Goal: Transaction & Acquisition: Purchase product/service

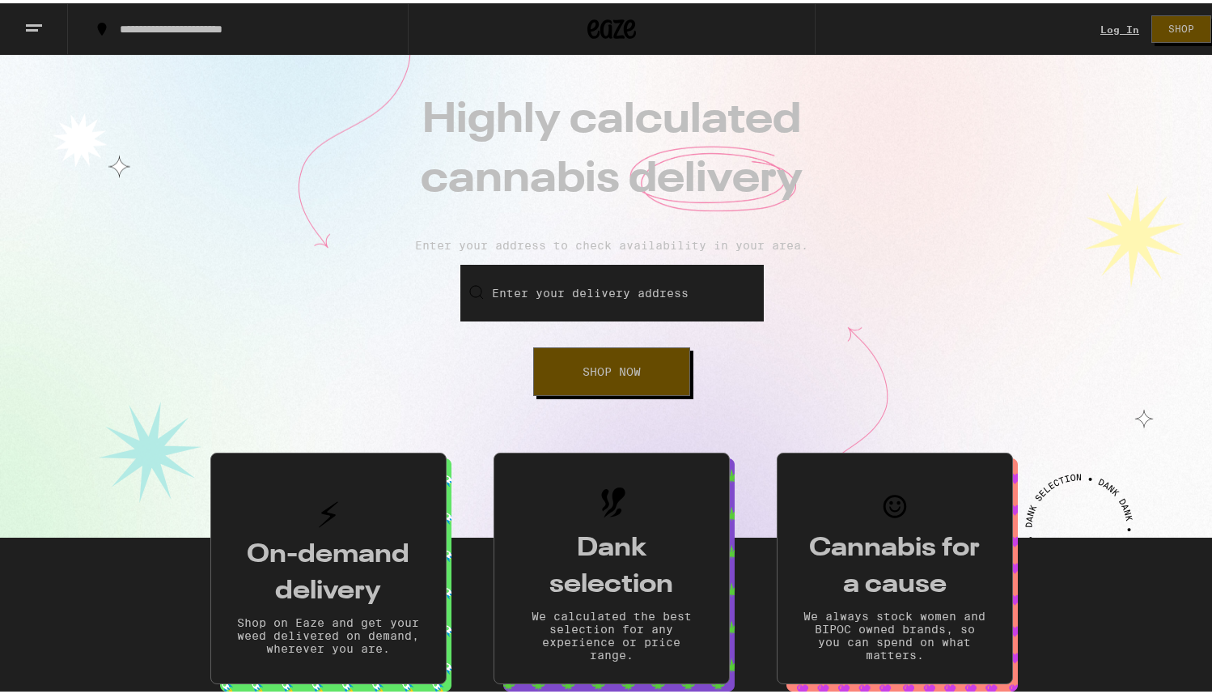
click at [1101, 30] on link "Log In" at bounding box center [1120, 26] width 39 height 11
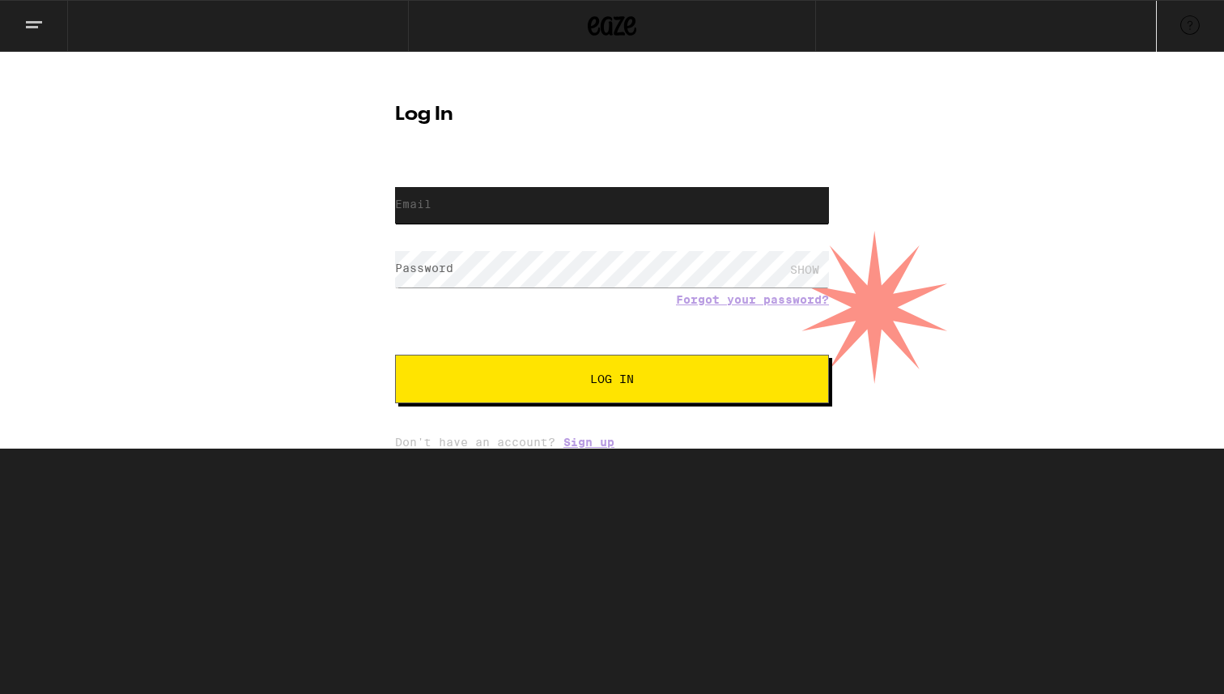
click at [669, 211] on input "Email" at bounding box center [612, 205] width 434 height 36
click at [656, 259] on form "Email Email Password Password SHOW Forgot your password? Log In" at bounding box center [612, 284] width 434 height 238
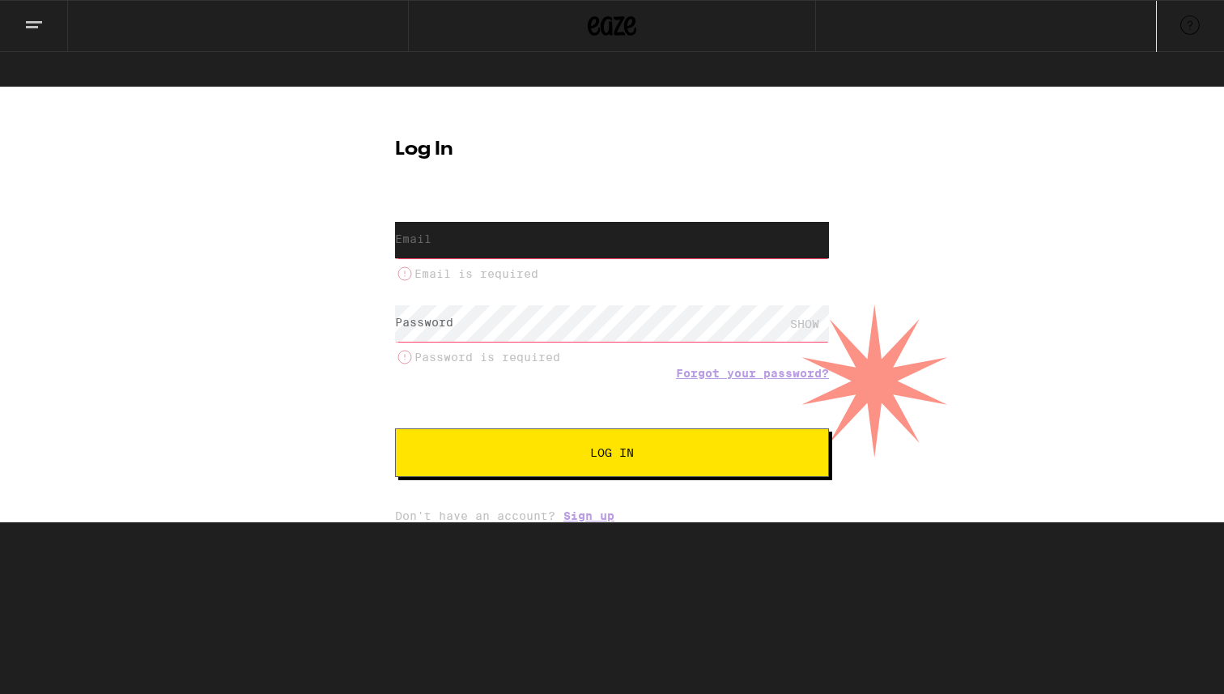
click at [597, 222] on input "Email" at bounding box center [612, 240] width 434 height 36
type input "blainemtanner@gmail.com"
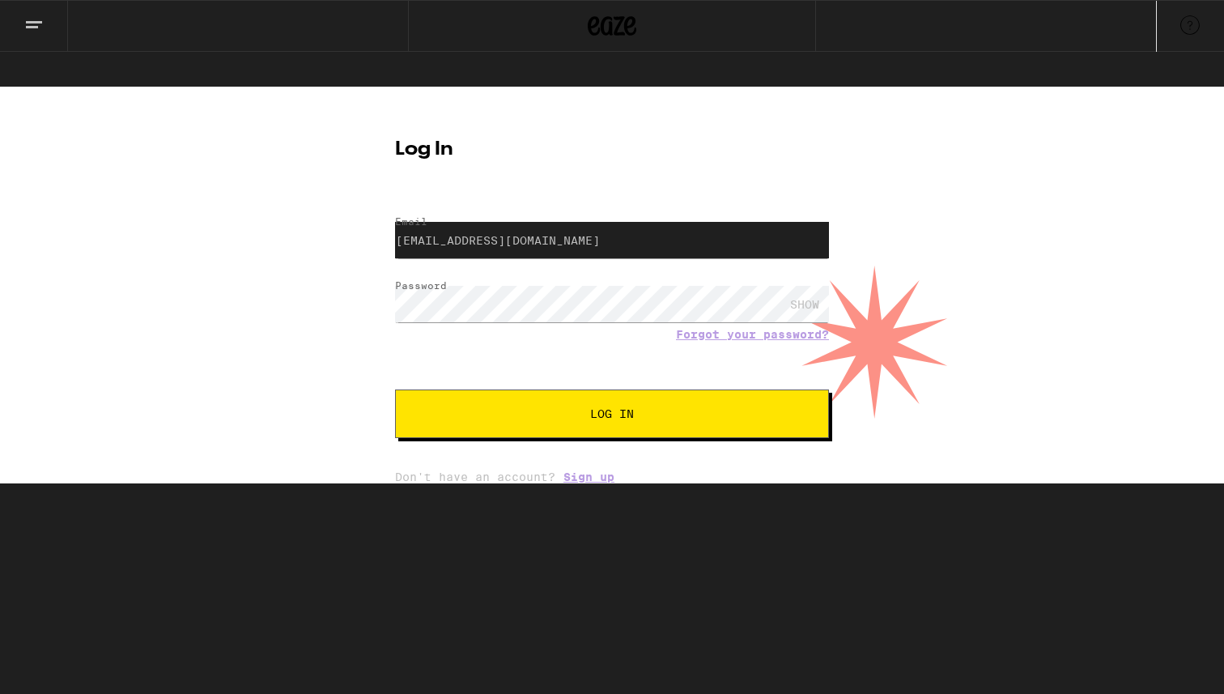
click at [616, 395] on button "Log In" at bounding box center [612, 413] width 434 height 49
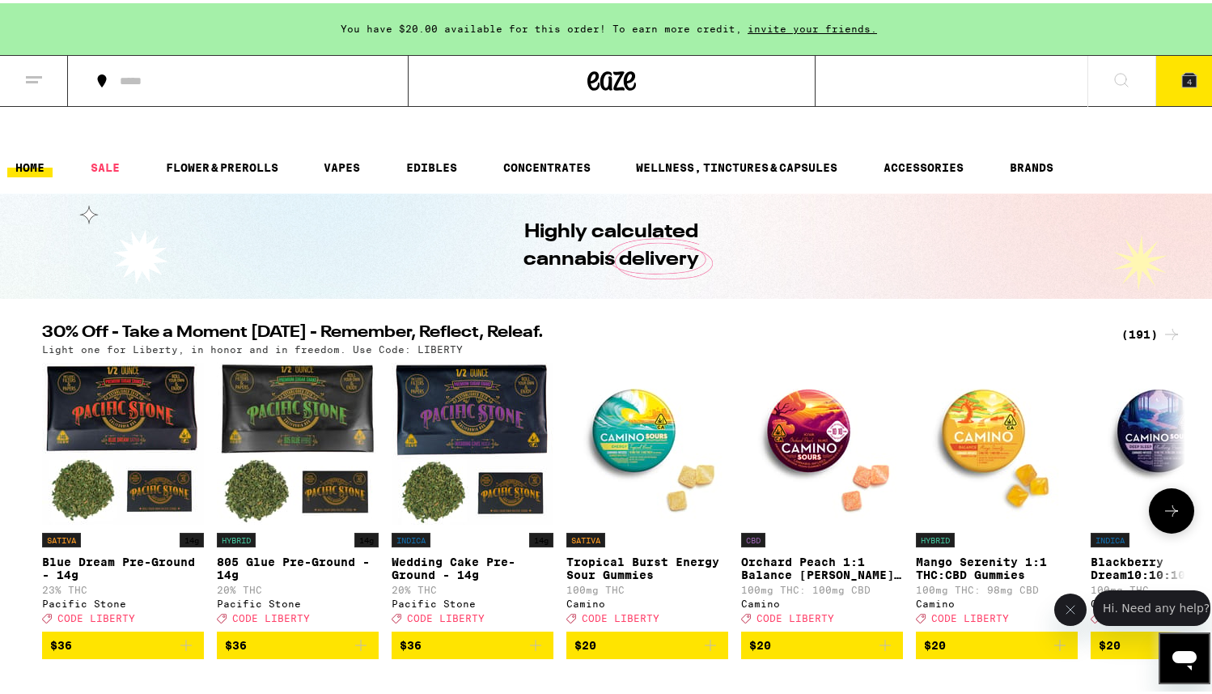
scroll to position [719, 0]
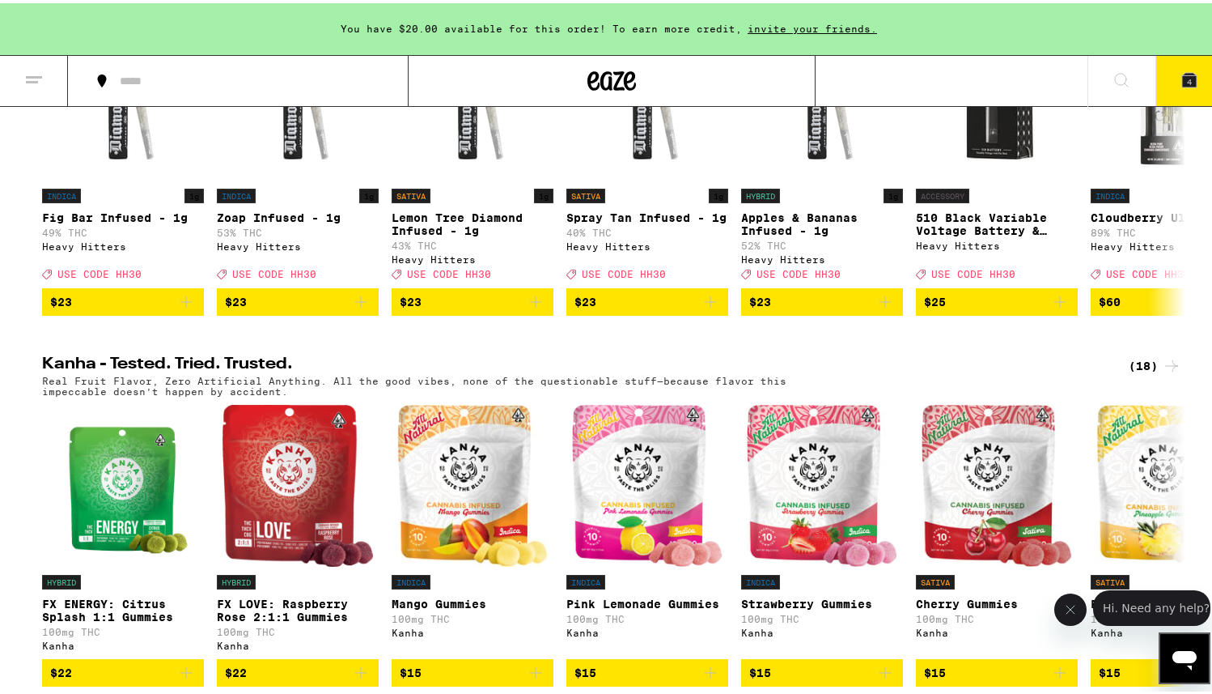
click at [31, 75] on icon at bounding box center [33, 76] width 19 height 19
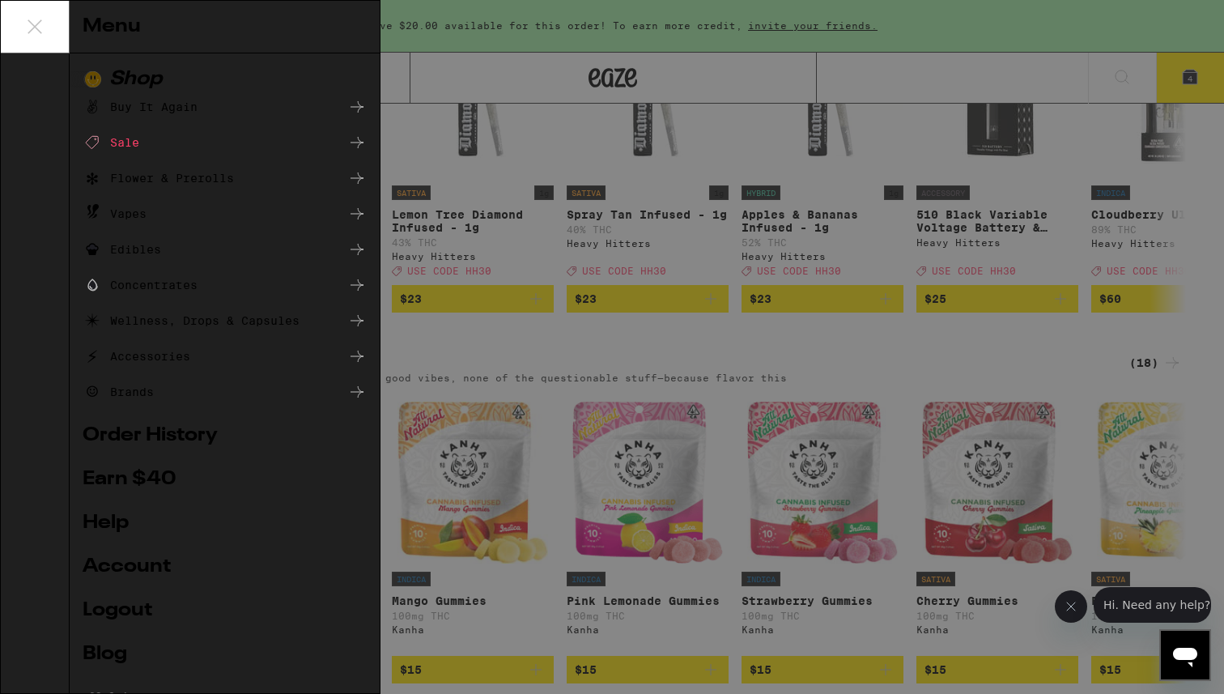
click at [172, 106] on div "Buy It Again" at bounding box center [140, 106] width 115 height 19
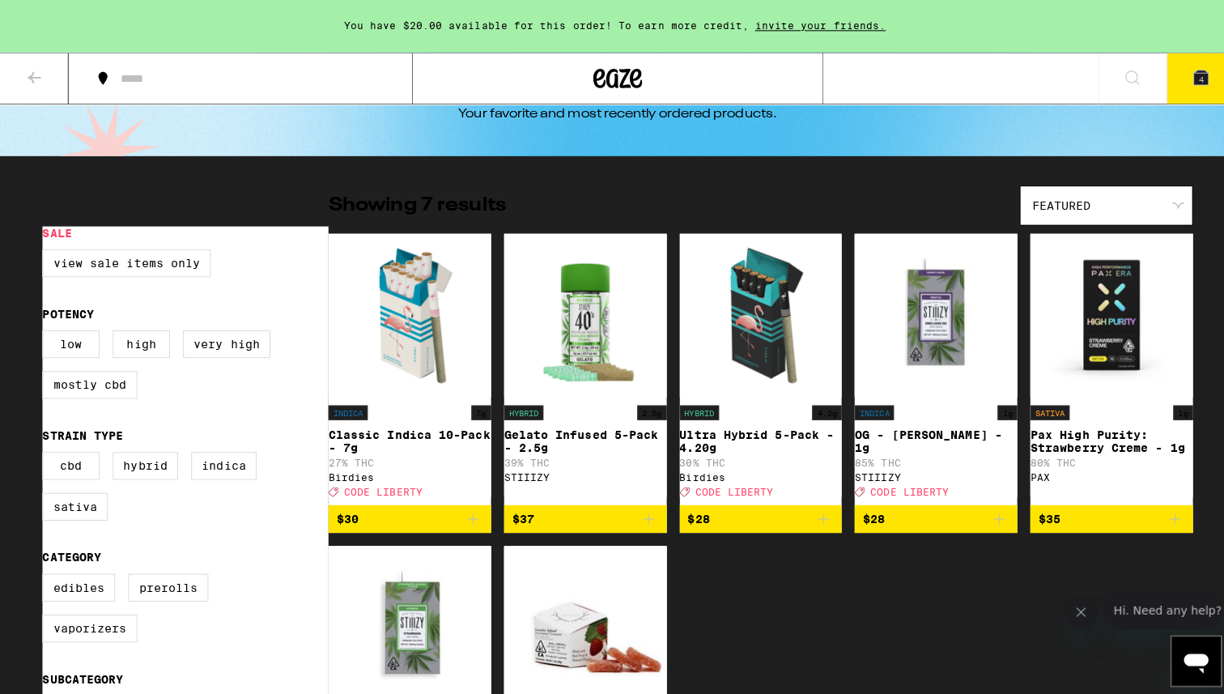
scroll to position [92, 0]
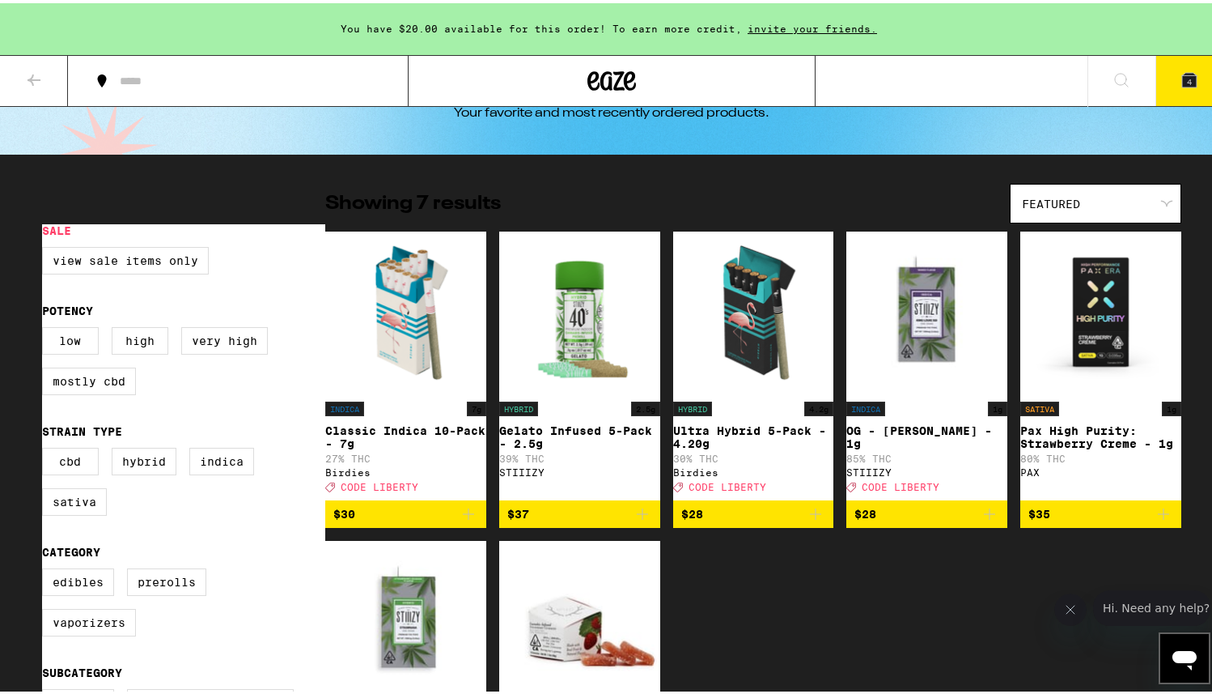
click at [392, 421] on p "Classic Indica 10-Pack - 7g" at bounding box center [405, 434] width 161 height 26
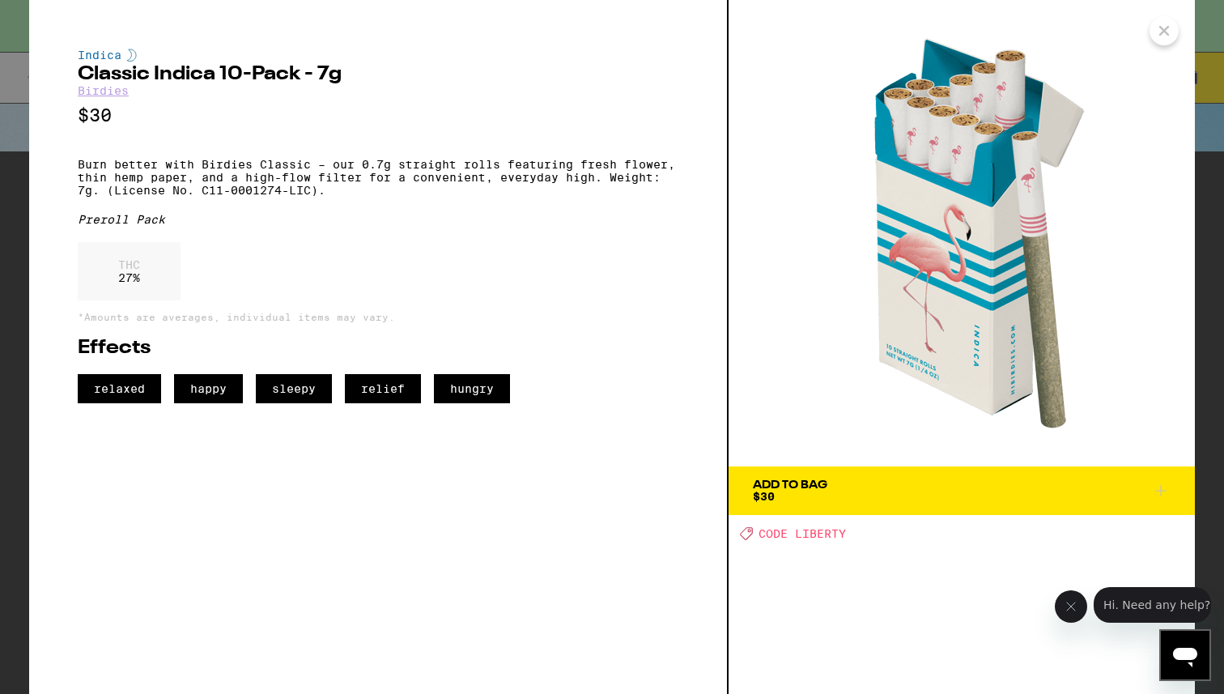
click at [1162, 491] on icon at bounding box center [1160, 490] width 19 height 19
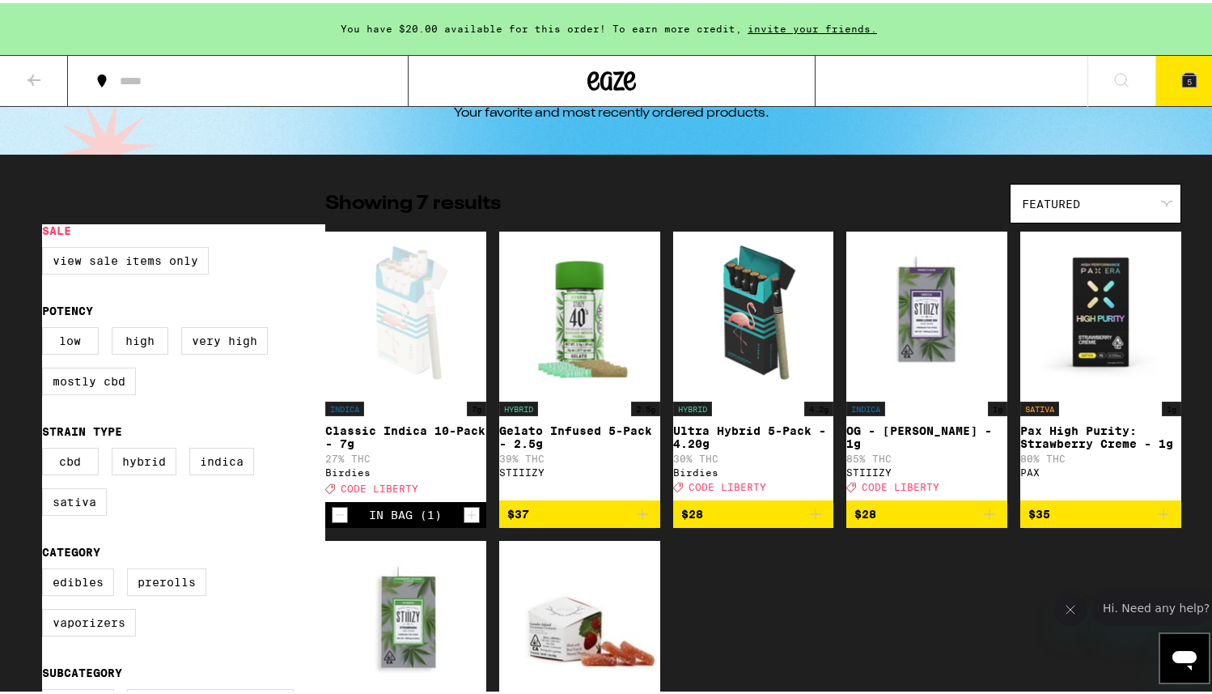
click at [468, 507] on icon "Increment" at bounding box center [472, 511] width 9 height 9
click at [1182, 80] on icon at bounding box center [1189, 77] width 15 height 15
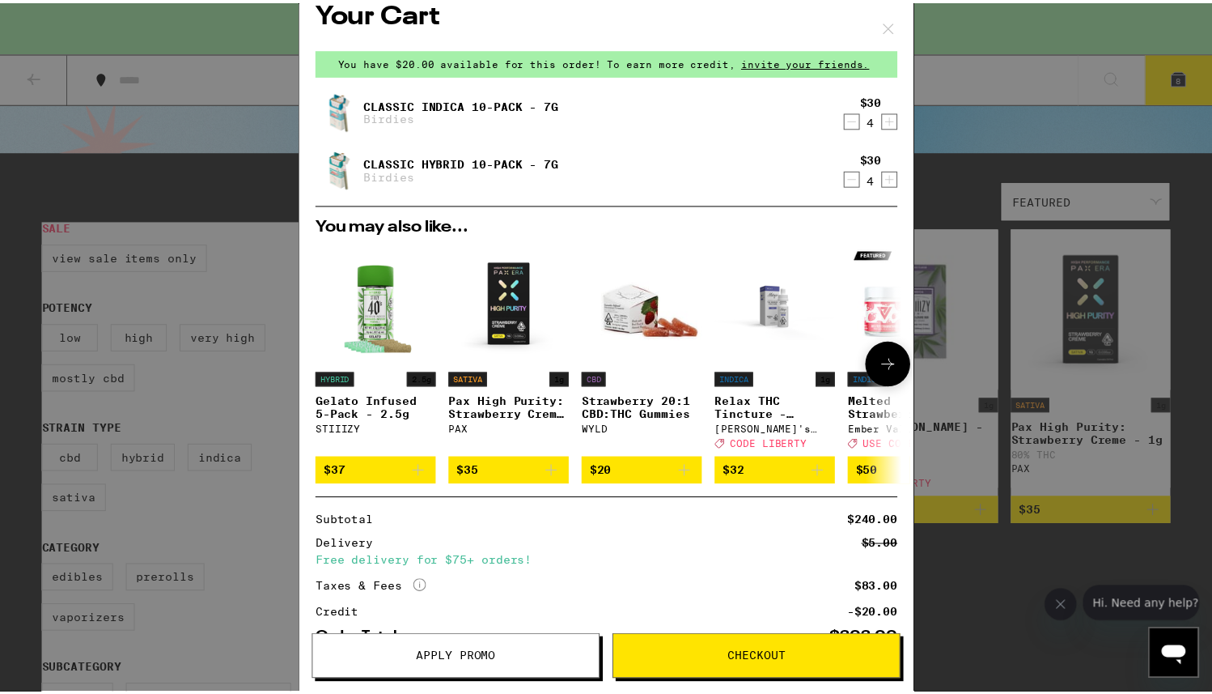
scroll to position [0, 0]
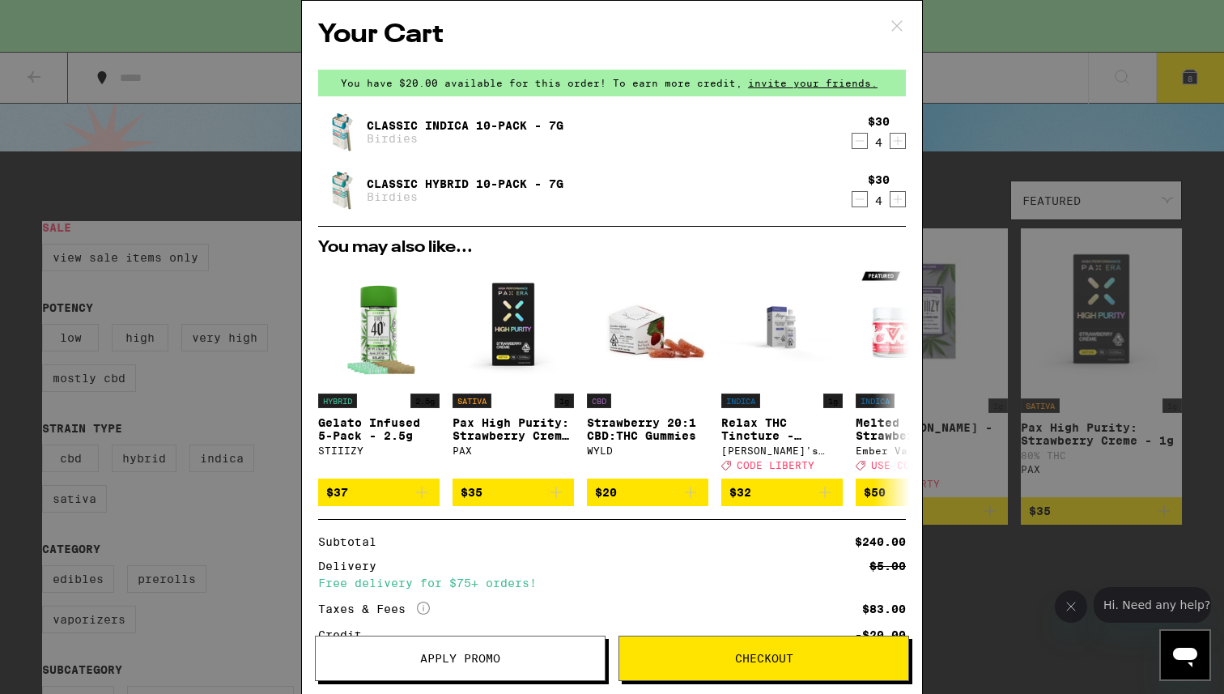
click at [852, 203] on icon "Decrement" at bounding box center [859, 198] width 15 height 19
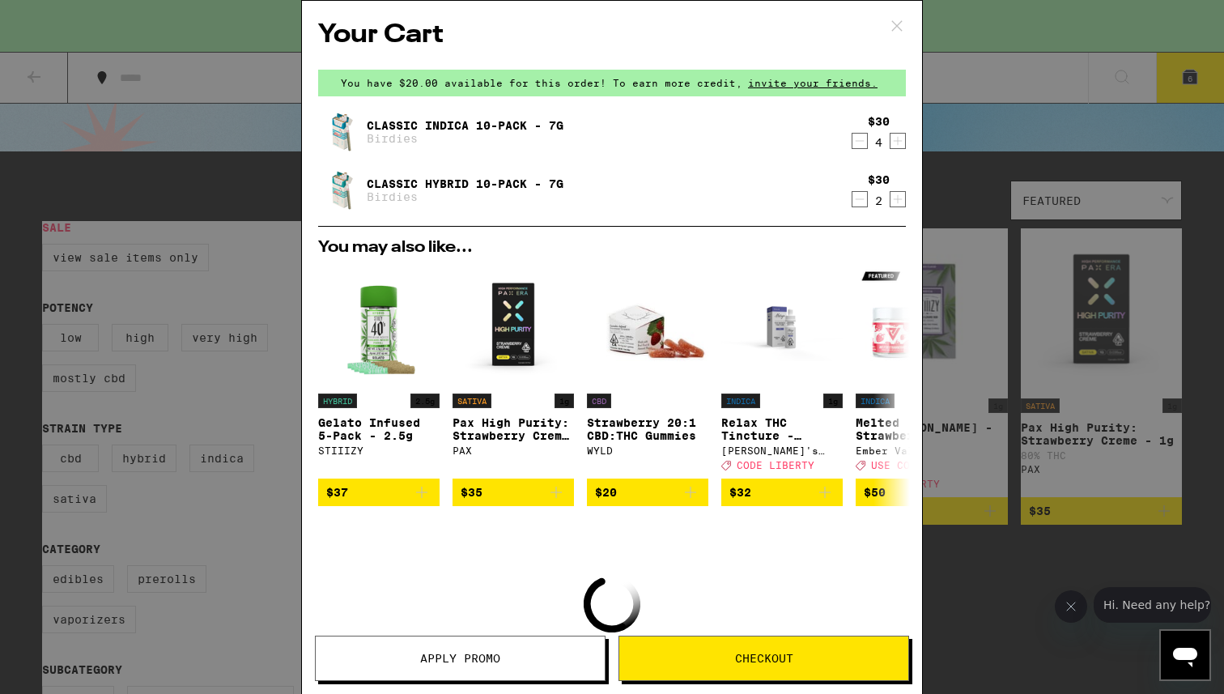
click at [852, 203] on icon "Decrement" at bounding box center [859, 198] width 15 height 19
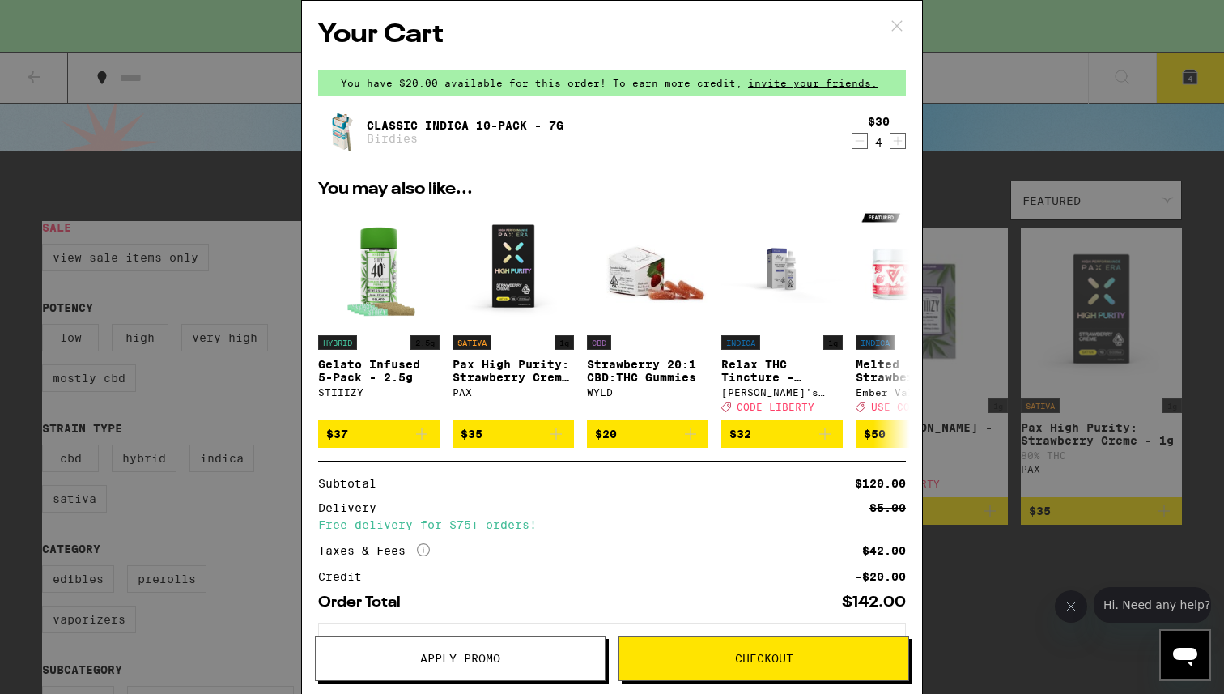
click at [1003, 222] on div "Your Cart You have $20.00 available for this order! To earn more credit, invite…" at bounding box center [612, 347] width 1224 height 694
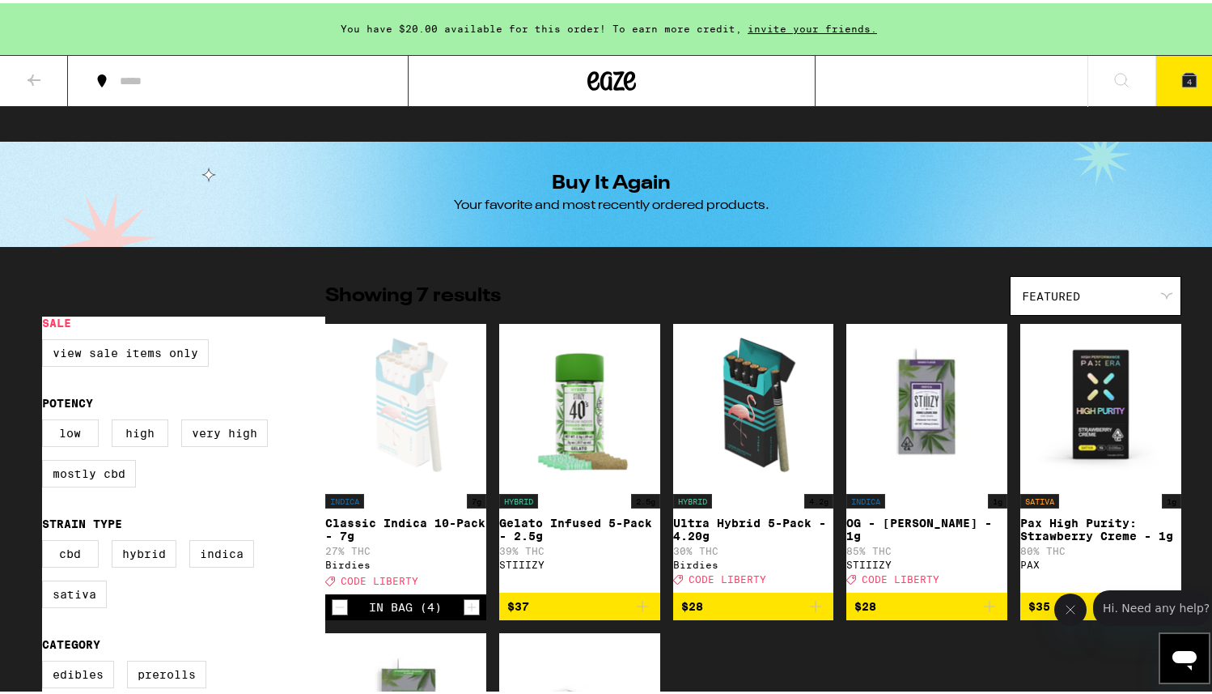
click at [52, 100] on button at bounding box center [34, 78] width 68 height 51
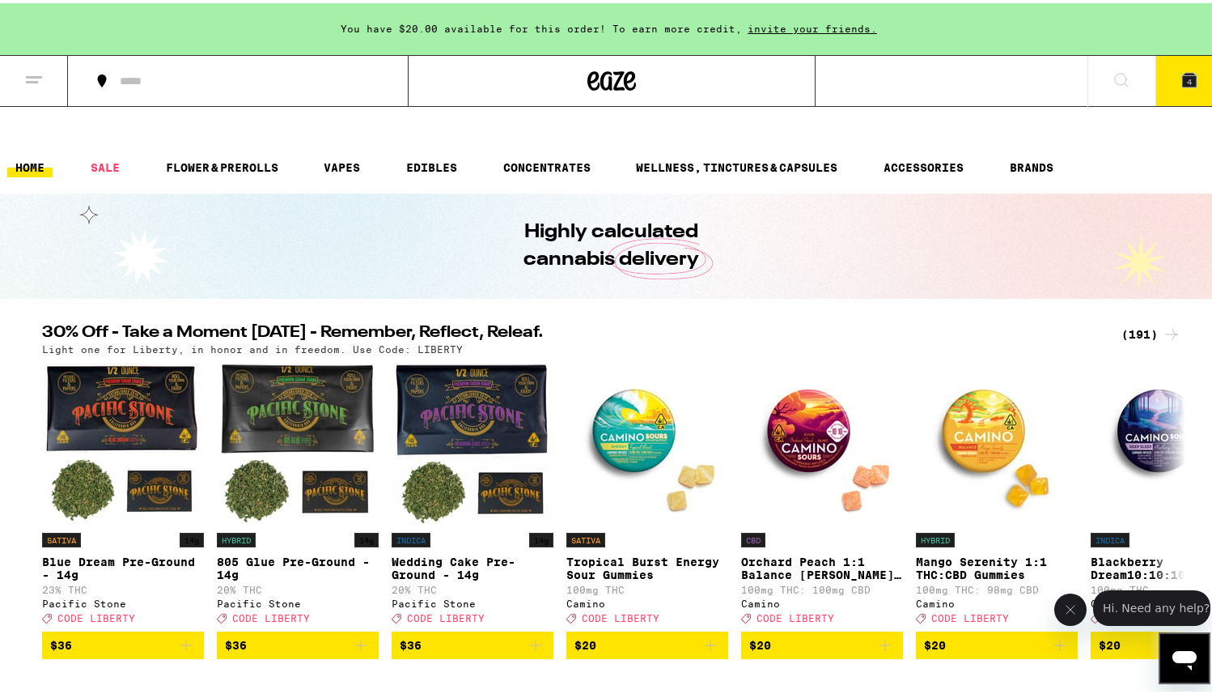
click at [1112, 74] on icon at bounding box center [1121, 76] width 19 height 19
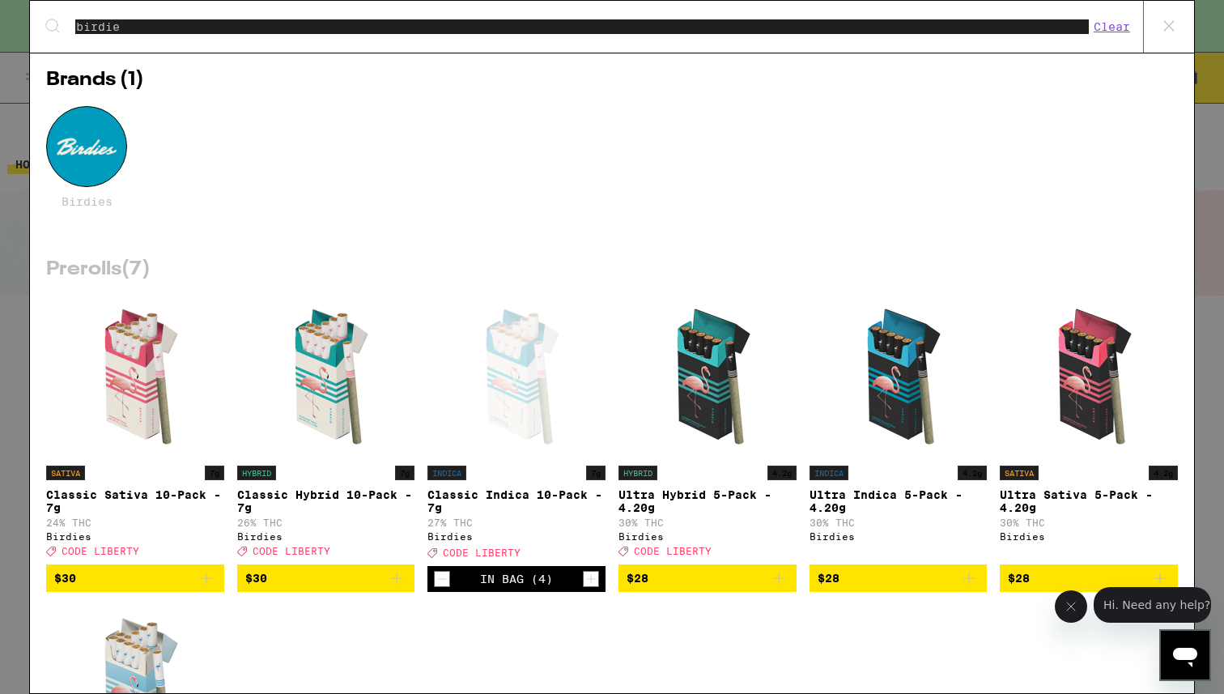
scroll to position [49, 0]
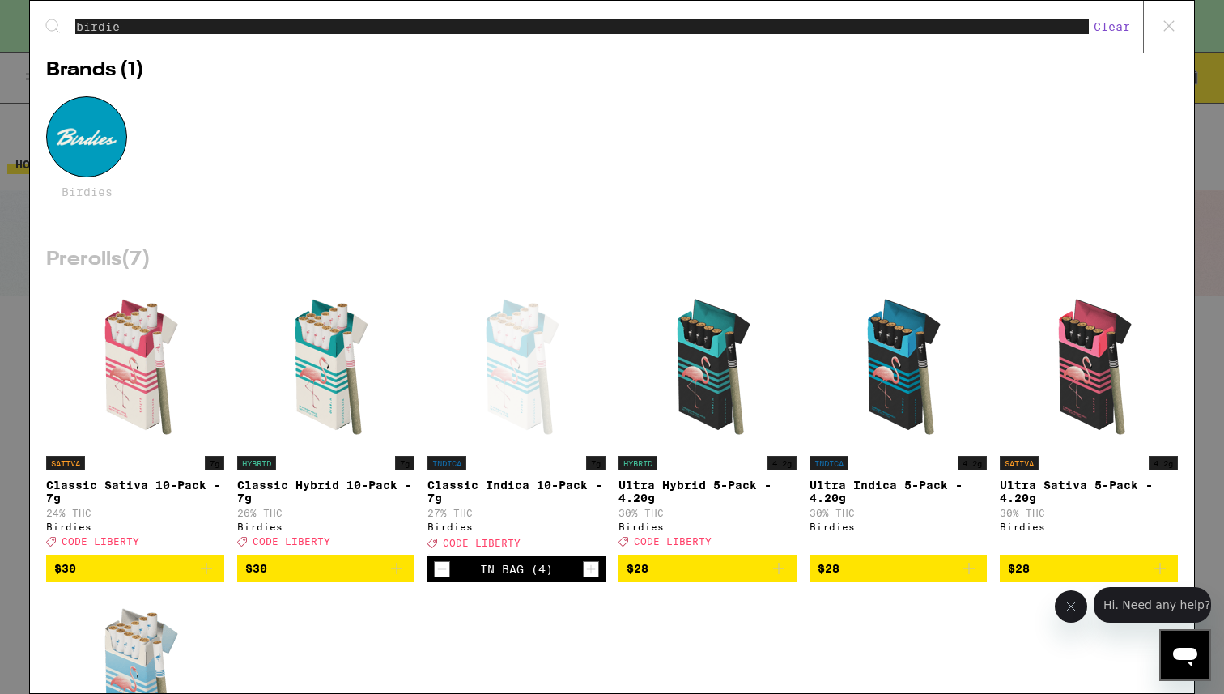
type input "birdie"
click at [394, 576] on icon "Add to bag" at bounding box center [396, 567] width 19 height 19
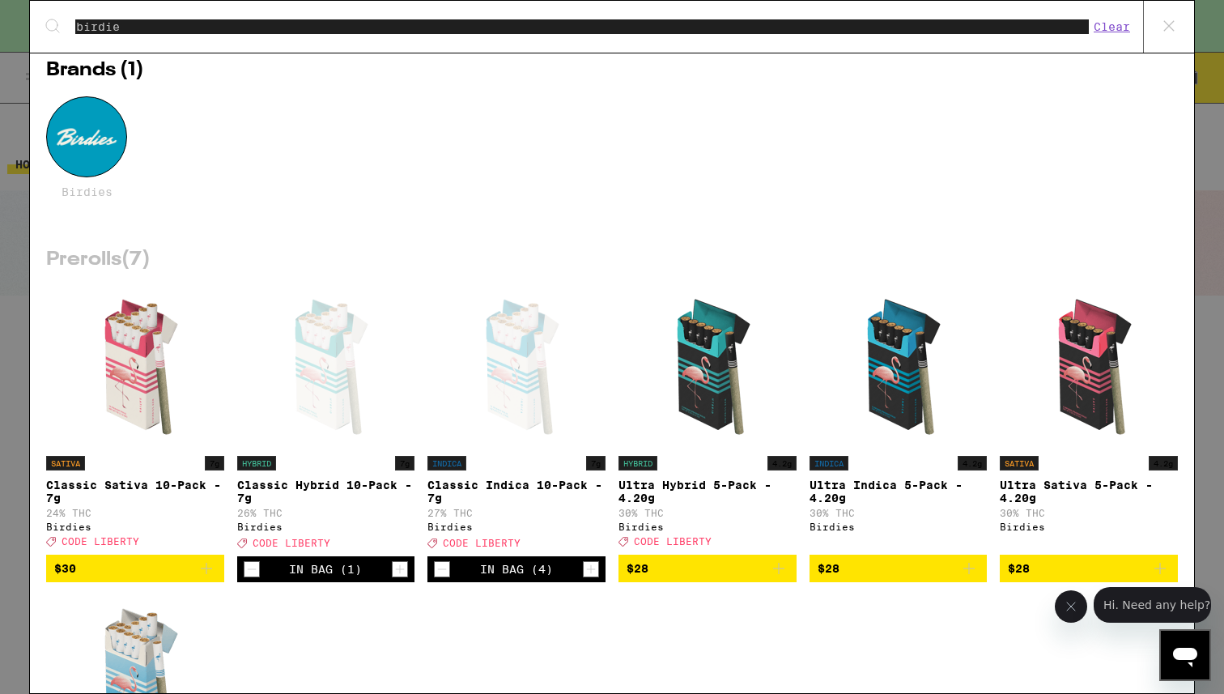
click at [439, 579] on icon "Decrement" at bounding box center [442, 568] width 15 height 19
click at [25, 100] on div "Search for Products birdie Clear 8 results for "birdie" Brands ( 1 ) Birdies Pr…" at bounding box center [612, 347] width 1224 height 694
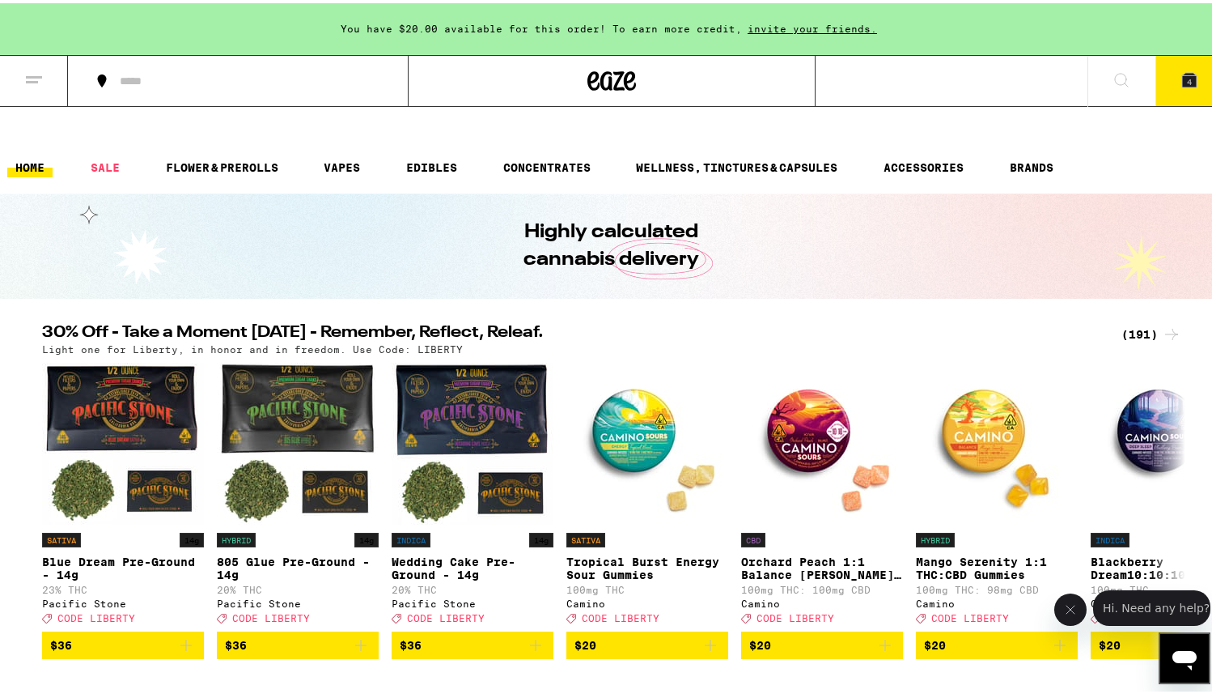
click at [1197, 70] on button "4" at bounding box center [1190, 78] width 68 height 50
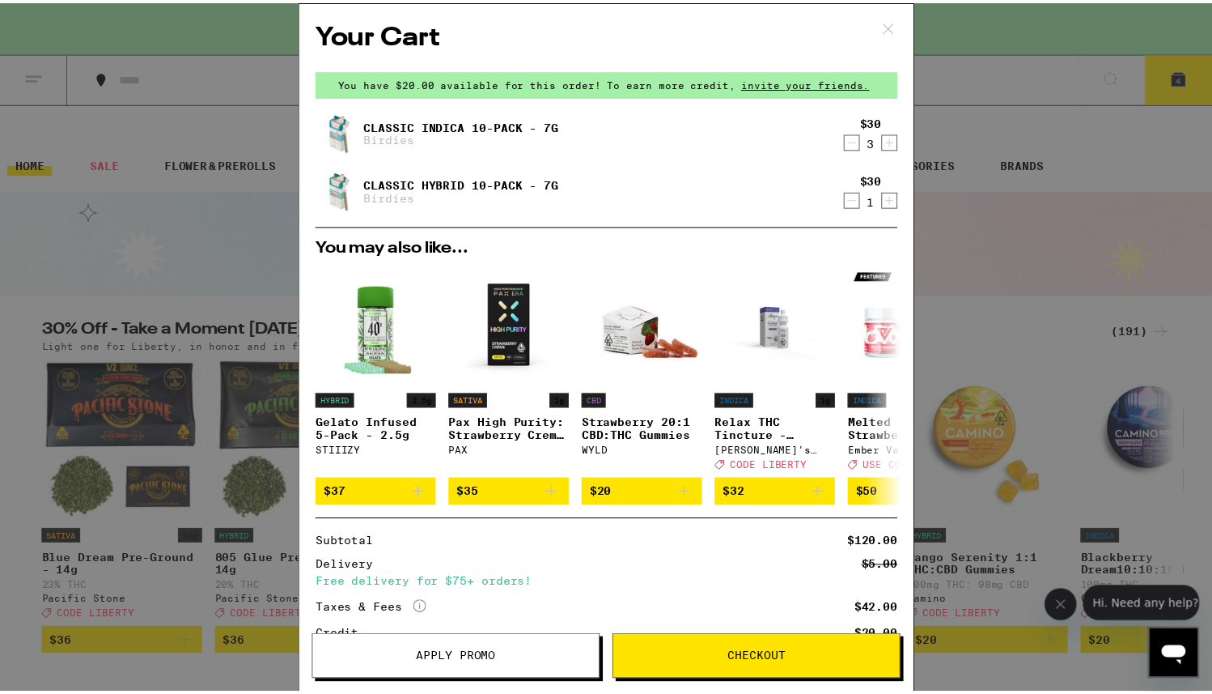
scroll to position [133, 0]
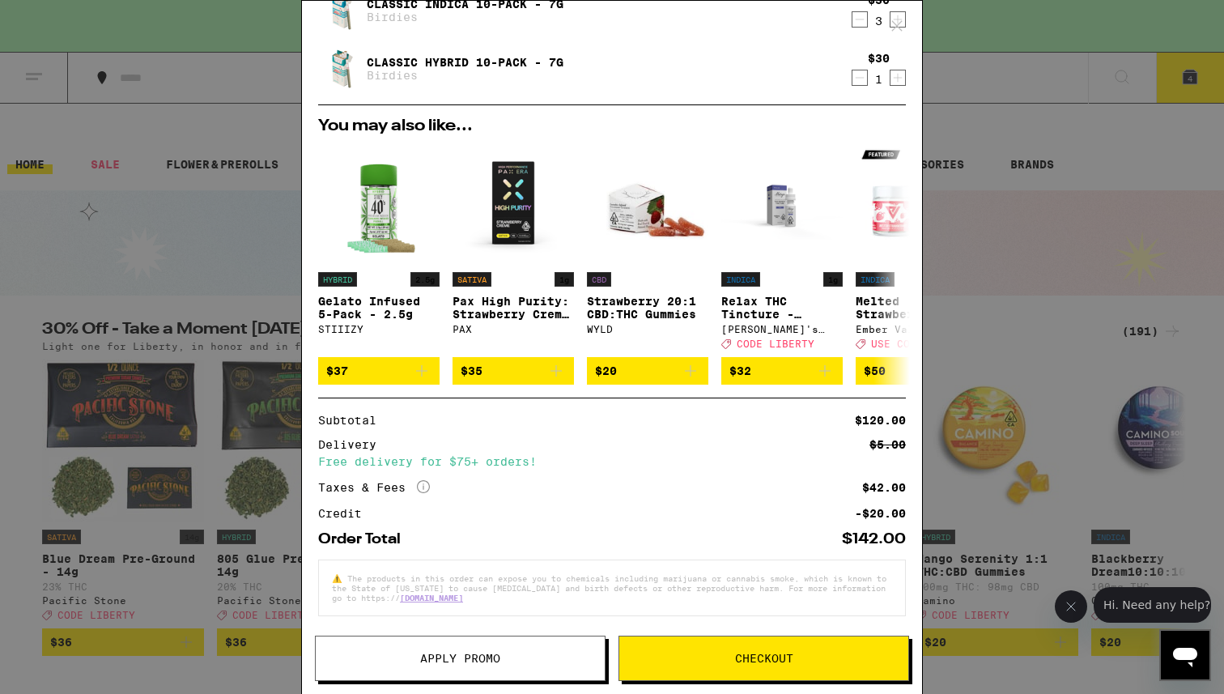
click at [496, 663] on span "Apply Promo" at bounding box center [460, 657] width 80 height 11
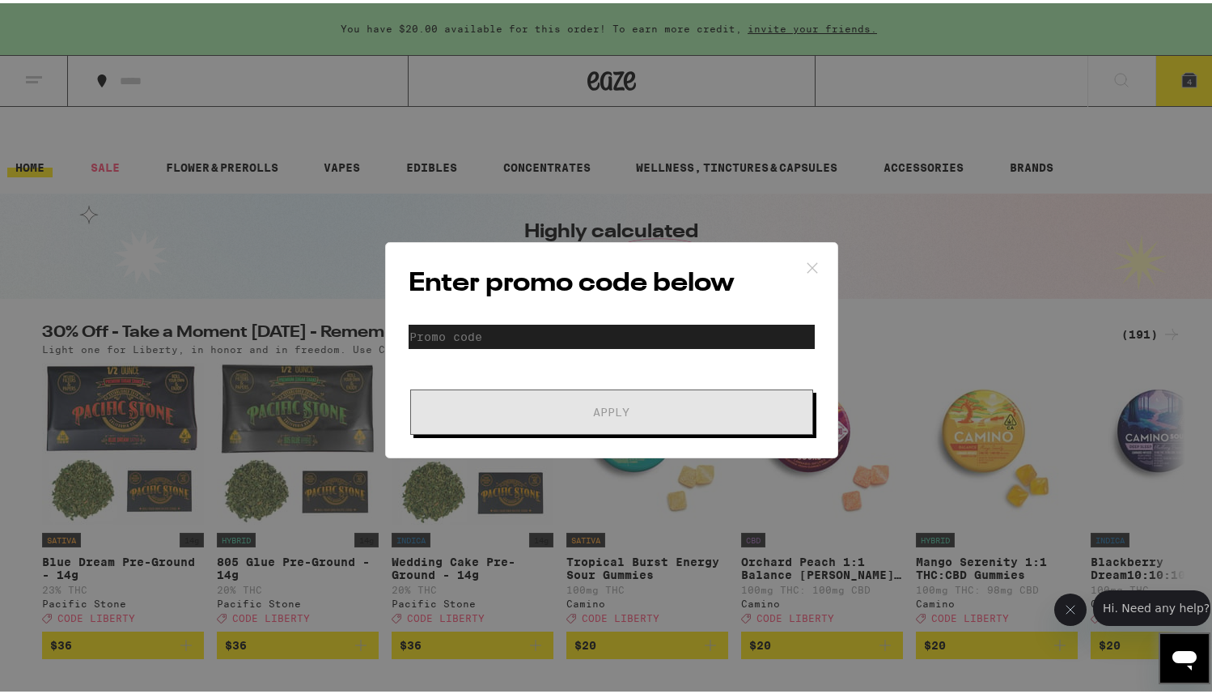
scroll to position [0, 0]
click at [524, 325] on input "Promo Code" at bounding box center [612, 333] width 406 height 24
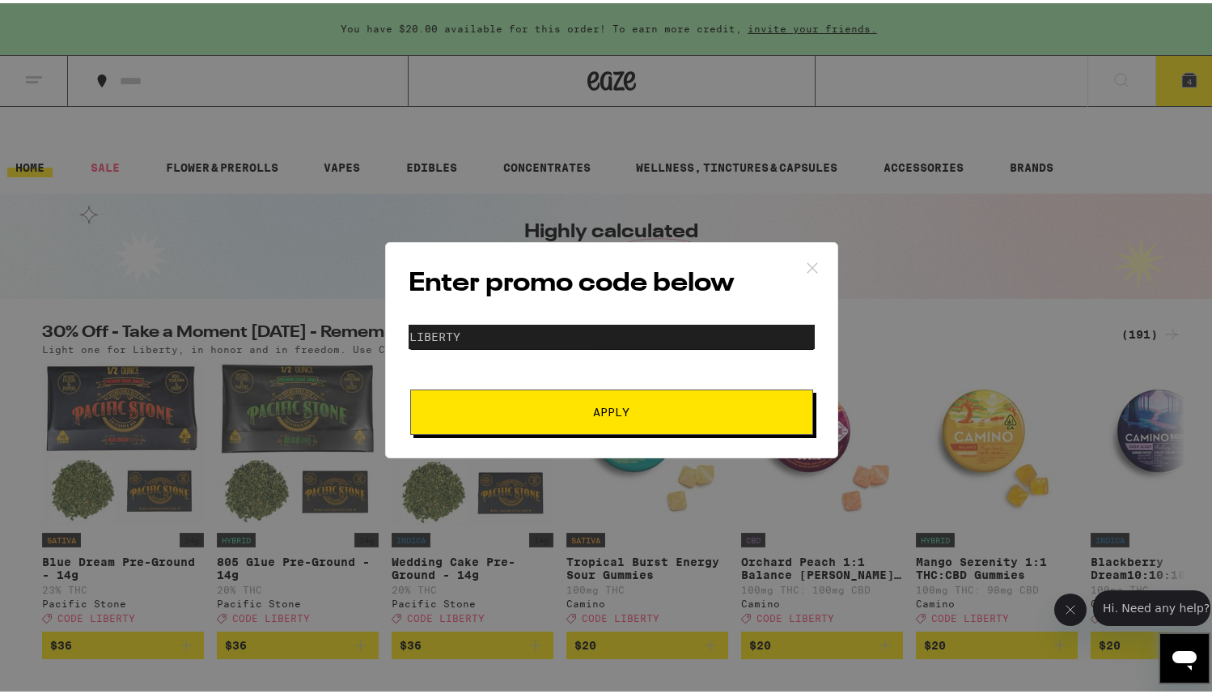
type input "liberty"
click at [627, 419] on button "Apply" at bounding box center [611, 408] width 403 height 45
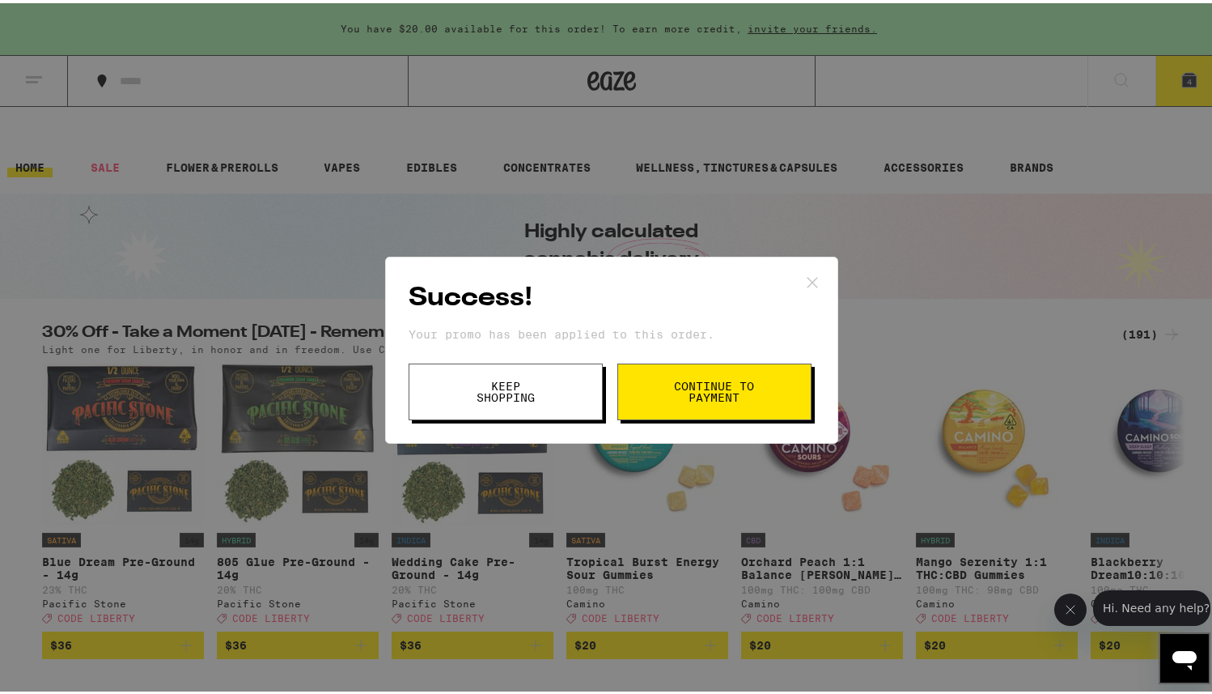
click at [694, 380] on span "Continue to payment" at bounding box center [714, 388] width 83 height 23
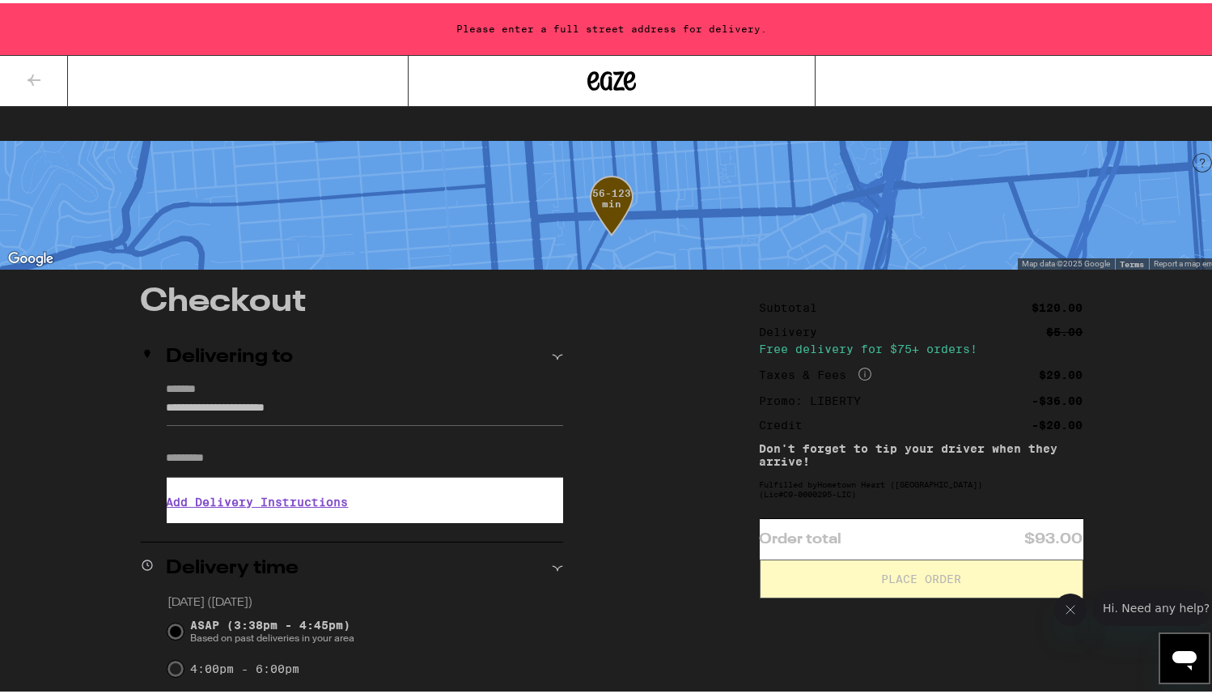
click at [859, 364] on icon "More Info" at bounding box center [865, 370] width 13 height 13
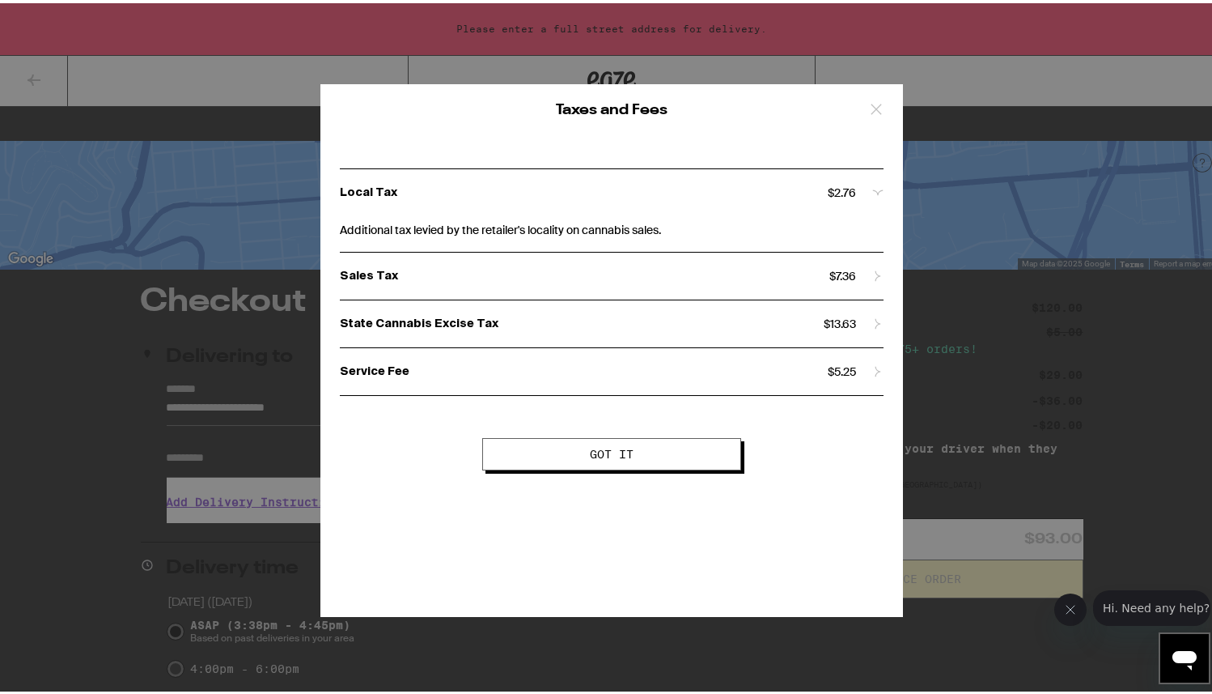
click at [953, 331] on div "Taxes and Fees Local Tax $ 2.76 Additional tax levied by the retailer's localit…" at bounding box center [612, 347] width 1224 height 694
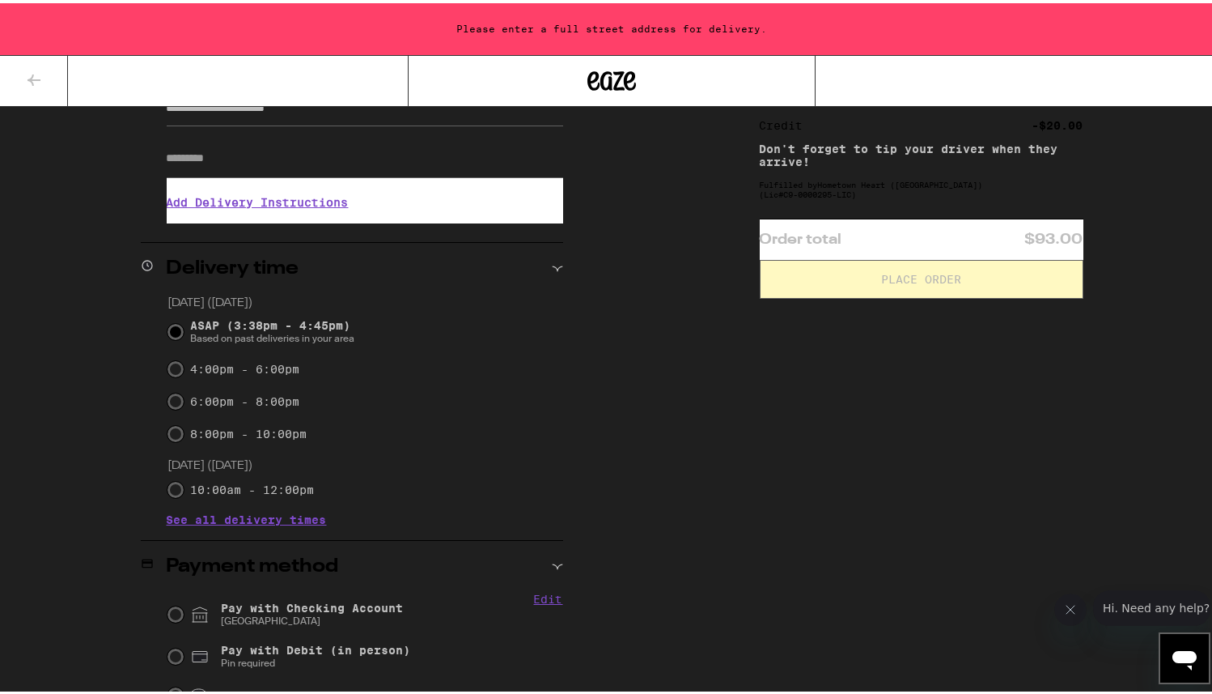
scroll to position [342, 0]
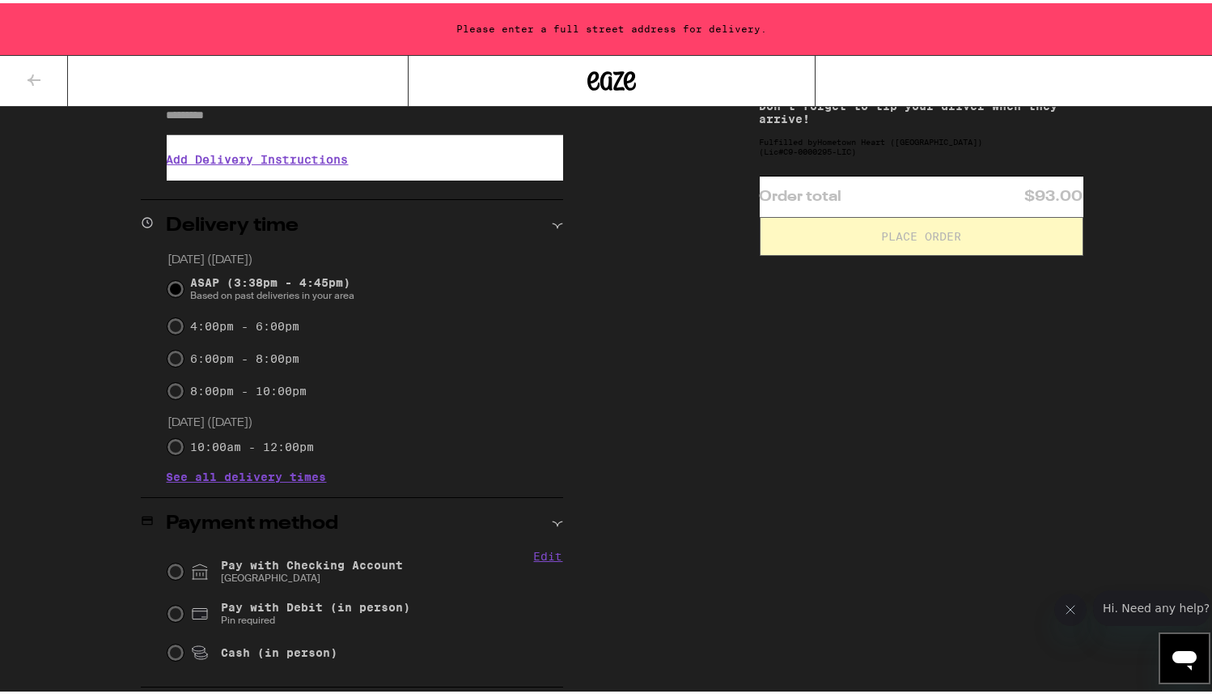
click at [168, 278] on input "ASAP (3:38pm - 4:45pm) Based on past deliveries in your area" at bounding box center [176, 286] width 16 height 16
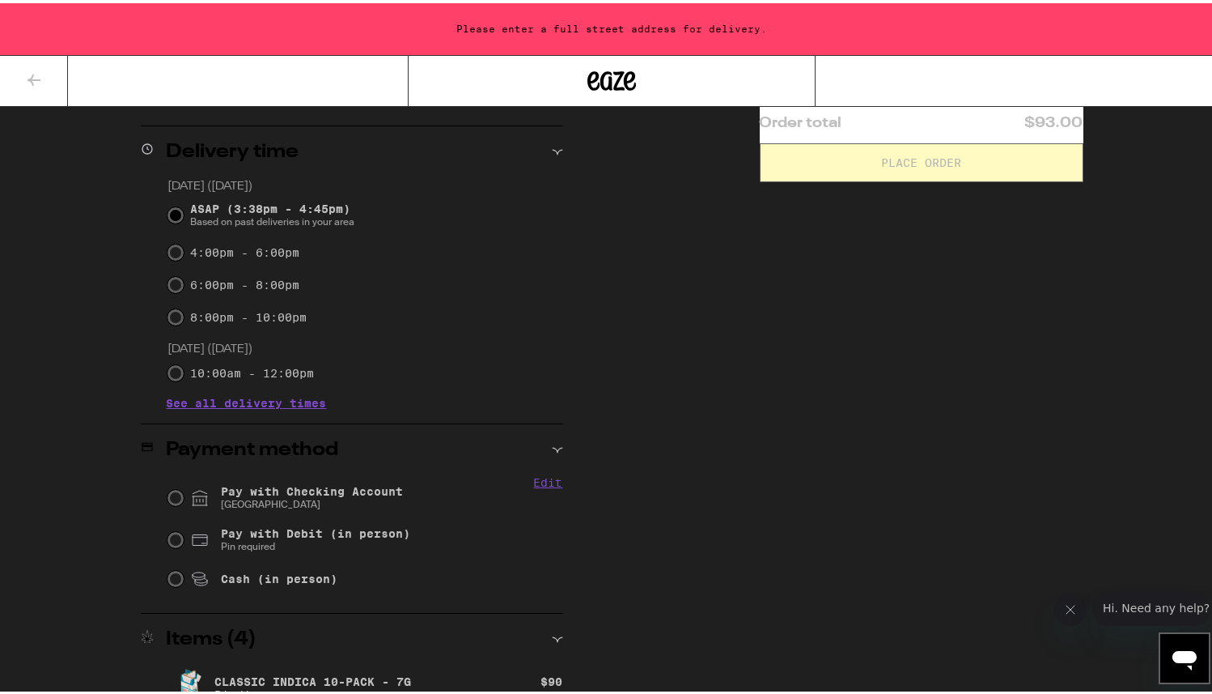
scroll to position [418, 0]
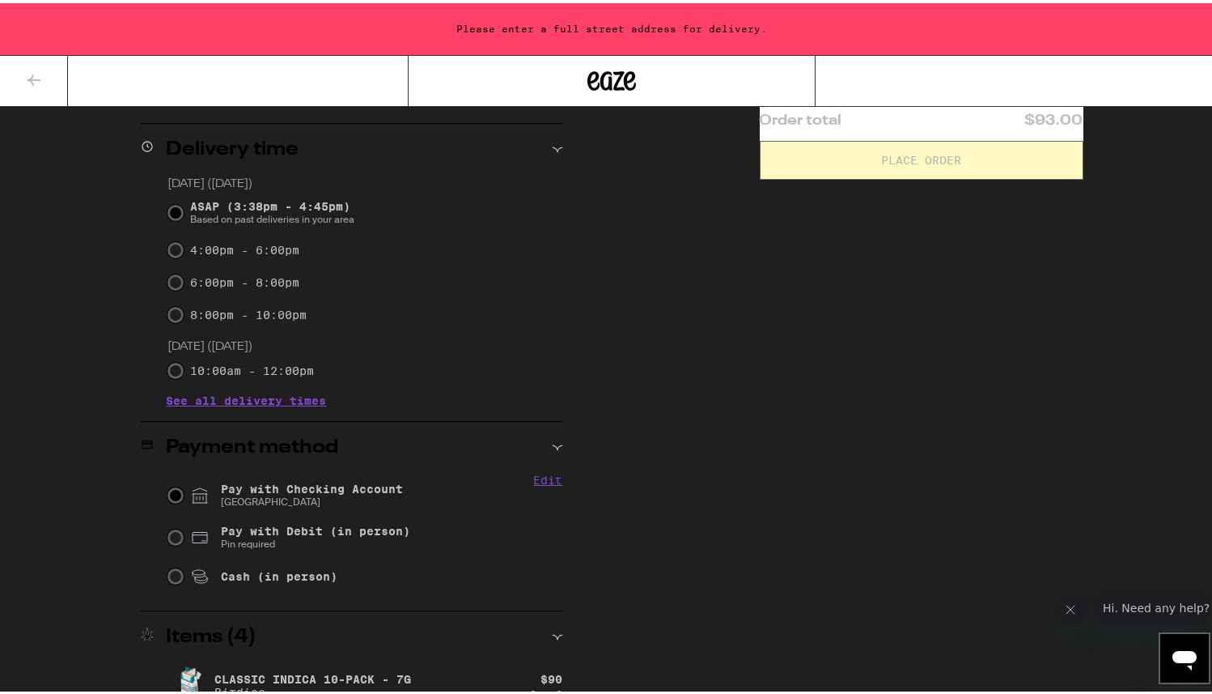
click at [170, 484] on input "Pay with Checking Account CHASE COLLEGE" at bounding box center [176, 492] width 16 height 16
radio input "true"
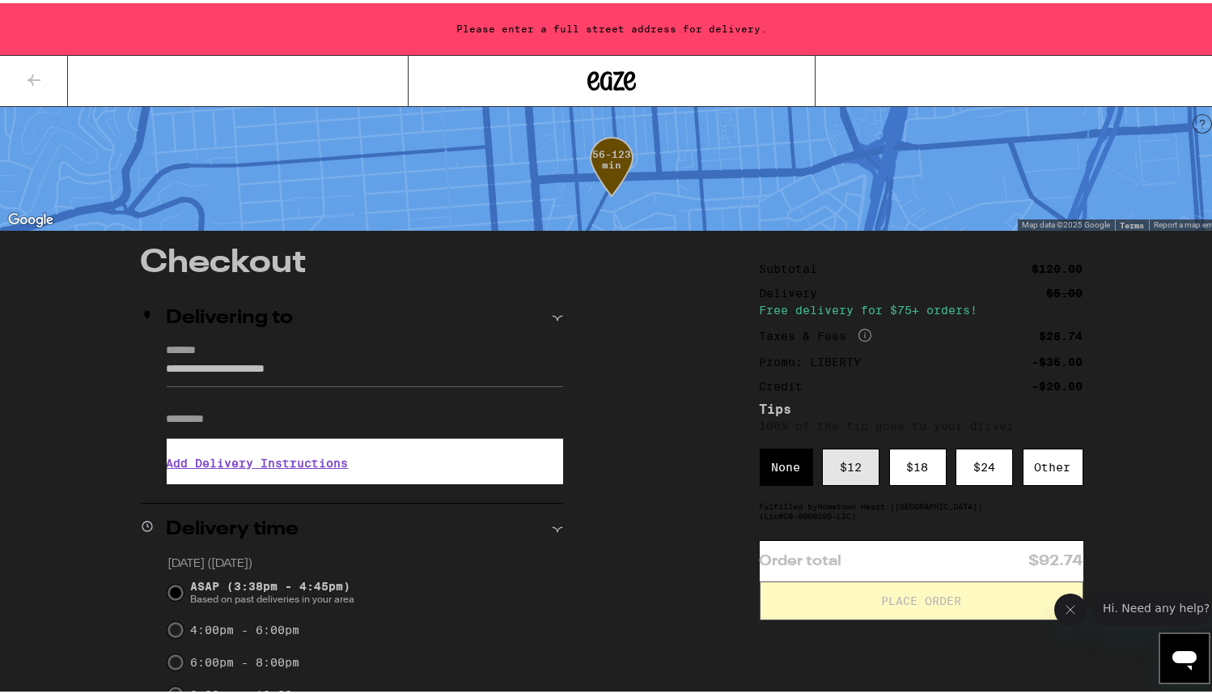
scroll to position [30, 0]
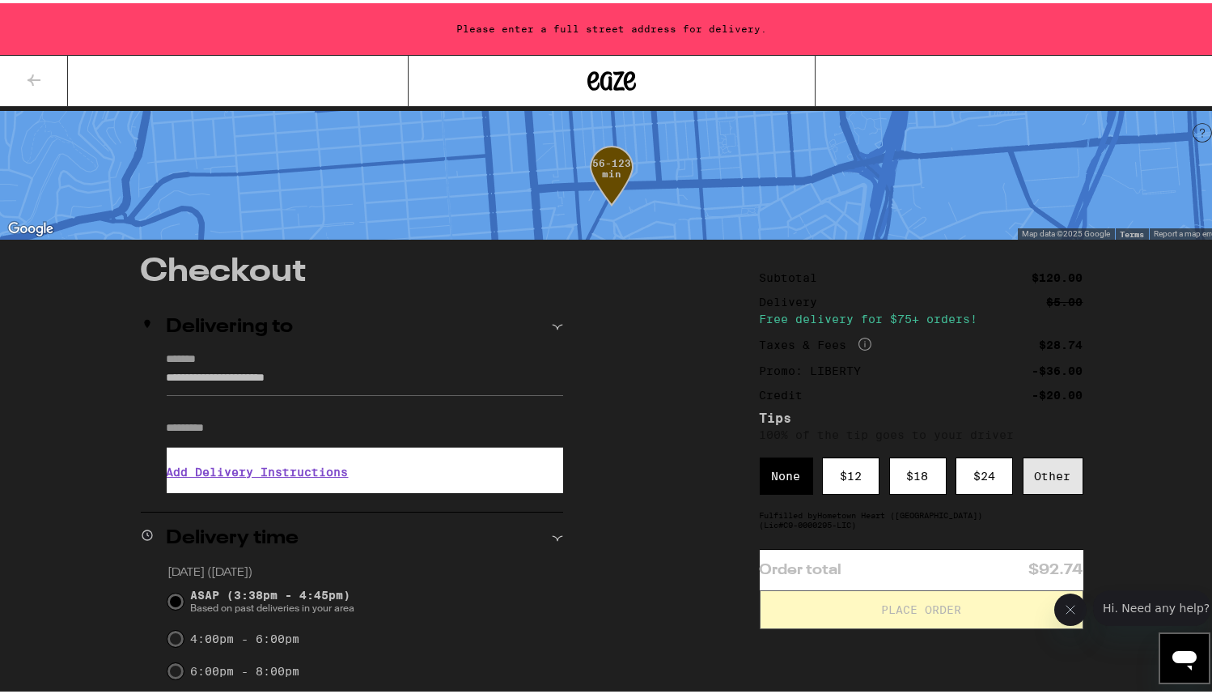
click at [1031, 454] on div "Other" at bounding box center [1053, 472] width 61 height 37
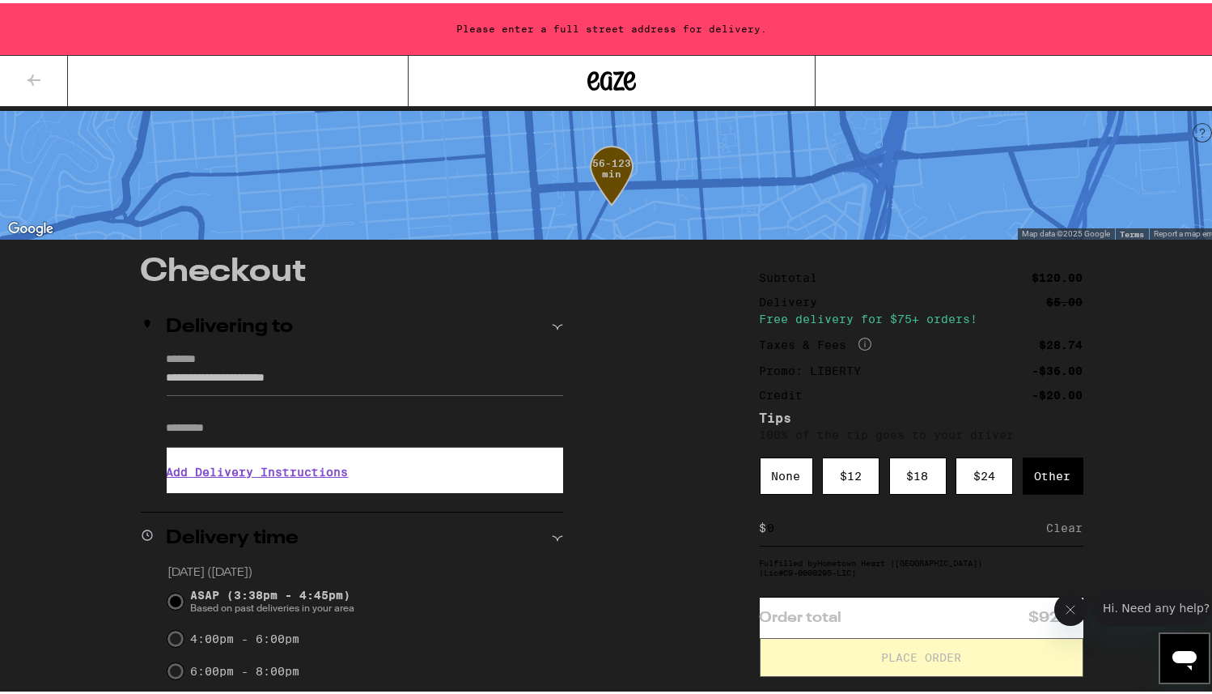
click at [810, 517] on input at bounding box center [907, 524] width 280 height 15
type input "1"
click at [1052, 454] on div "Other" at bounding box center [1053, 472] width 61 height 37
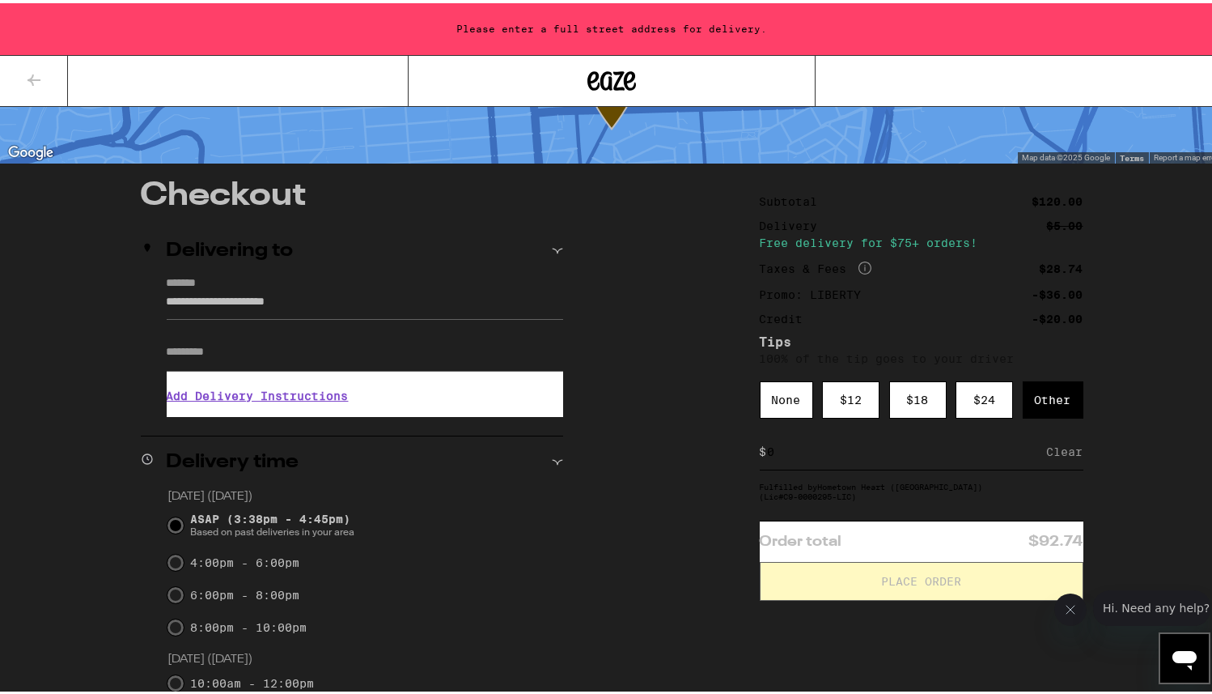
scroll to position [109, 0]
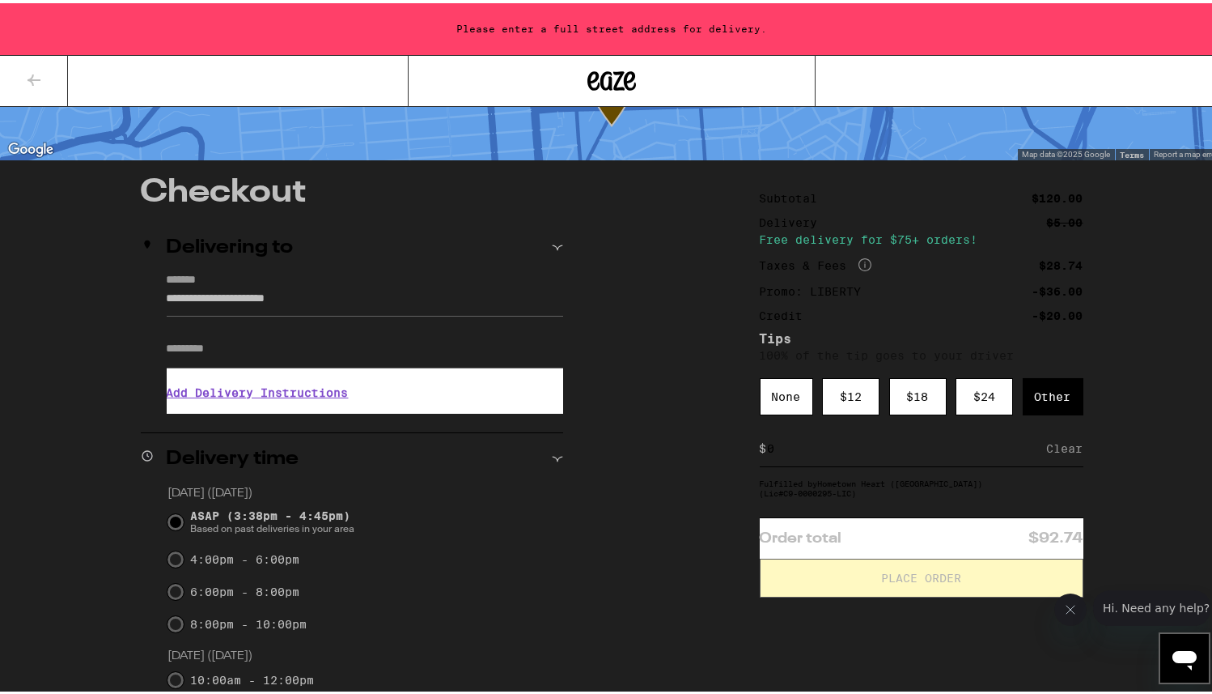
click at [966, 438] on input at bounding box center [907, 445] width 280 height 15
type input "1"
click at [731, 491] on div "**********" at bounding box center [611, 656] width 1165 height 966
click at [1034, 438] on input "1" at bounding box center [910, 445] width 287 height 15
click at [1063, 427] on div "Save" at bounding box center [1069, 445] width 29 height 36
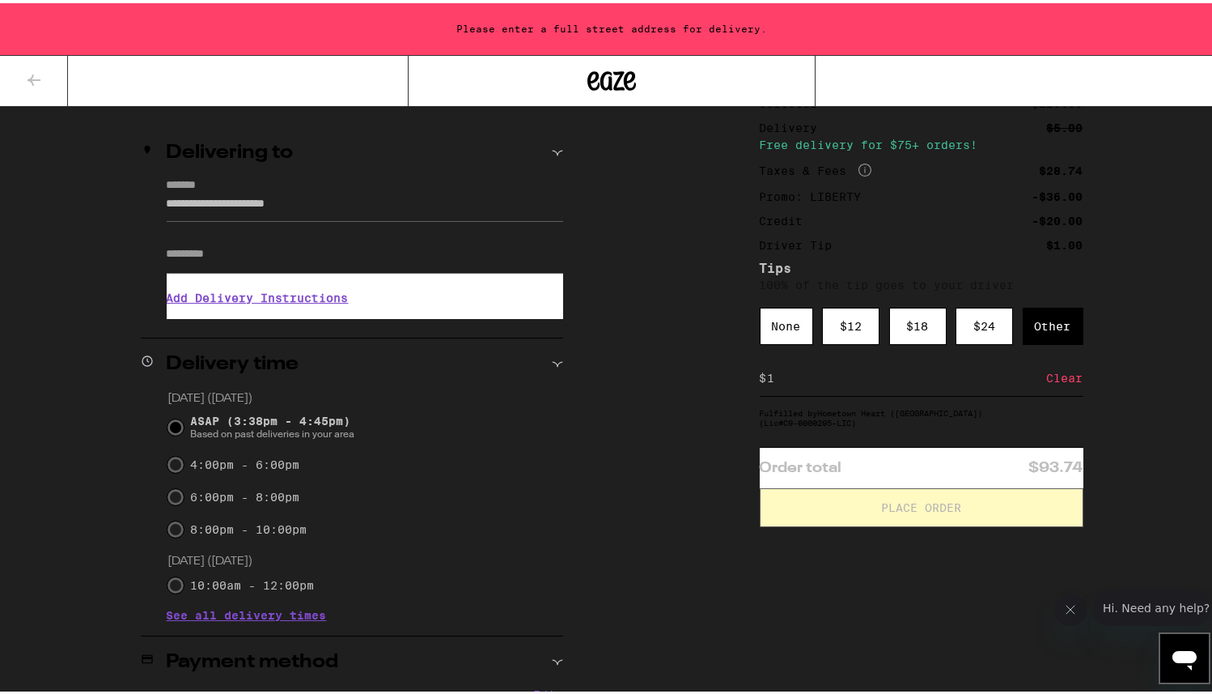
scroll to position [520, 0]
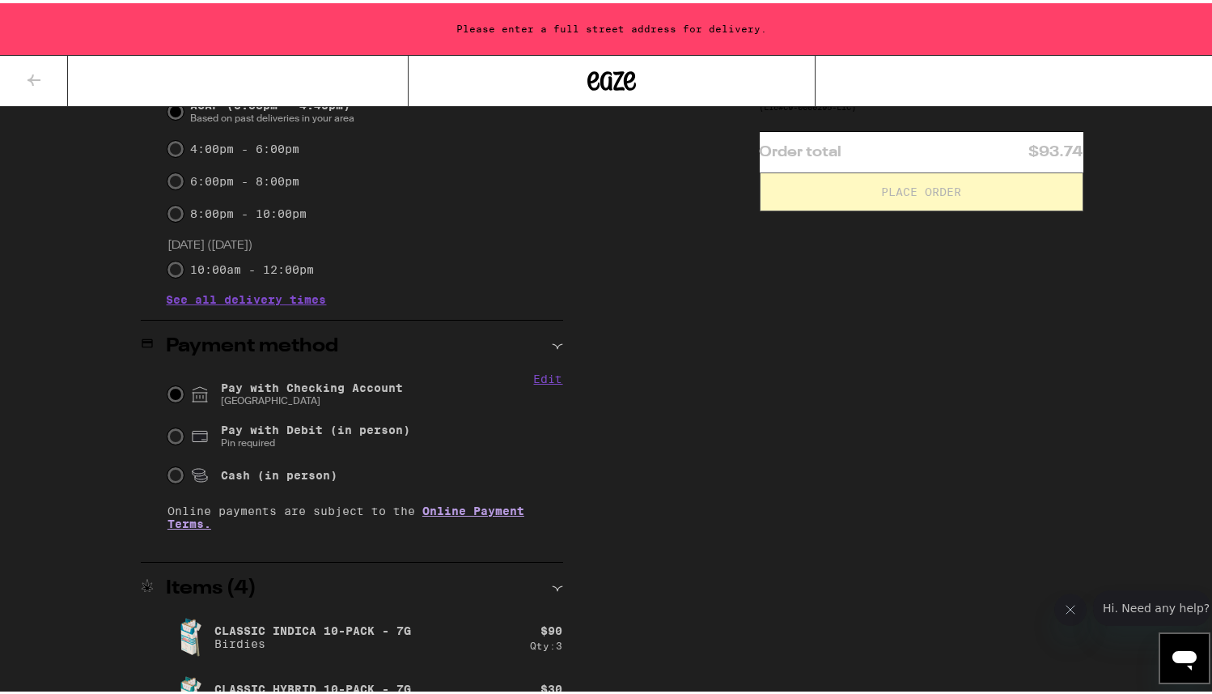
click at [168, 383] on input "Pay with Checking Account CHASE COLLEGE" at bounding box center [176, 391] width 16 height 16
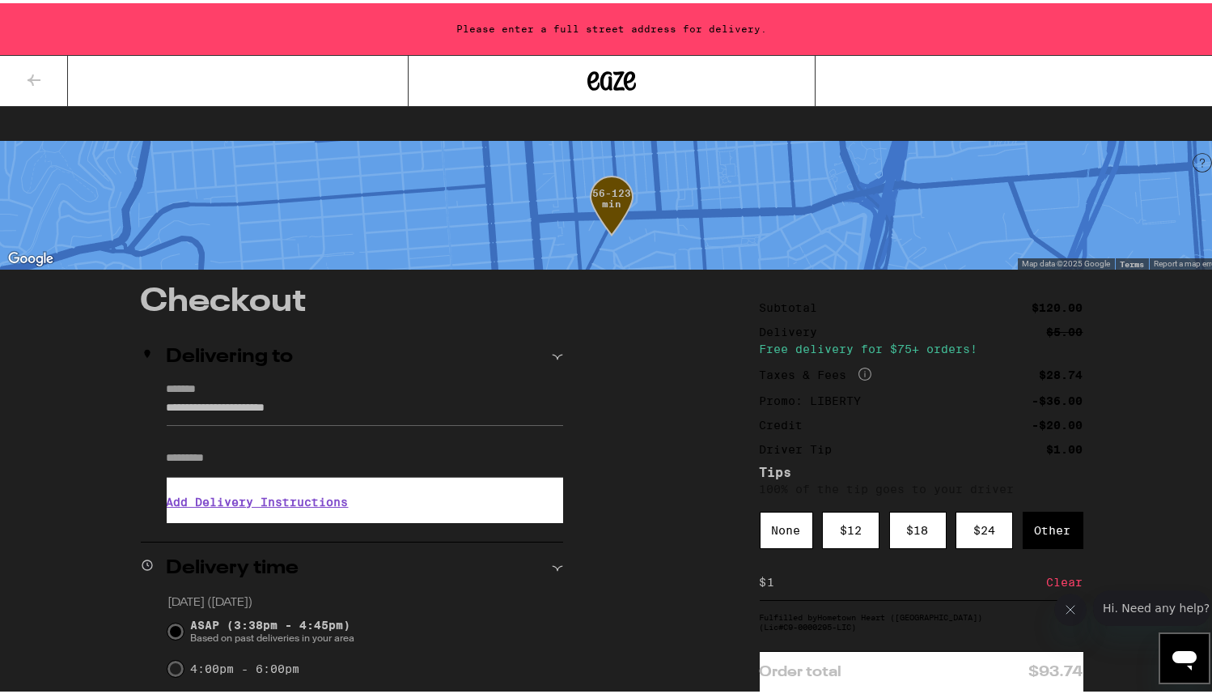
click at [388, 380] on label "*******" at bounding box center [365, 387] width 397 height 15
click at [388, 395] on input "**********" at bounding box center [365, 409] width 397 height 28
click at [378, 395] on input "**********" at bounding box center [365, 409] width 397 height 28
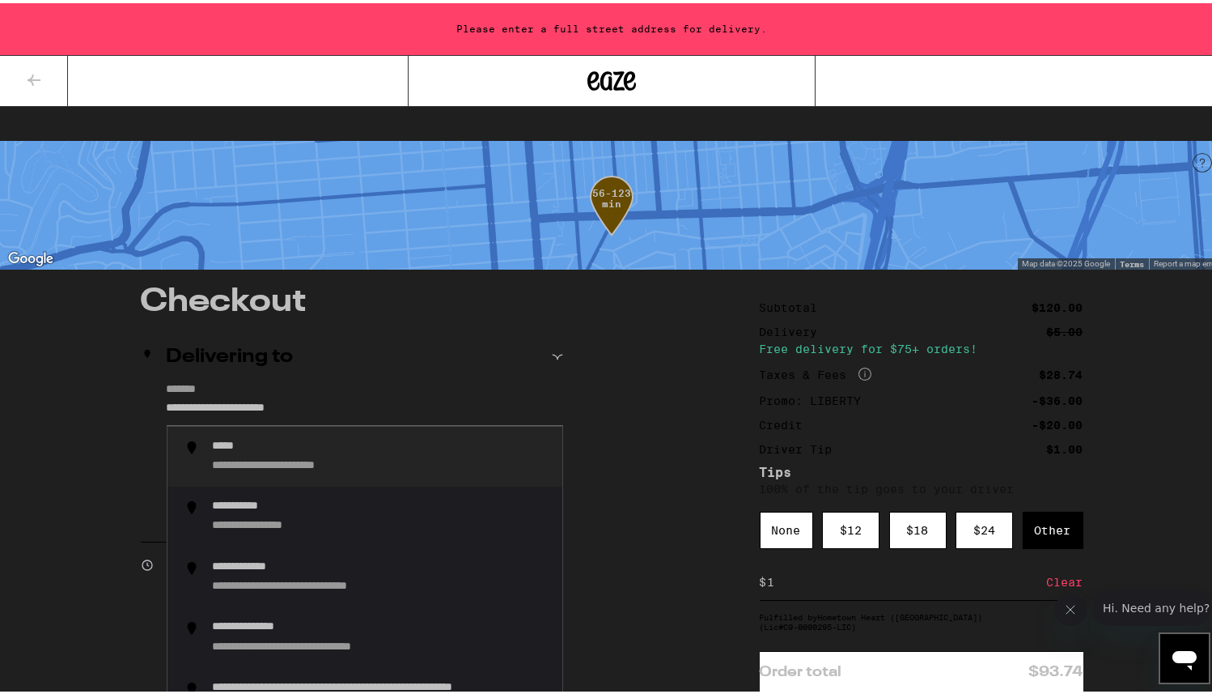
click at [378, 395] on input "**********" at bounding box center [365, 409] width 397 height 28
click at [380, 436] on div "**********" at bounding box center [381, 453] width 337 height 35
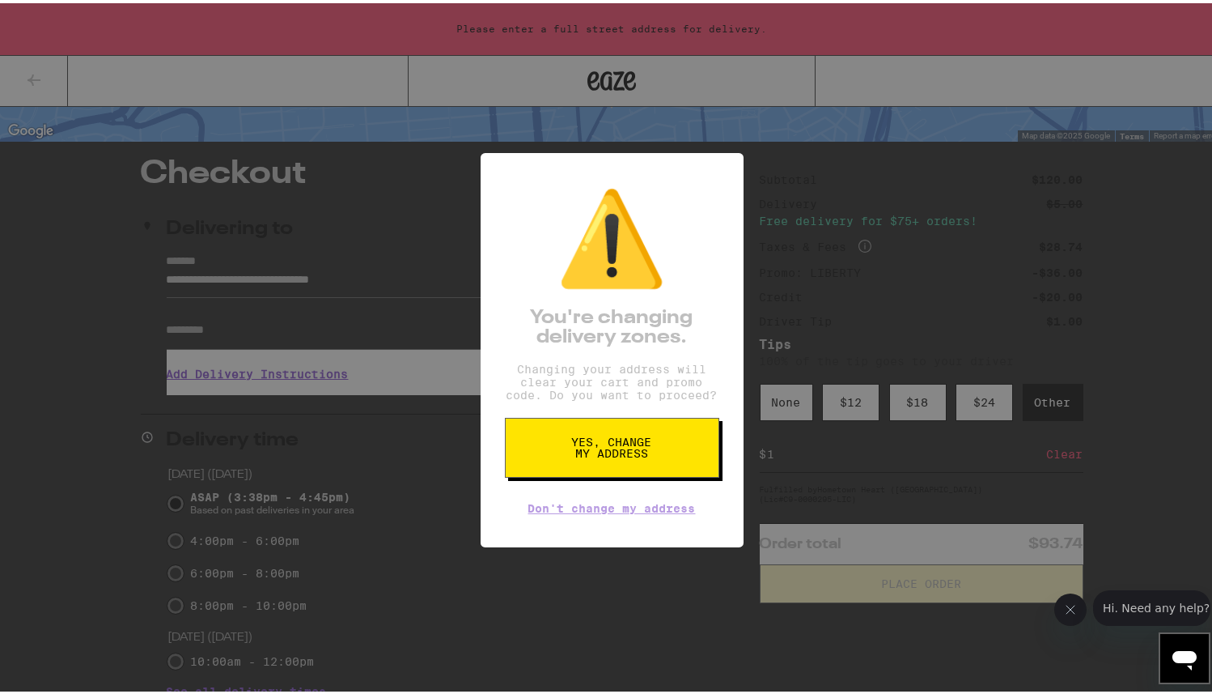
scroll to position [129, 0]
click at [661, 448] on button "Yes, change my address" at bounding box center [612, 444] width 214 height 60
type input "**********"
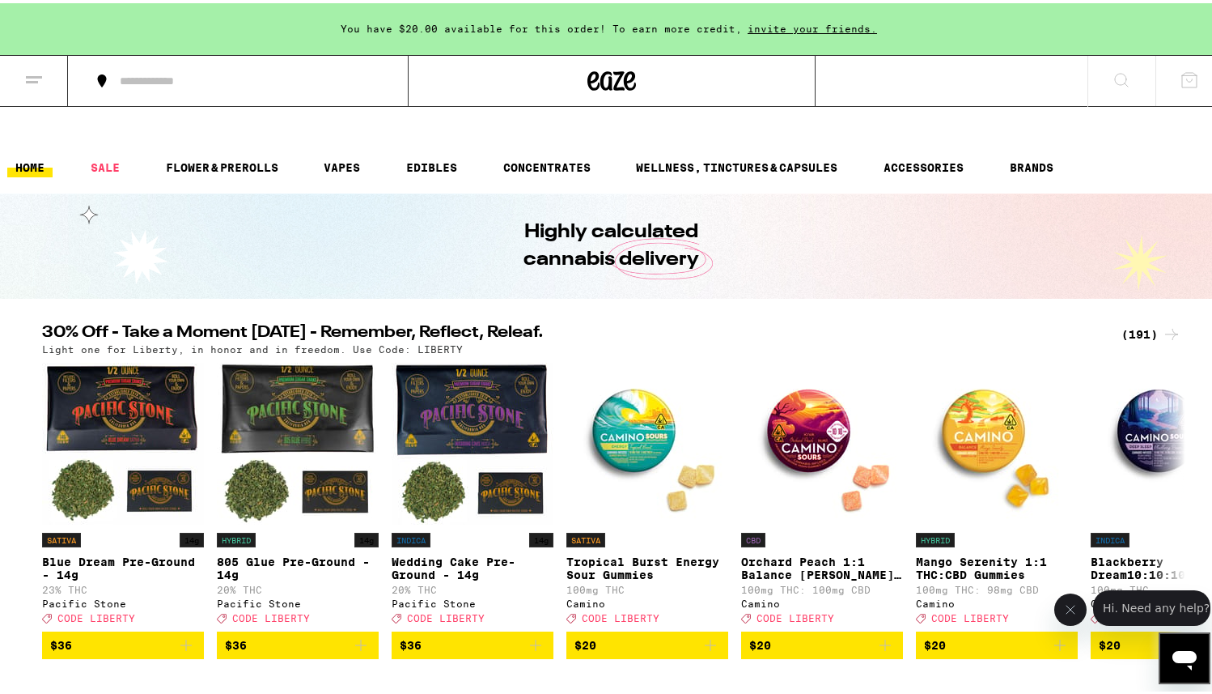
scroll to position [0, 0]
click at [1180, 80] on icon at bounding box center [1189, 76] width 19 height 19
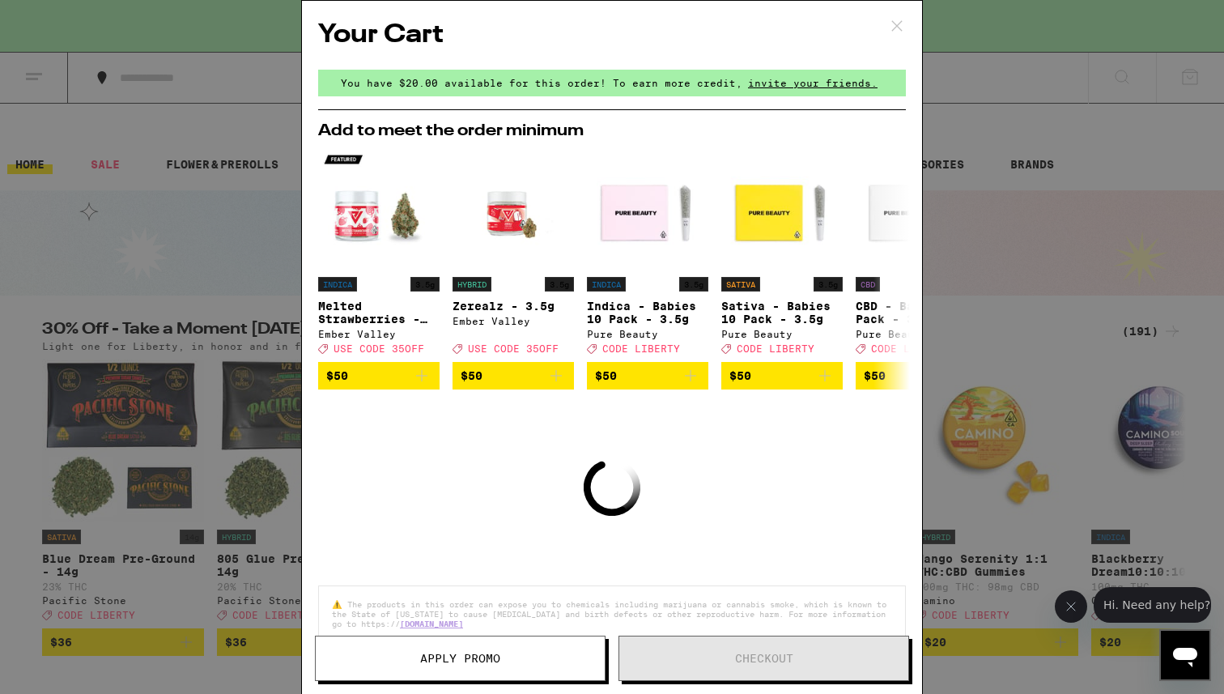
click at [950, 145] on div "Your Cart You have $20.00 available for this order! To earn more credit, invite…" at bounding box center [612, 347] width 1224 height 694
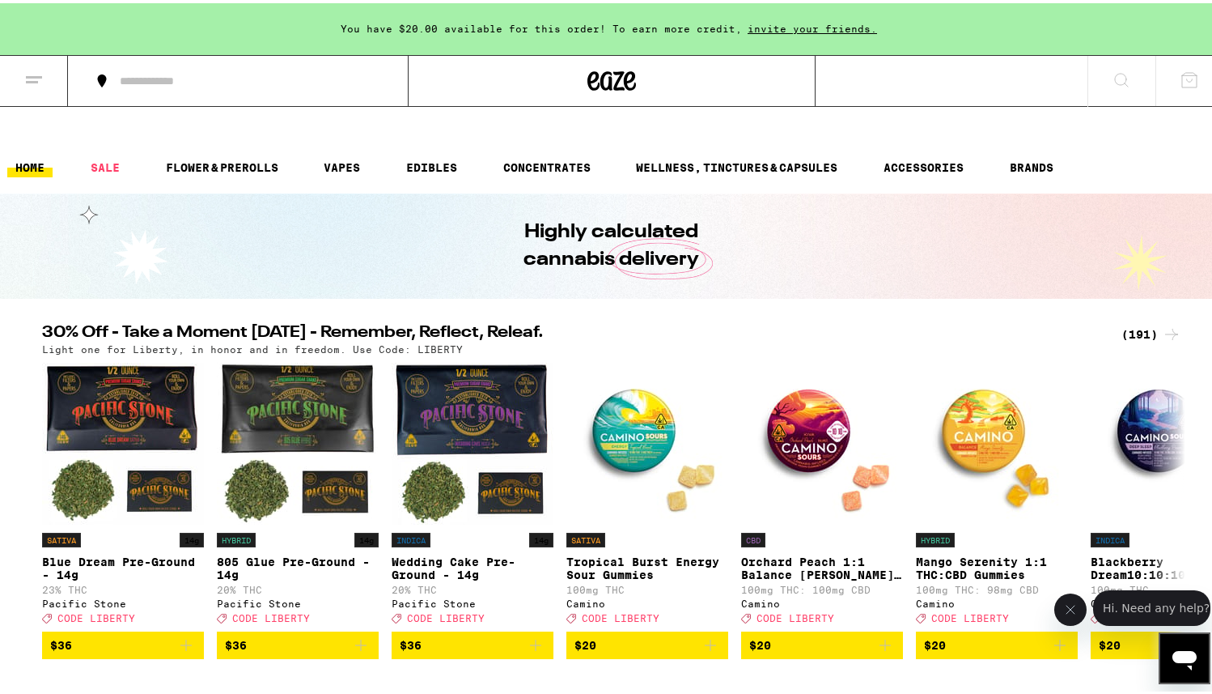
click at [33, 79] on icon at bounding box center [33, 76] width 19 height 19
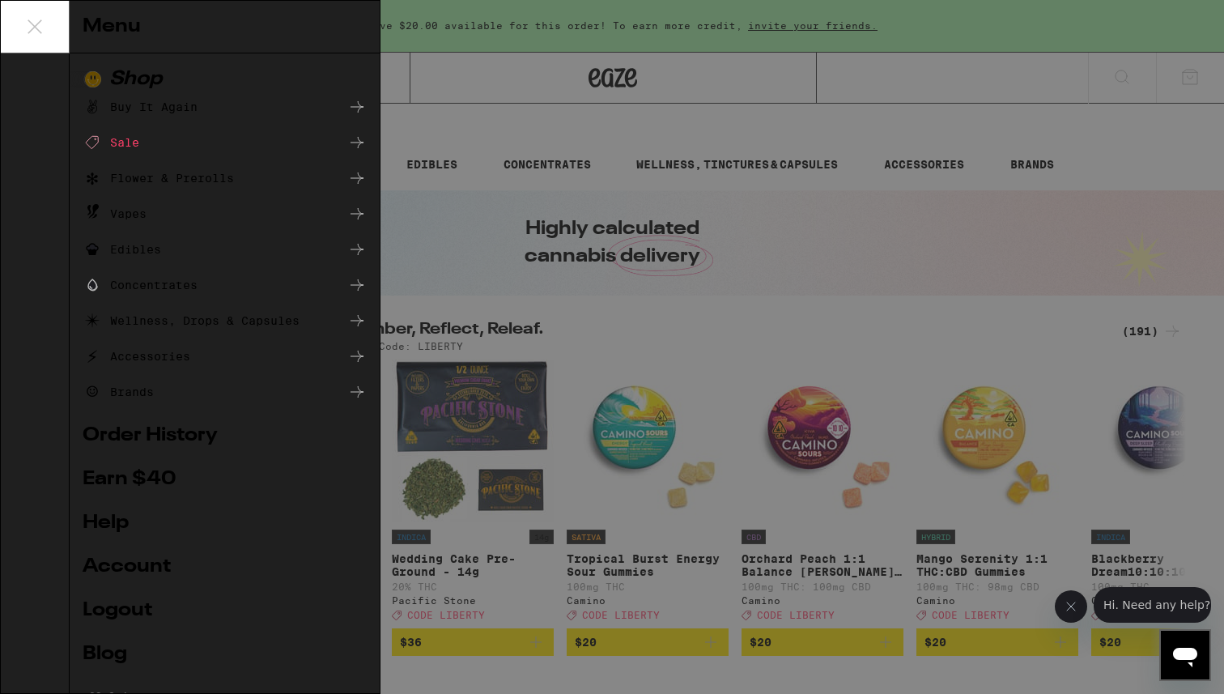
click at [470, 285] on div "Menu Shop Buy It Again Sale Flower & Prerolls Vapes Edibles Concentrates Wellne…" at bounding box center [612, 347] width 1224 height 694
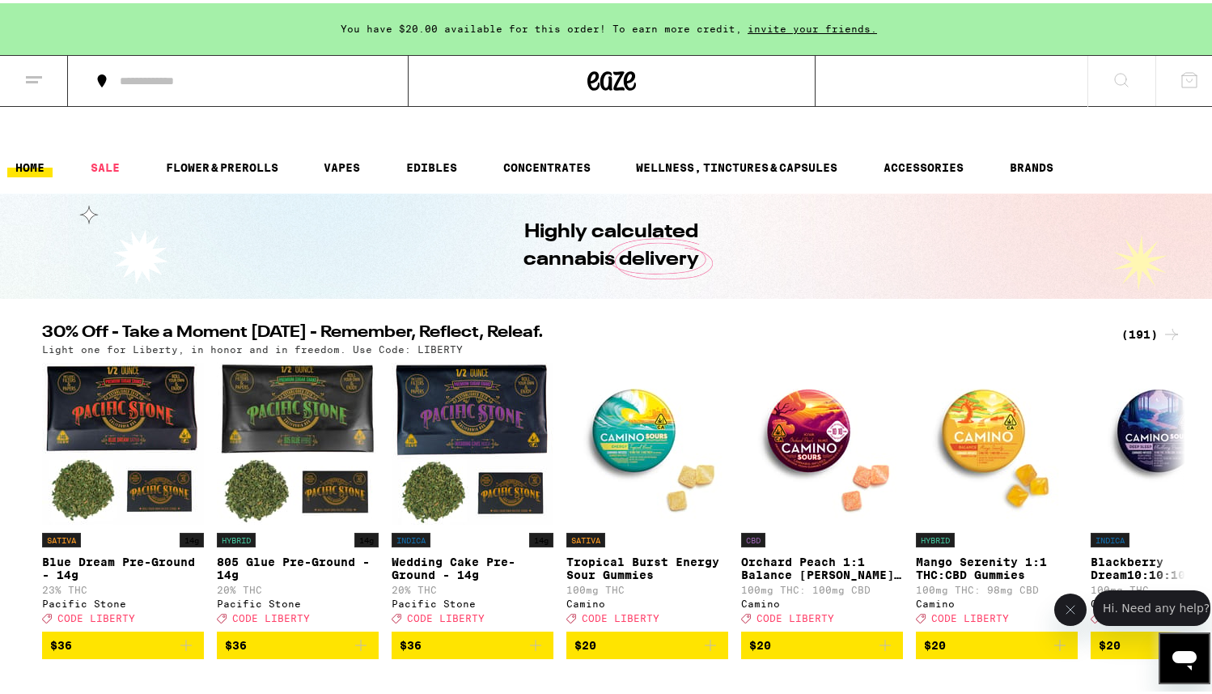
click at [41, 76] on icon at bounding box center [33, 76] width 19 height 19
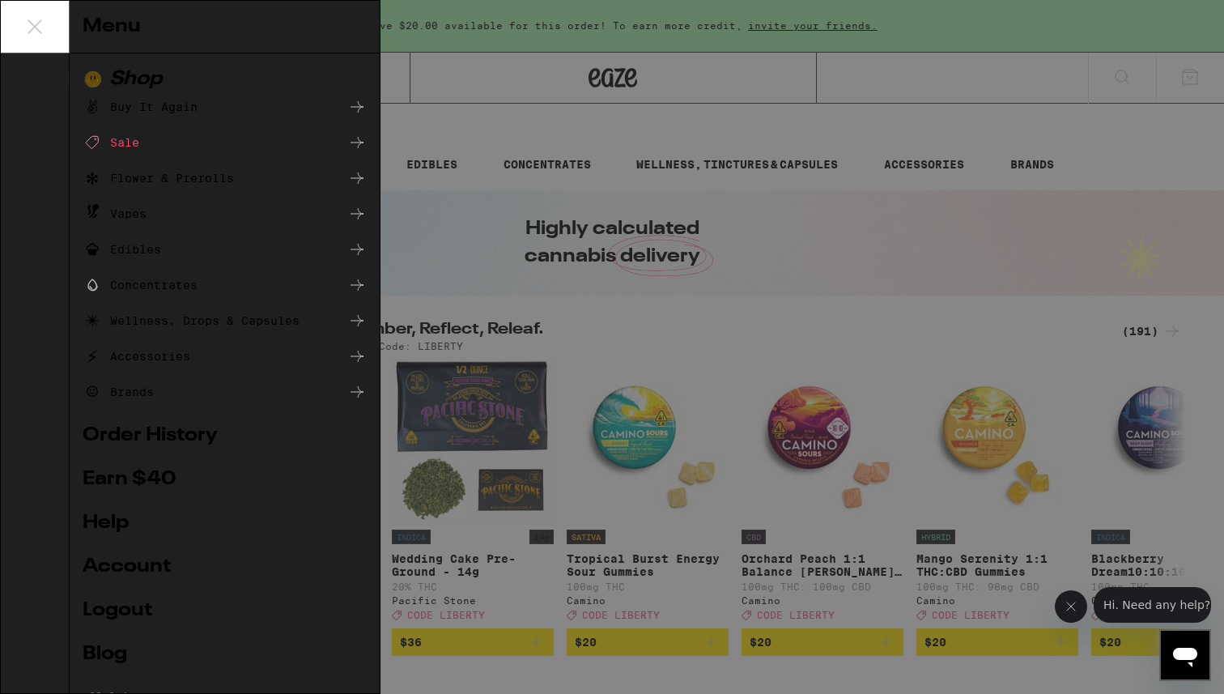
click at [657, 235] on div "Menu Shop Buy It Again Sale Flower & Prerolls Vapes Edibles Concentrates Wellne…" at bounding box center [612, 347] width 1224 height 694
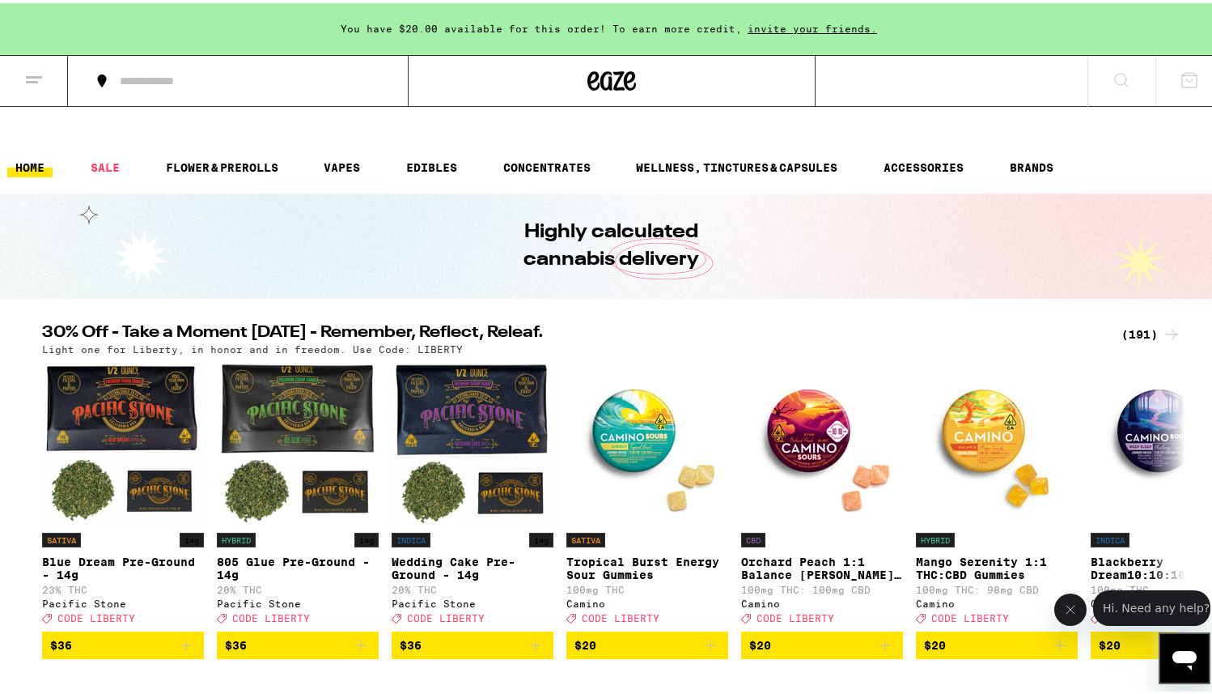
click at [1112, 67] on icon at bounding box center [1121, 76] width 19 height 19
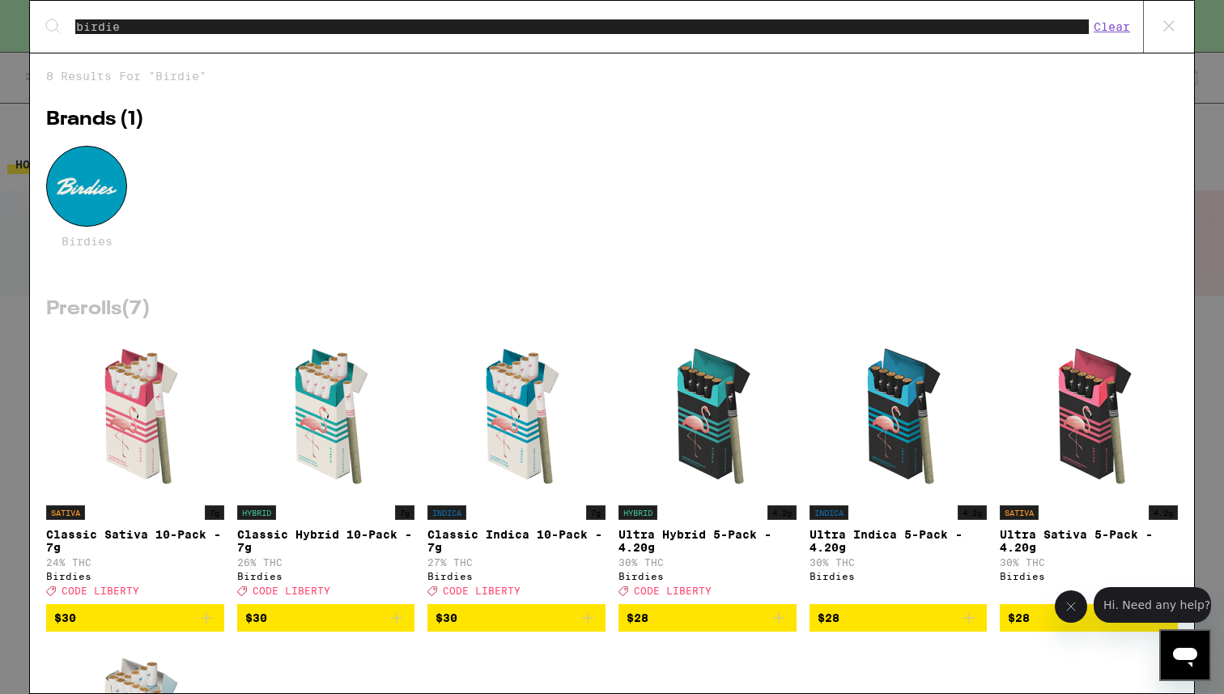
type input "birdie"
click at [393, 627] on icon "Add to bag" at bounding box center [396, 617] width 19 height 19
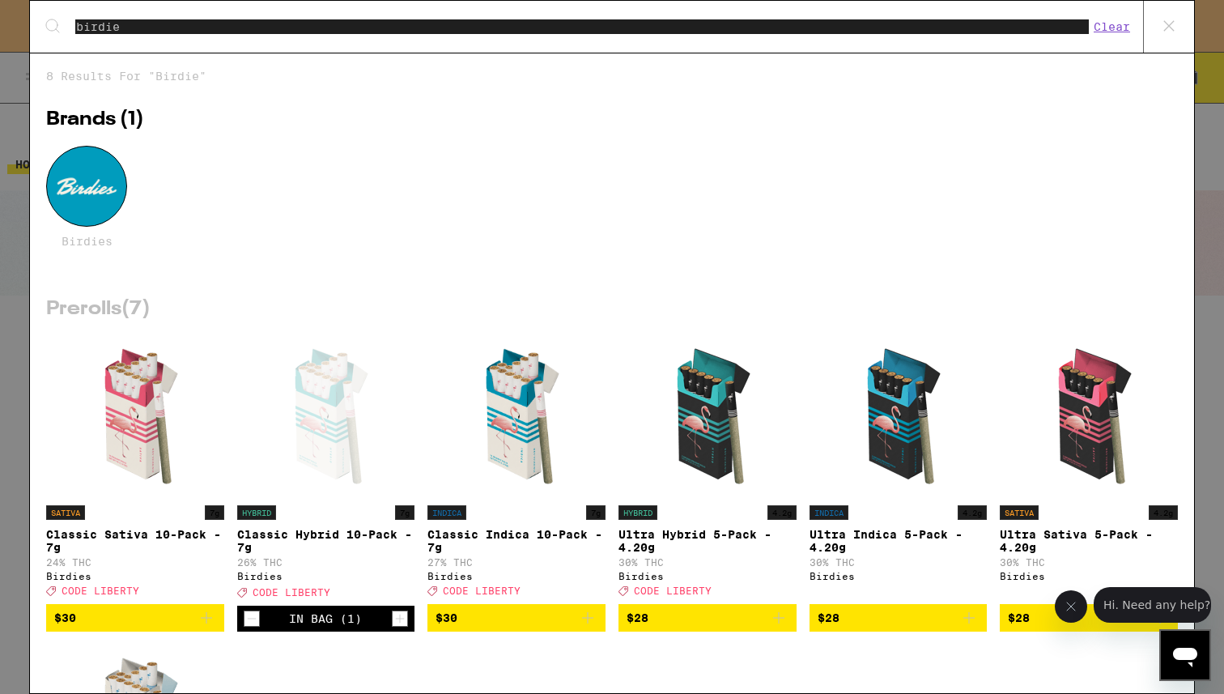
click at [581, 627] on icon "Add to bag" at bounding box center [587, 617] width 19 height 19
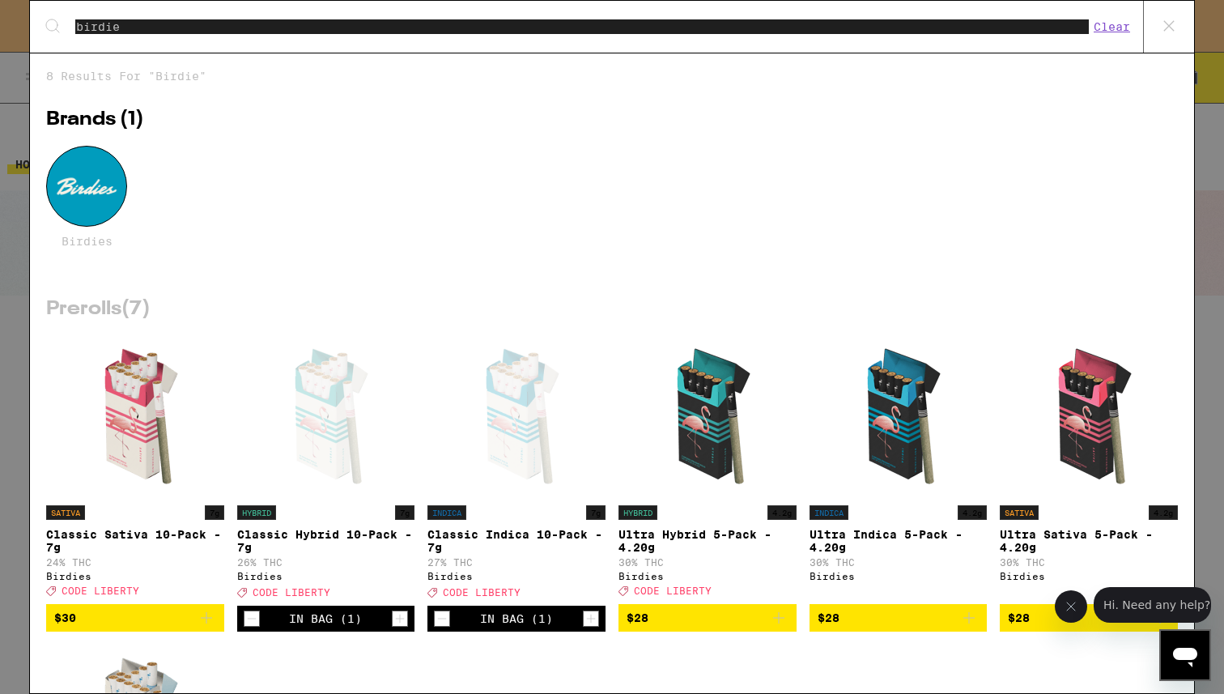
click at [584, 628] on icon "Increment" at bounding box center [591, 618] width 15 height 19
click at [13, 24] on div "Search for Products birdie Clear 8 results for "birdie" Brands ( 1 ) Birdies Pr…" at bounding box center [612, 347] width 1224 height 694
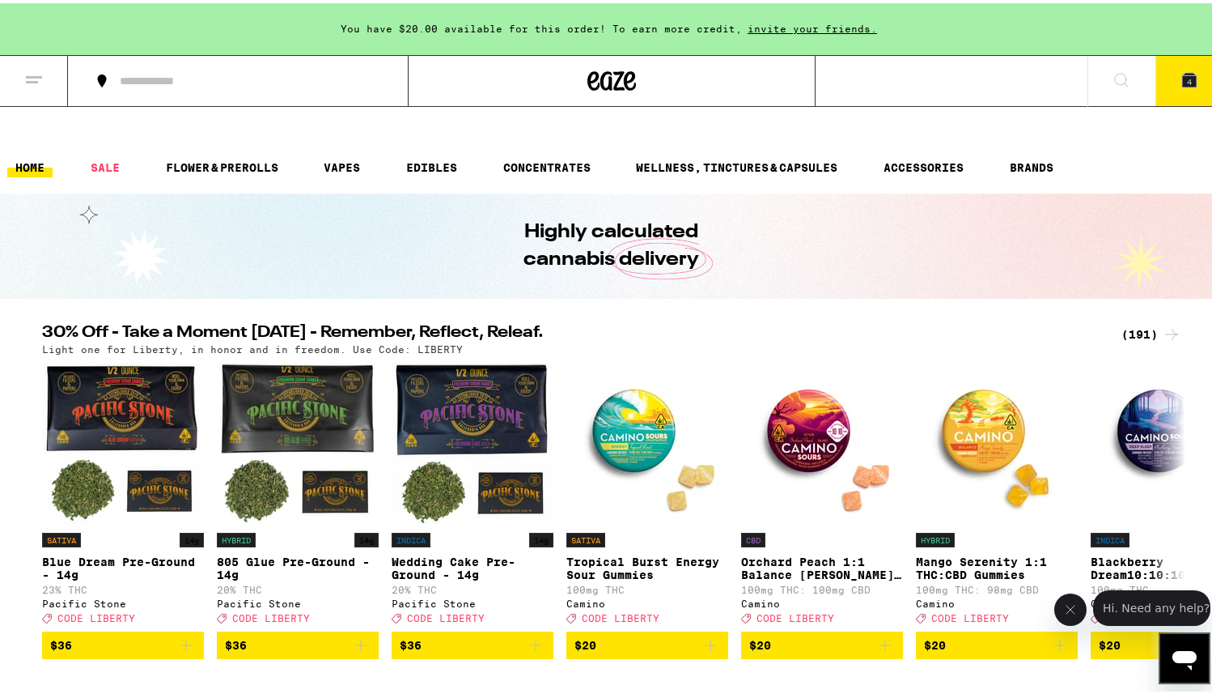
click at [1182, 74] on icon at bounding box center [1189, 77] width 15 height 15
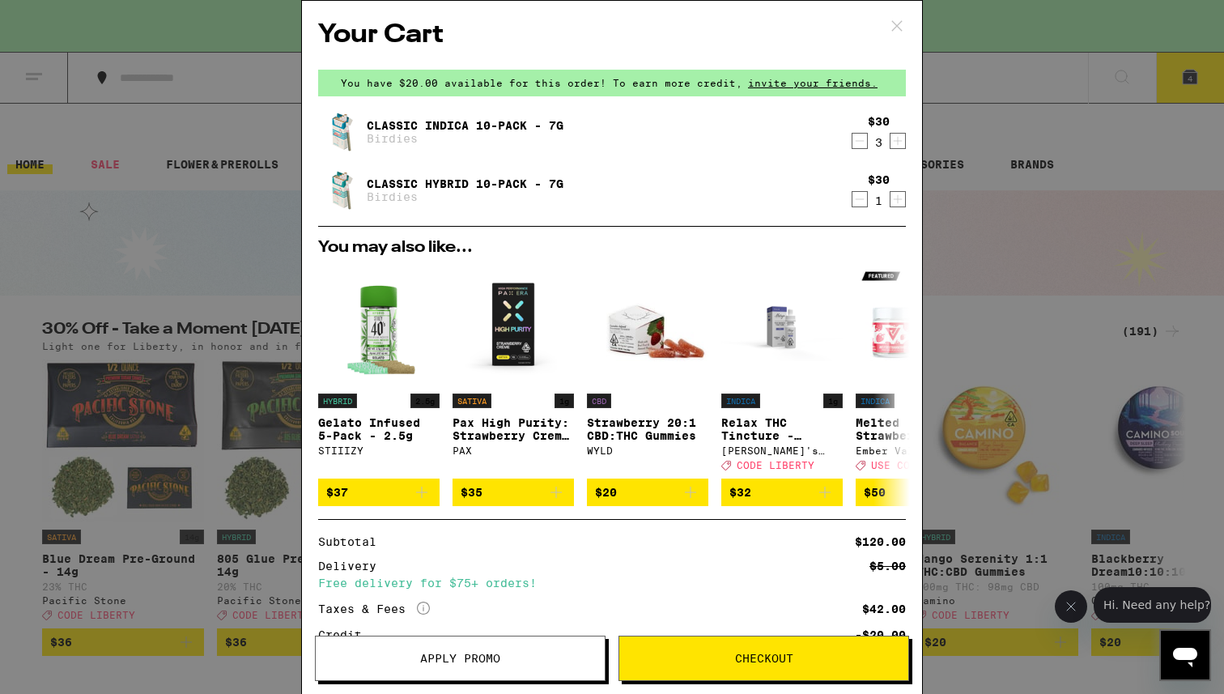
click at [509, 655] on span "Apply Promo" at bounding box center [460, 657] width 289 height 11
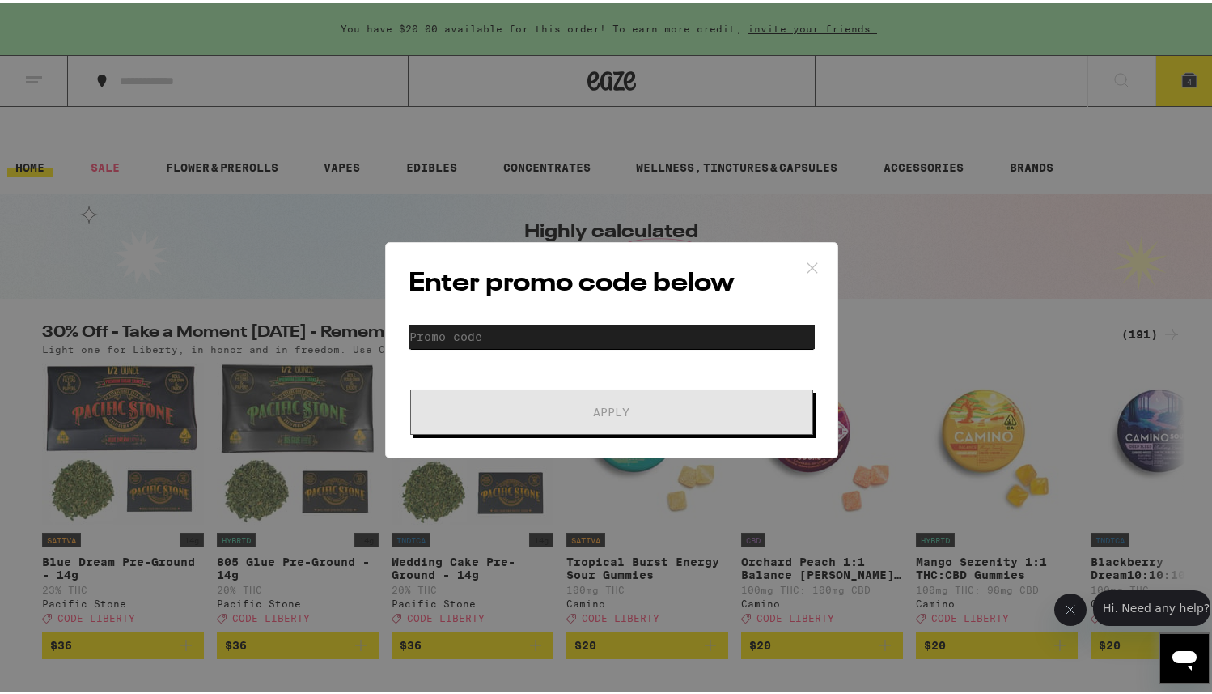
click at [507, 338] on input "Promo Code" at bounding box center [612, 333] width 406 height 24
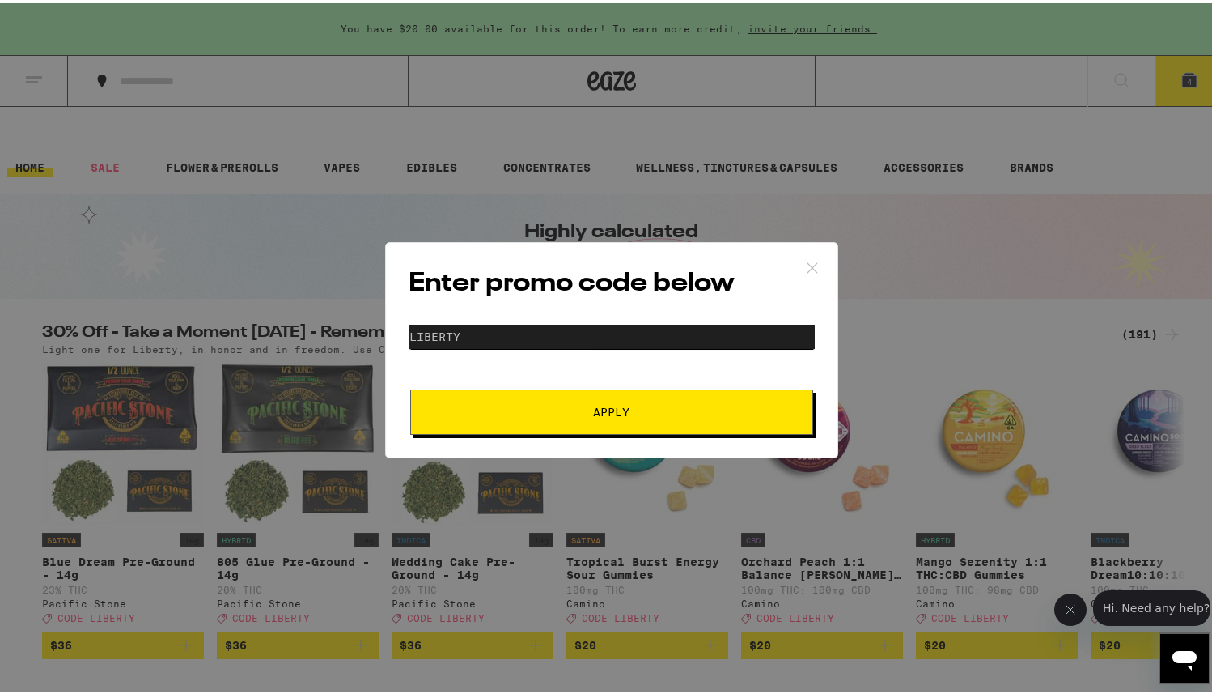
type input "liberty"
click at [410, 386] on button "Apply" at bounding box center [611, 408] width 403 height 45
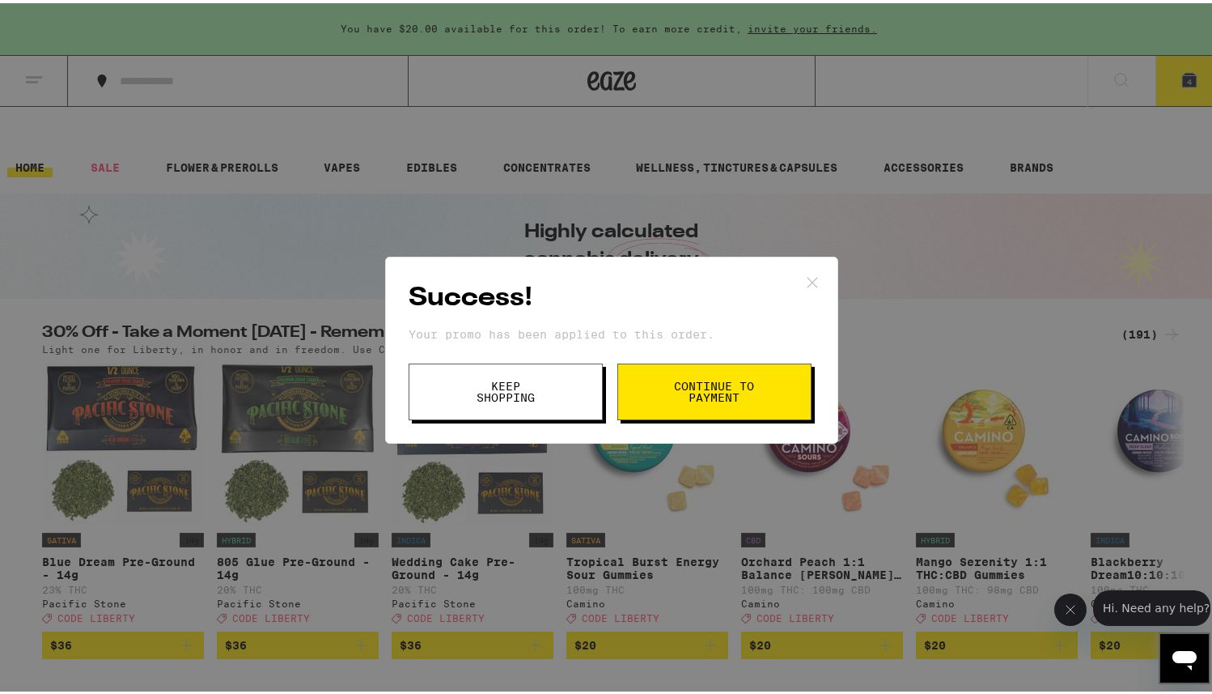
click at [677, 390] on span "Continue to payment" at bounding box center [714, 388] width 83 height 23
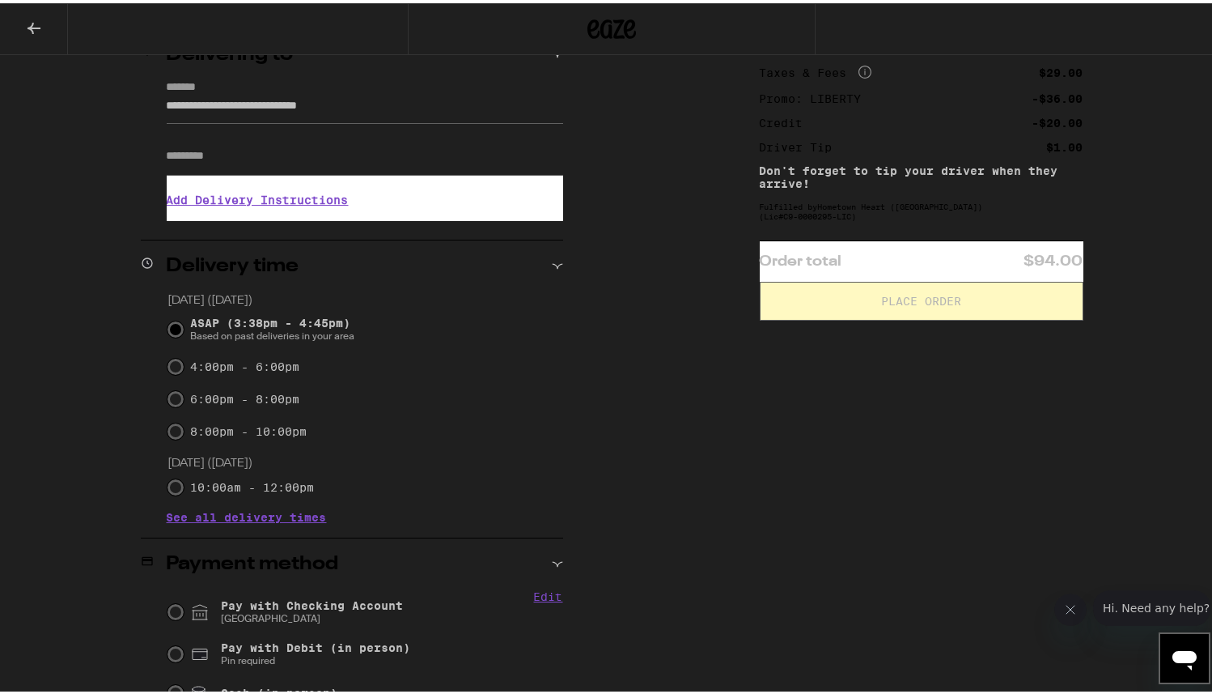
scroll to position [275, 0]
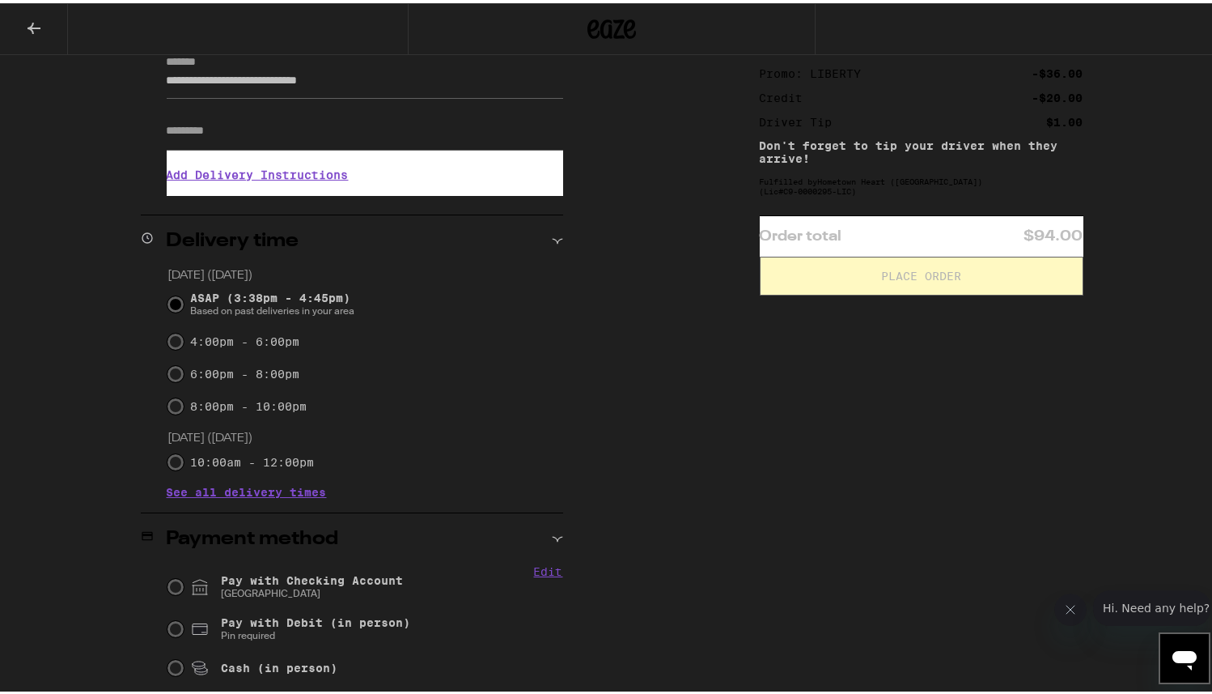
click at [330, 571] on span "Pay with Checking Account CHASE COLLEGE" at bounding box center [312, 584] width 182 height 26
click at [184, 575] on input "Pay with Checking Account CHASE COLLEGE" at bounding box center [176, 583] width 16 height 16
radio input "true"
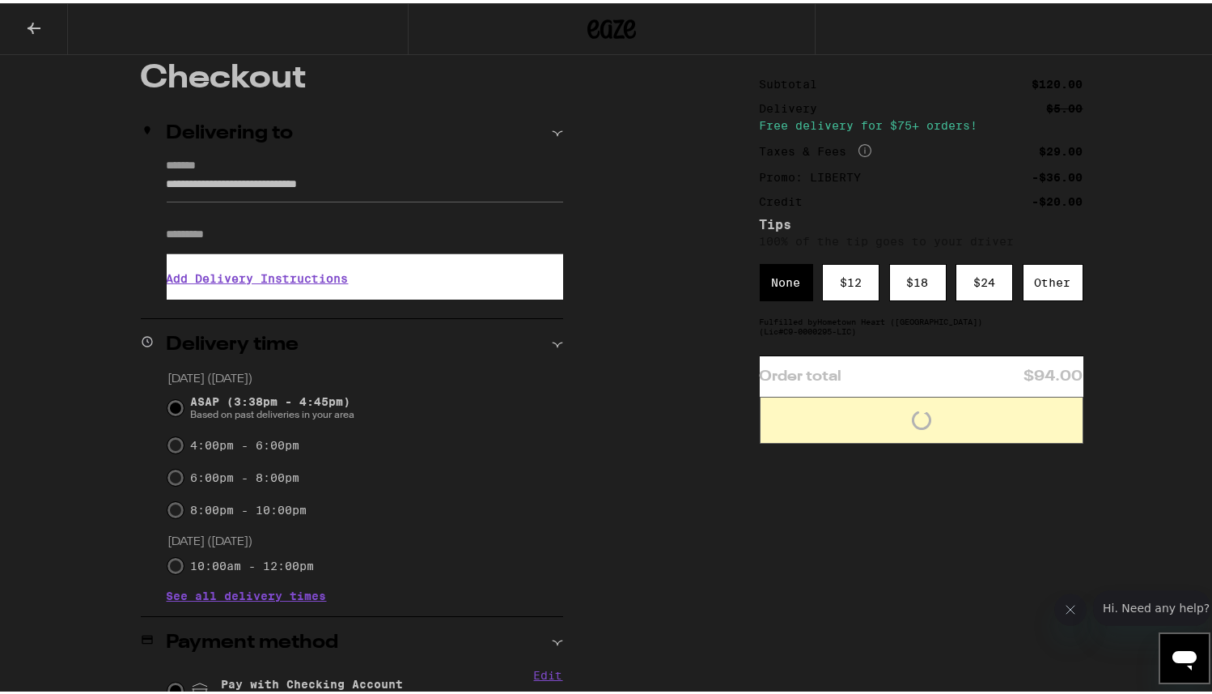
scroll to position [114, 0]
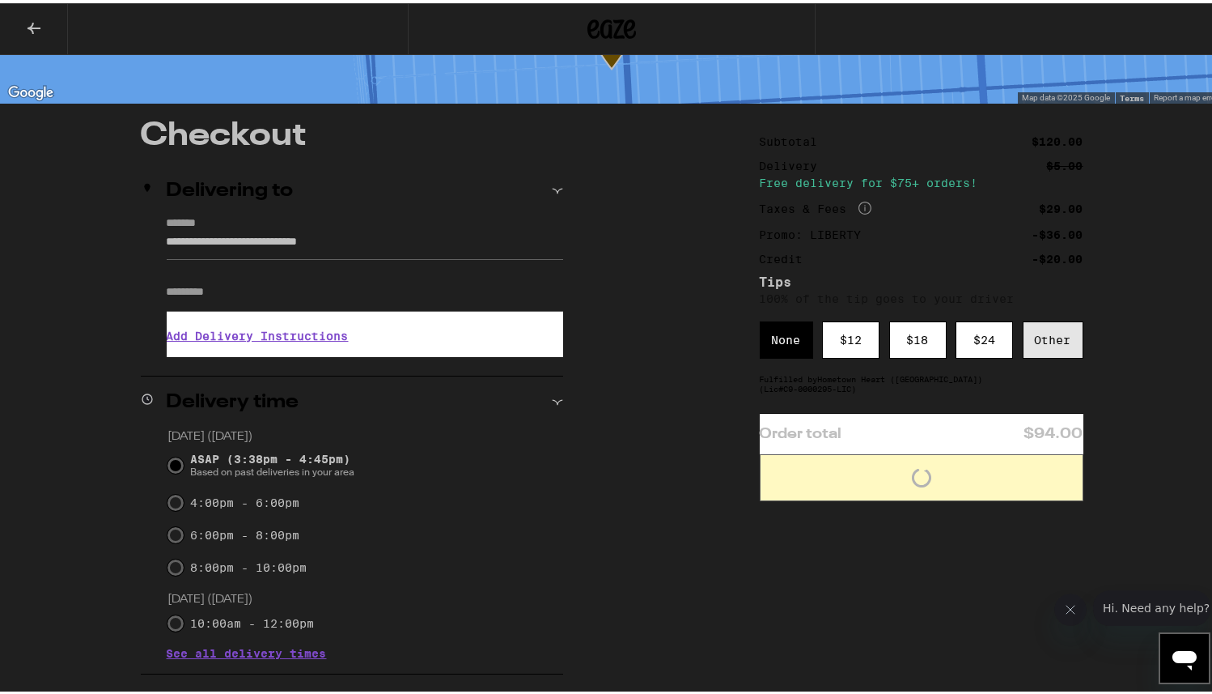
click at [1047, 318] on div "Other" at bounding box center [1053, 336] width 61 height 37
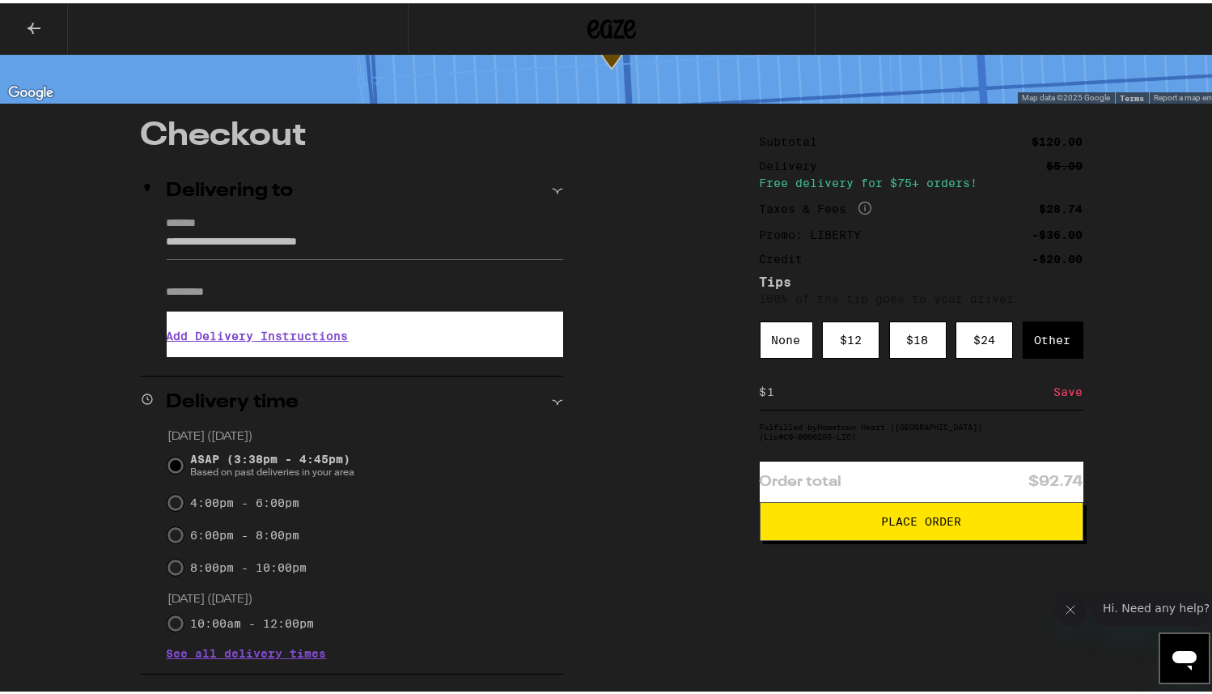
type input "1"
click at [1055, 371] on div "Save" at bounding box center [1069, 389] width 29 height 36
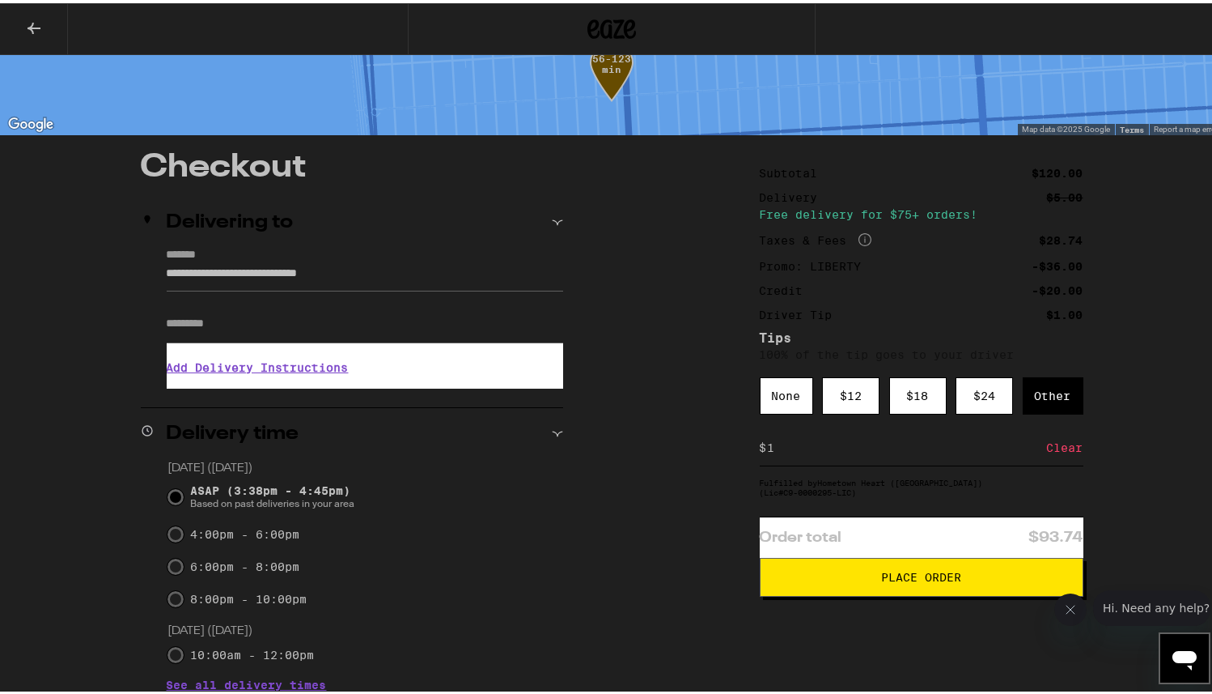
scroll to position [61, 0]
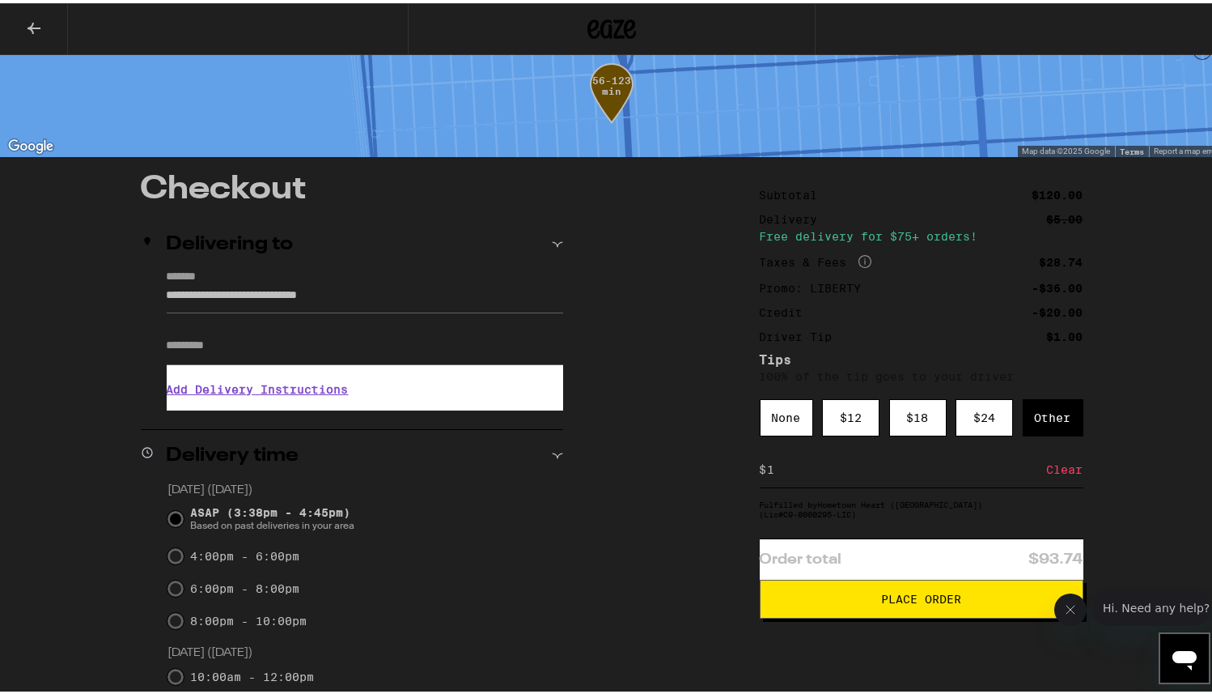
click at [909, 590] on span "Place Order" at bounding box center [921, 595] width 80 height 11
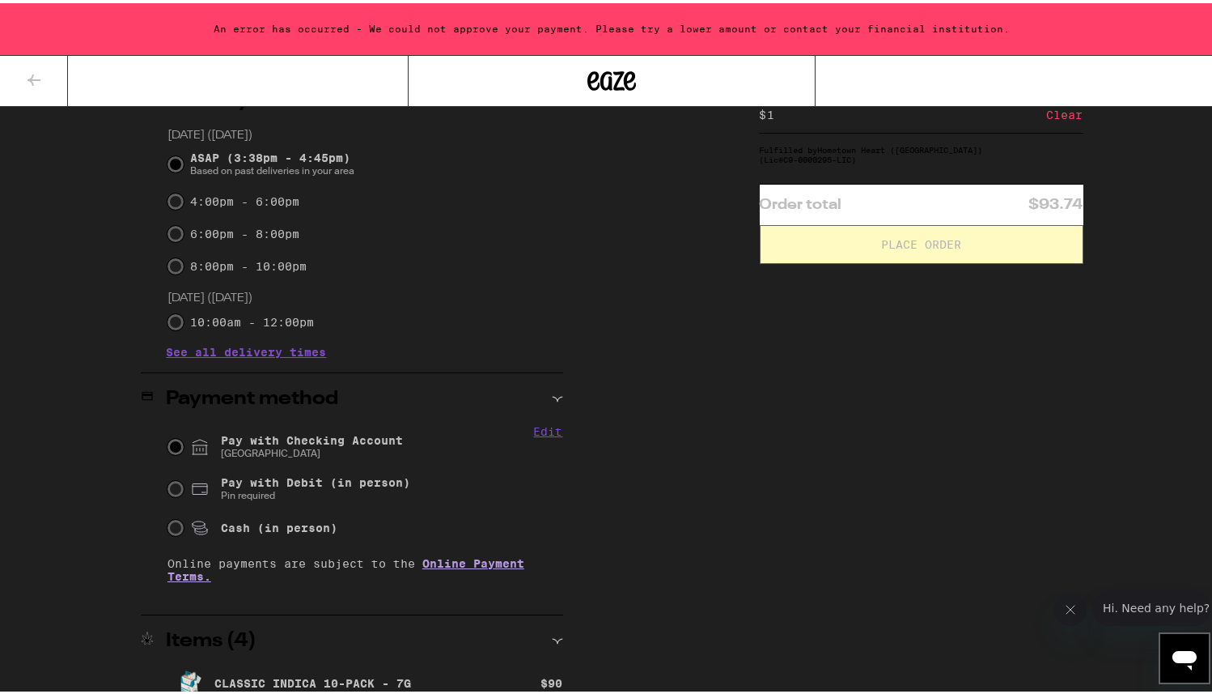
scroll to position [520, 0]
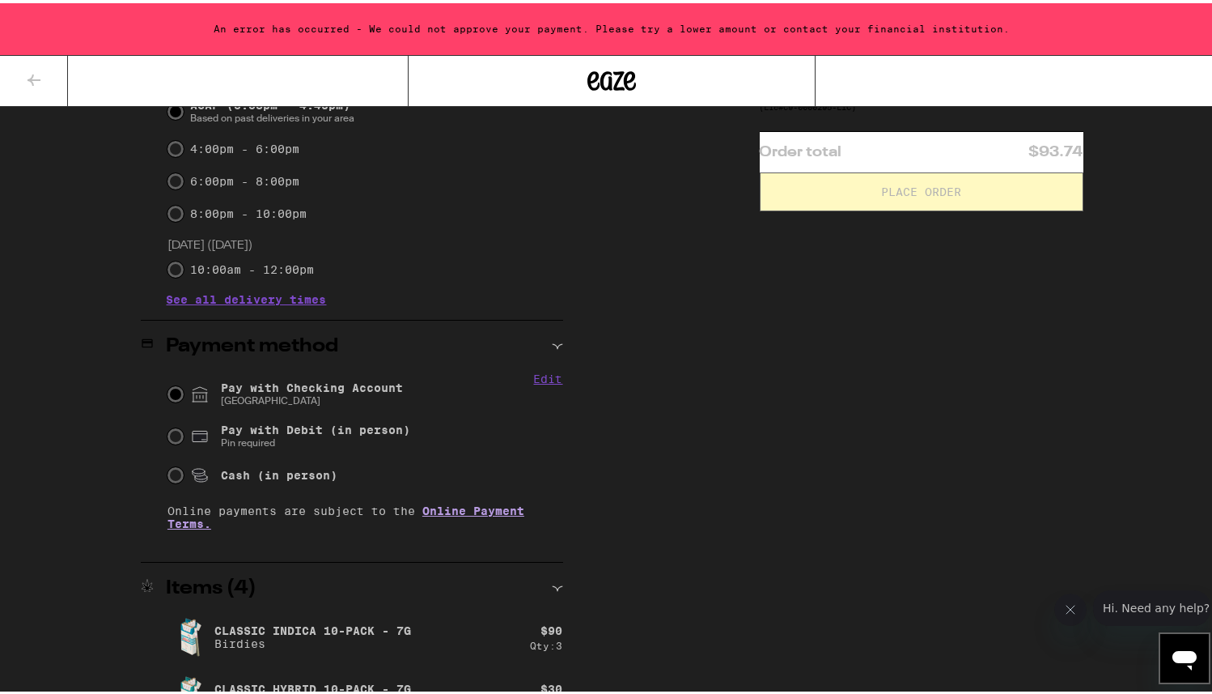
click at [276, 378] on span "Pay with Checking Account CHASE COLLEGE" at bounding box center [312, 391] width 182 height 26
click at [184, 383] on input "Pay with Checking Account CHASE COLLEGE" at bounding box center [176, 391] width 16 height 16
click at [625, 390] on div "**********" at bounding box center [611, 246] width 1165 height 966
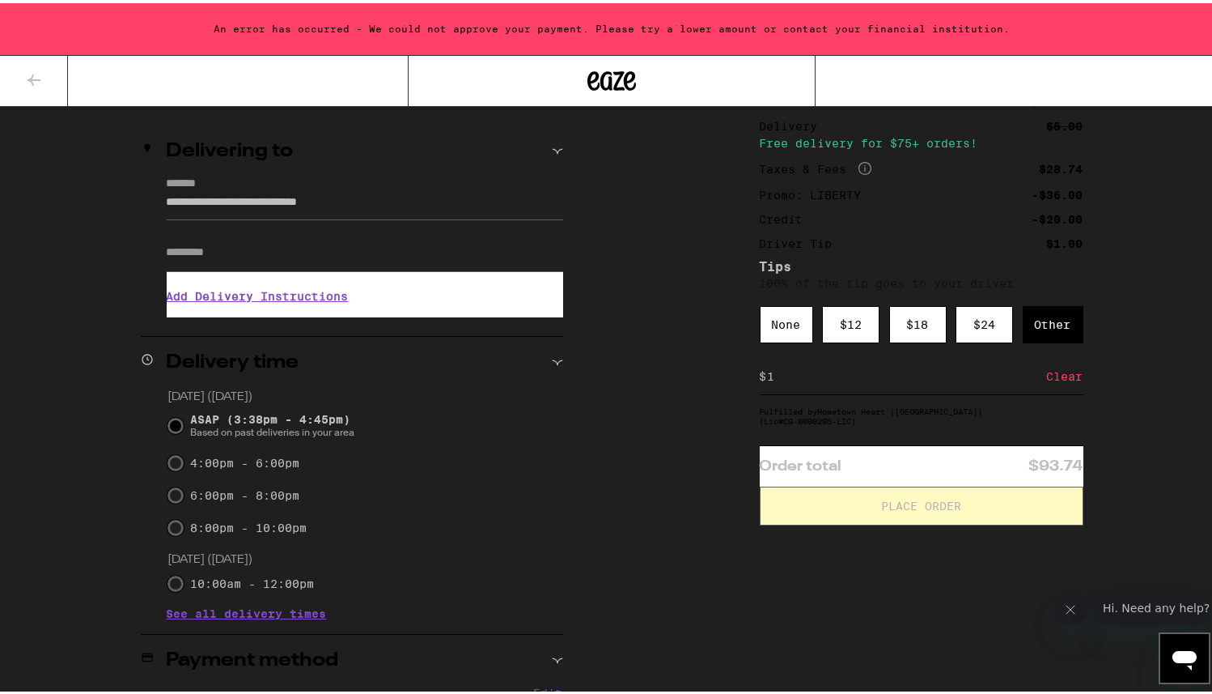
scroll to position [207, 0]
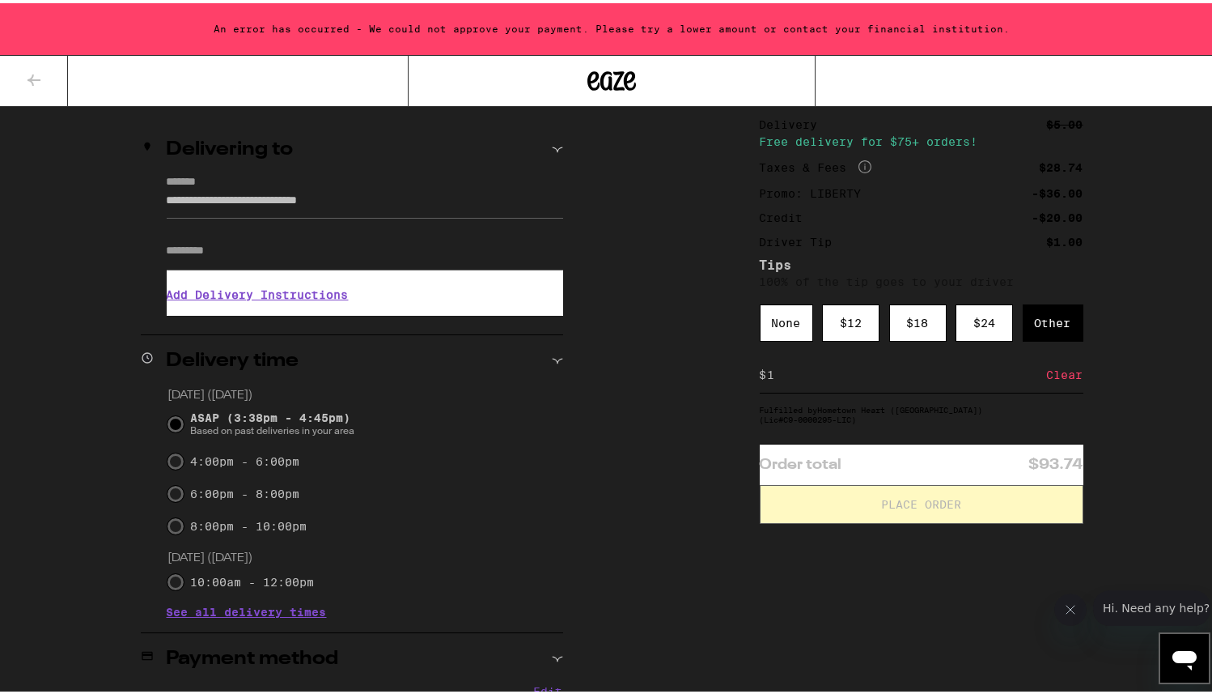
click at [1053, 354] on div "Clear" at bounding box center [1065, 372] width 36 height 36
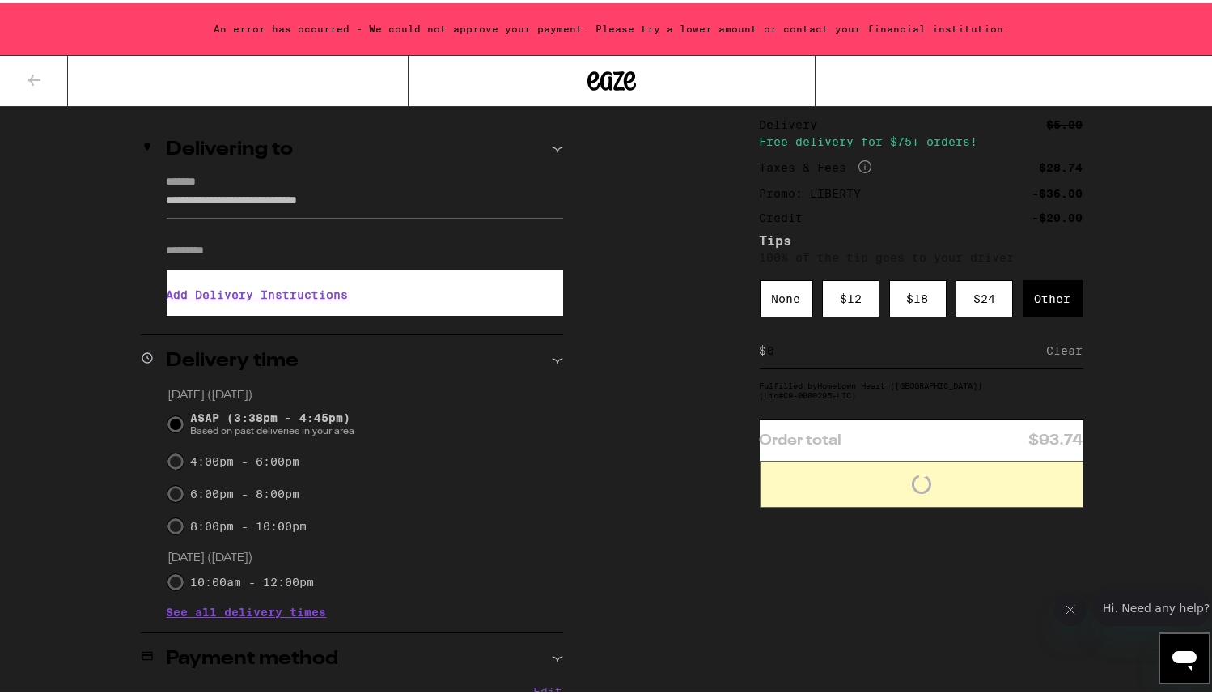
click at [925, 340] on input at bounding box center [907, 347] width 280 height 15
type input "1"
click at [1064, 329] on div "Save" at bounding box center [1069, 347] width 29 height 36
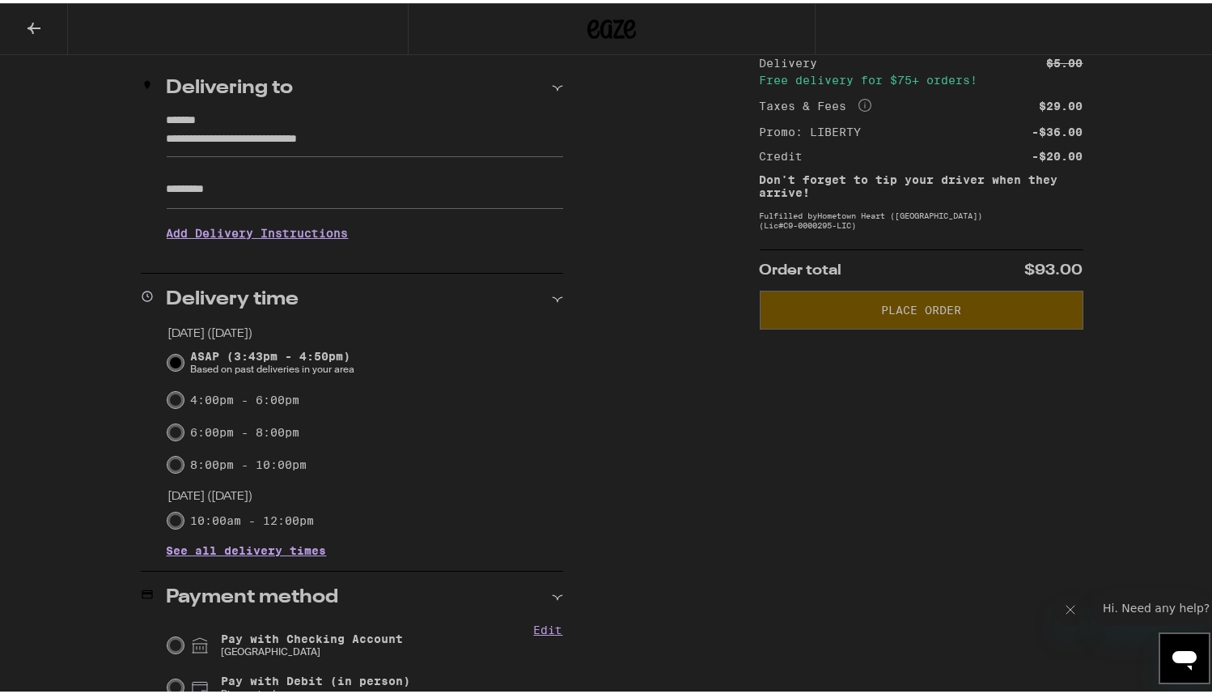
scroll to position [218, 0]
click at [274, 628] on span "Pay with Checking Account CHASE COLLEGE" at bounding box center [312, 641] width 182 height 26
click at [184, 633] on input "Pay with Checking Account CHASE COLLEGE" at bounding box center [176, 641] width 16 height 16
radio input "true"
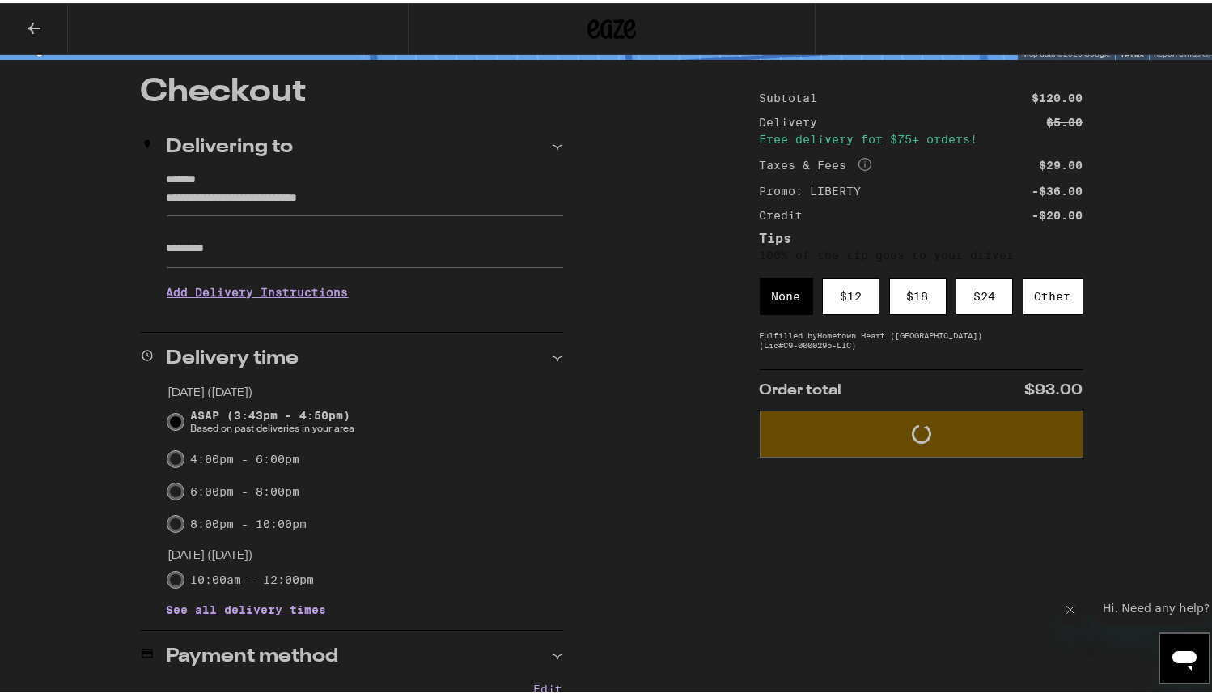
scroll to position [120, 0]
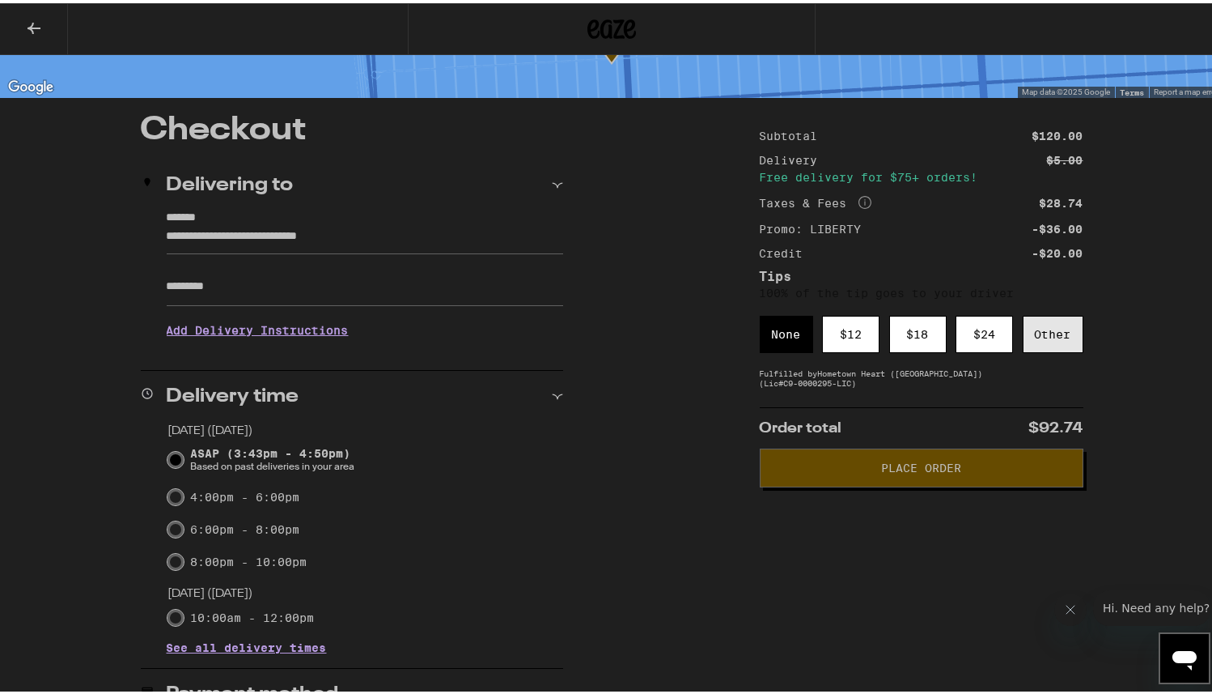
click at [1055, 312] on div "Other" at bounding box center [1053, 330] width 61 height 37
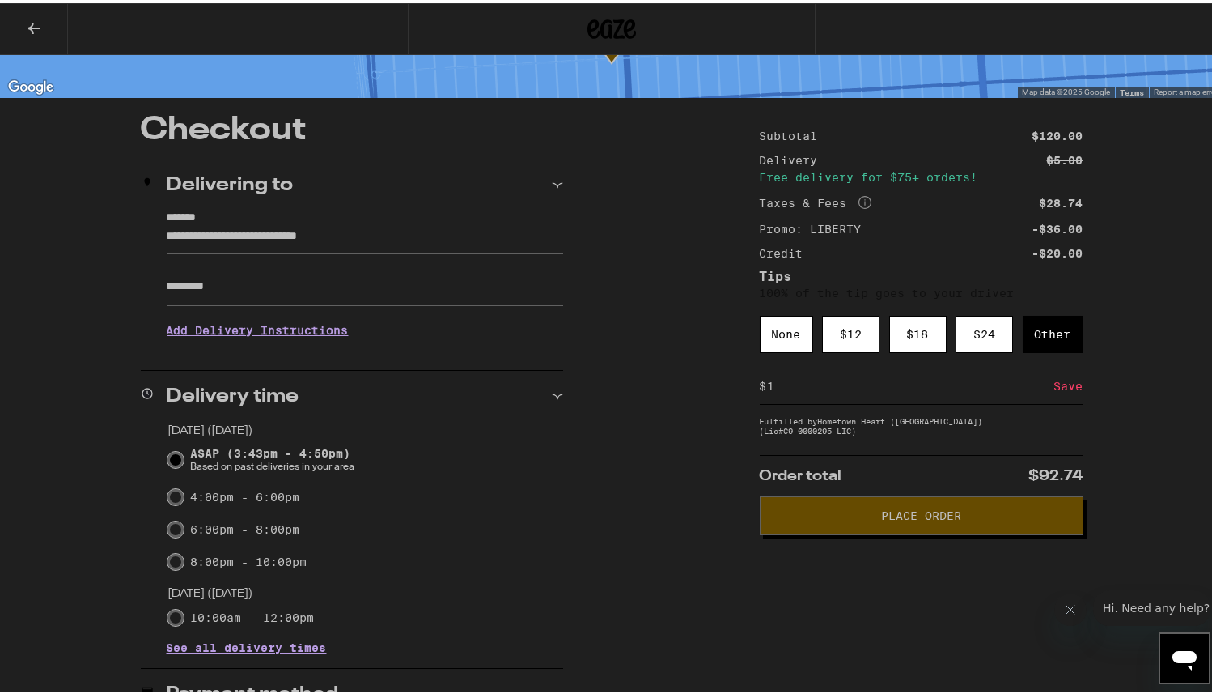
type input "1"
click at [1056, 365] on div "Save" at bounding box center [1069, 383] width 29 height 36
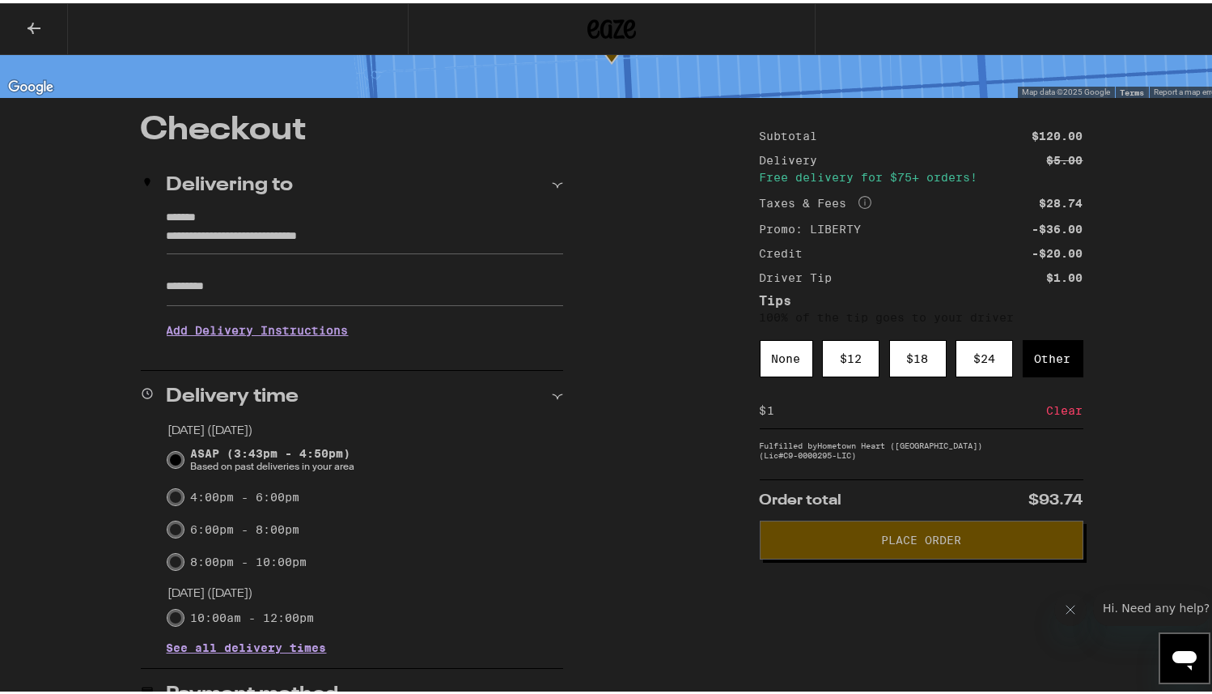
click at [1018, 531] on span "Place Order" at bounding box center [922, 536] width 296 height 11
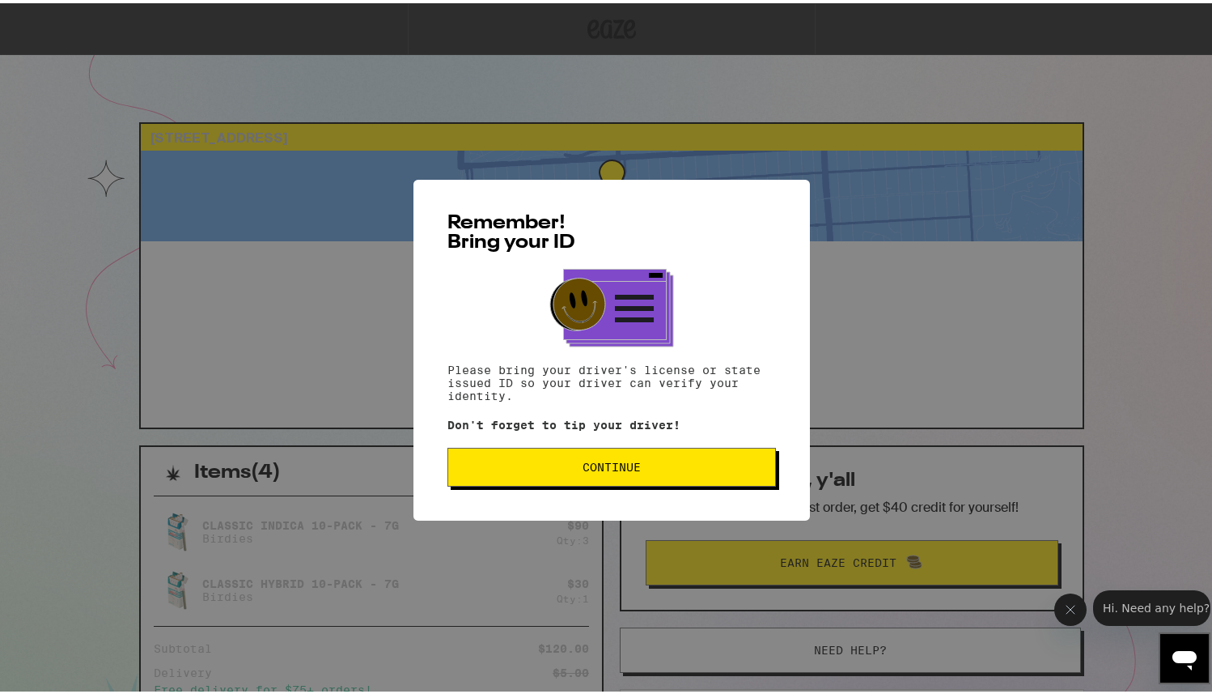
click at [689, 475] on button "Continue" at bounding box center [612, 463] width 329 height 39
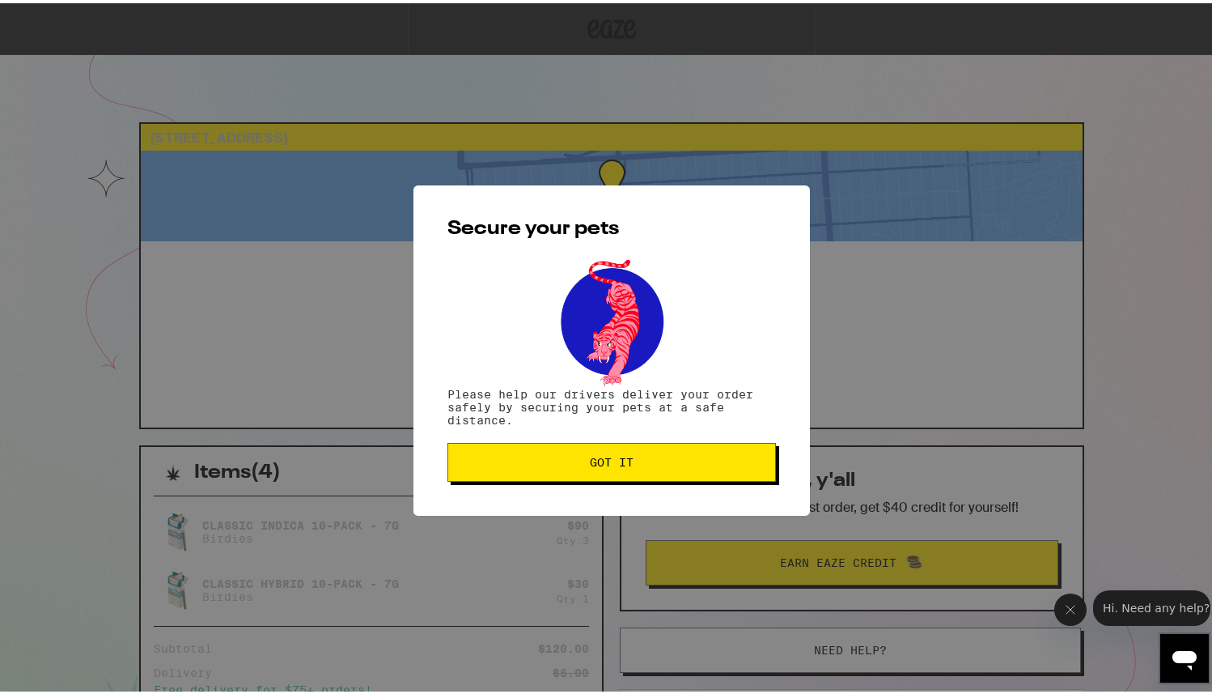
click at [689, 475] on button "Got it" at bounding box center [612, 458] width 329 height 39
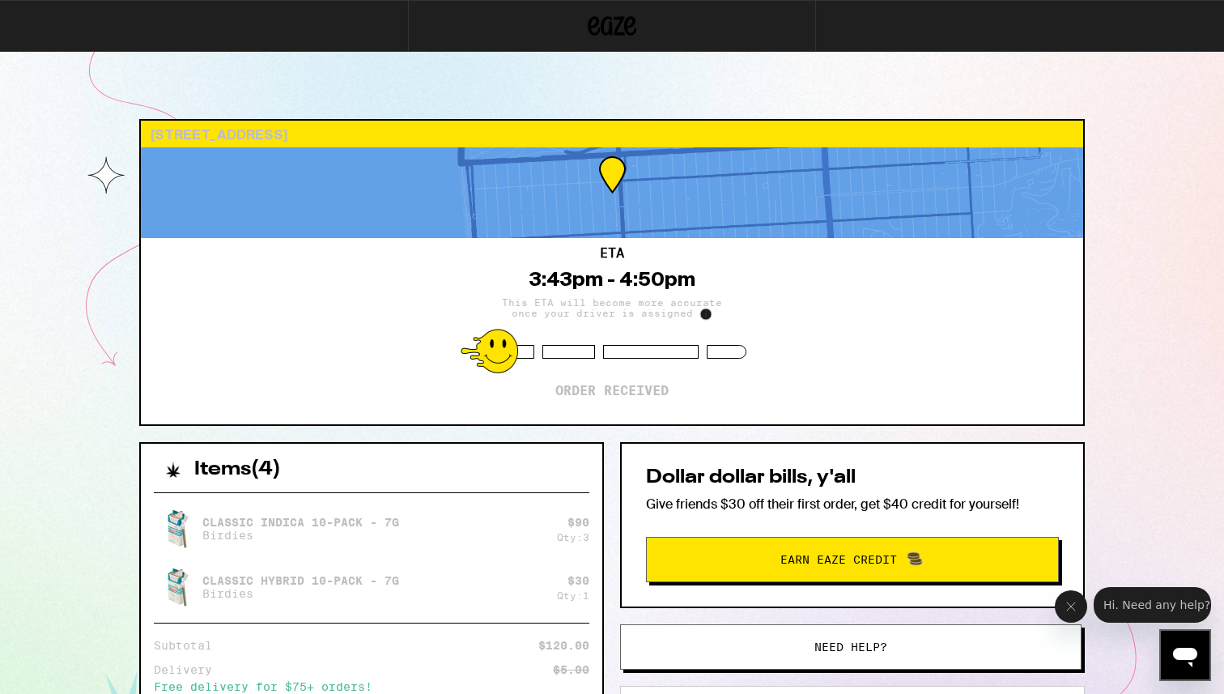
click at [612, 482] on div "Items ( 4 ) Classic Indica 10-Pack - 7g Birdies $ 90 Qty: 3 Classic Hybrid 10-P…" at bounding box center [611, 681] width 945 height 478
click at [1164, 274] on div "[STREET_ADDRESS] 3:43pm - 4:50pm This ETA will become more accurate once your d…" at bounding box center [612, 477] width 1224 height 885
click at [1069, 601] on icon "Close message from company" at bounding box center [1070, 606] width 13 height 13
click at [965, 549] on span "Earn Eaze Credit" at bounding box center [852, 559] width 388 height 21
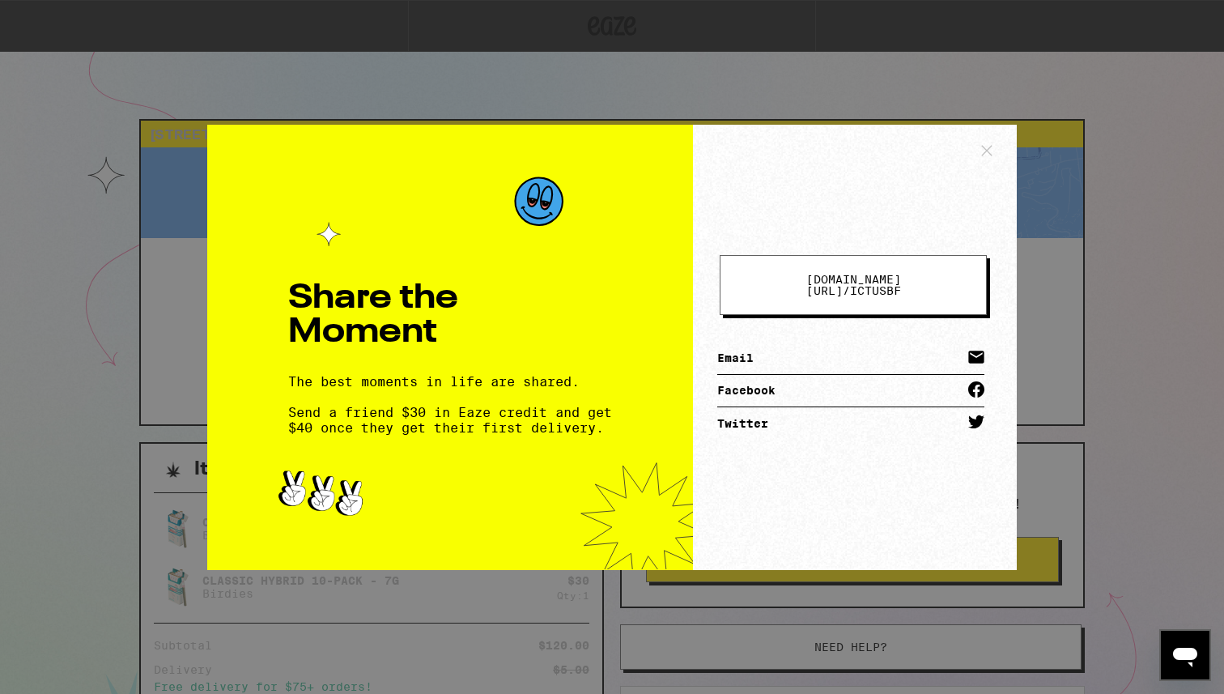
click at [1066, 284] on div "Share the Moment The best moments in life are shared. Send a friend $30 in Eaze…" at bounding box center [612, 347] width 1224 height 694
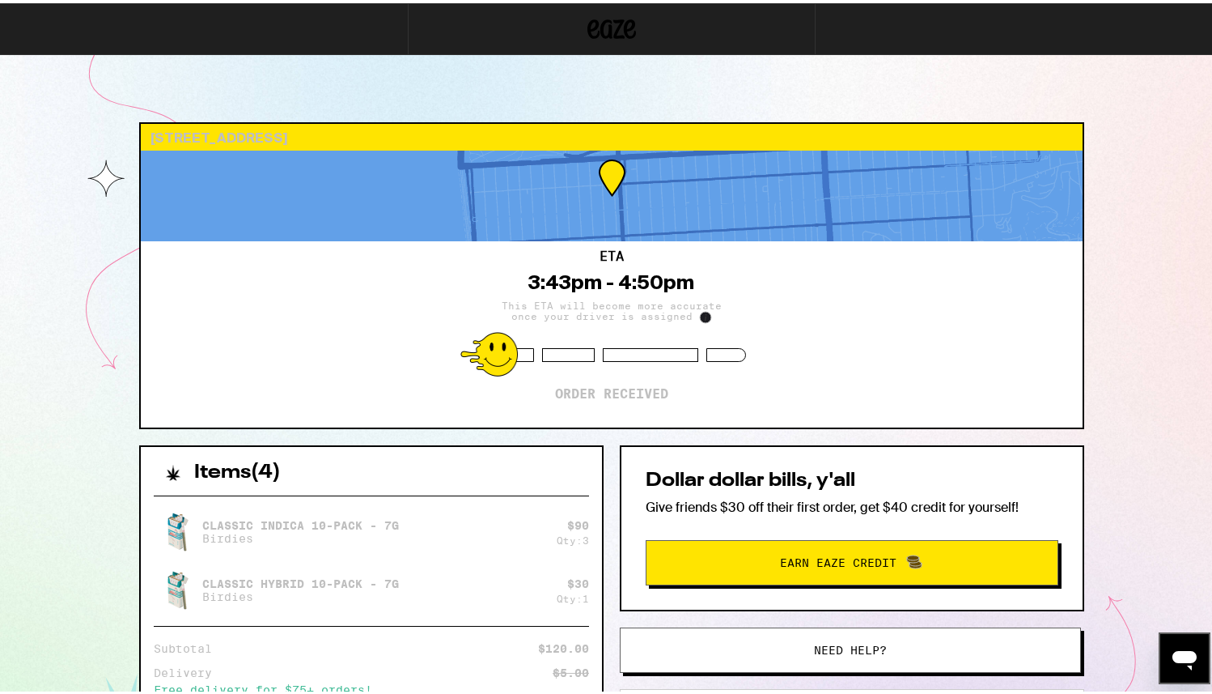
scroll to position [193, 0]
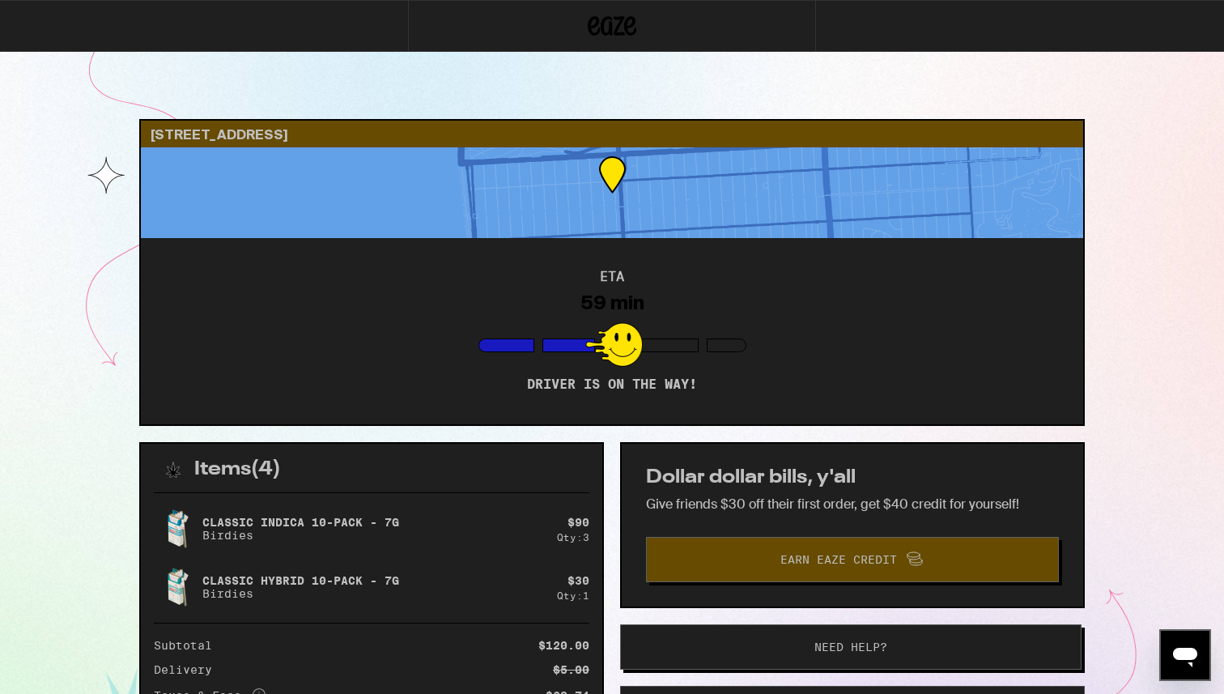
click at [653, 238] on div "ETA 59 min Driver is on the way!" at bounding box center [612, 331] width 942 height 186
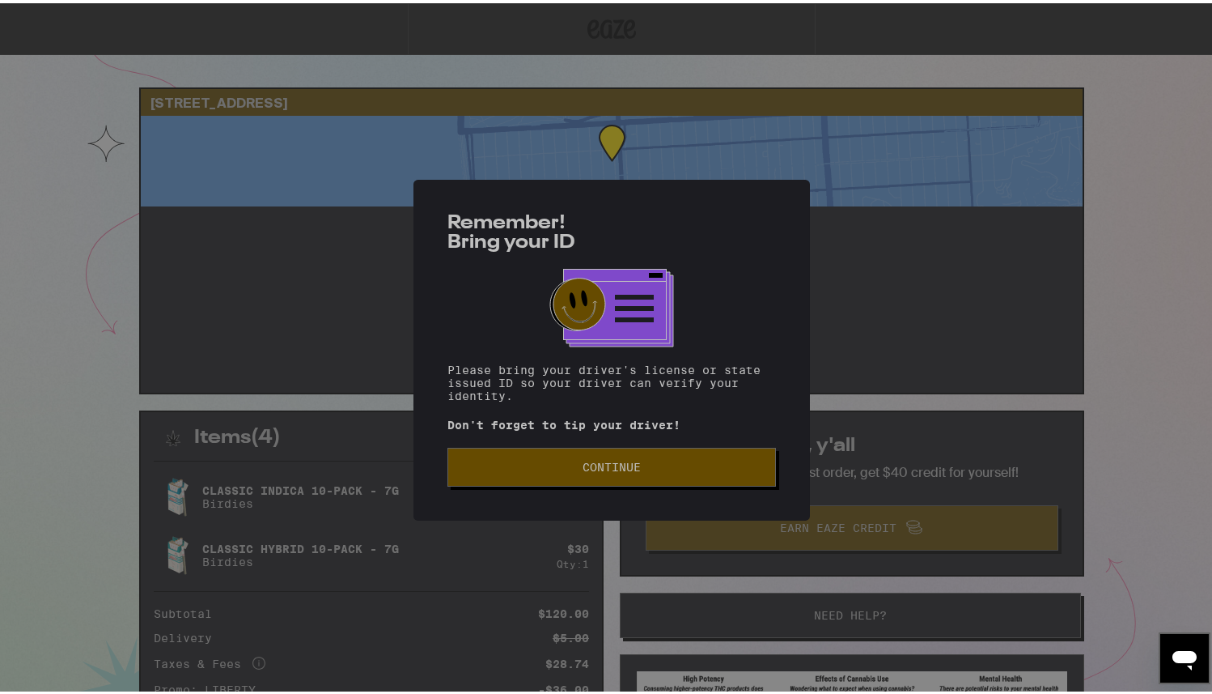
click at [694, 441] on div "Remember! Bring your ID Please bring your driver's license or state issued ID s…" at bounding box center [612, 346] width 397 height 341
click at [694, 466] on span "Continue" at bounding box center [611, 463] width 301 height 11
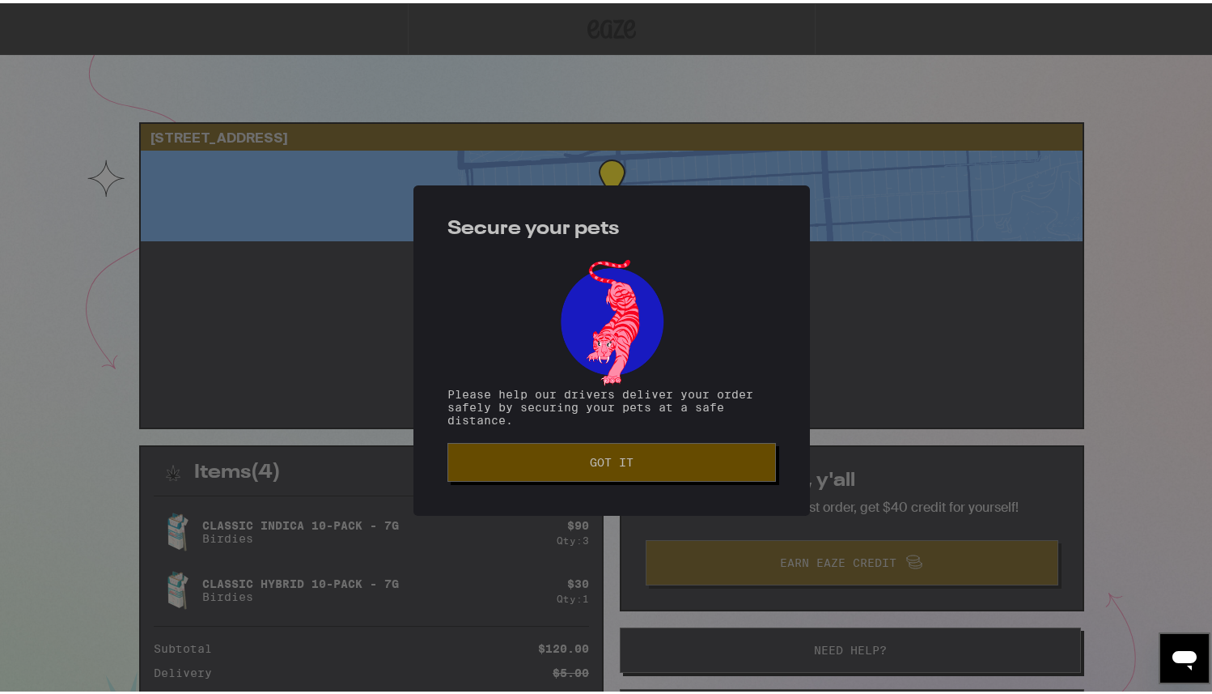
click at [694, 465] on span "Got it" at bounding box center [611, 458] width 301 height 11
